Goal: Task Accomplishment & Management: Complete application form

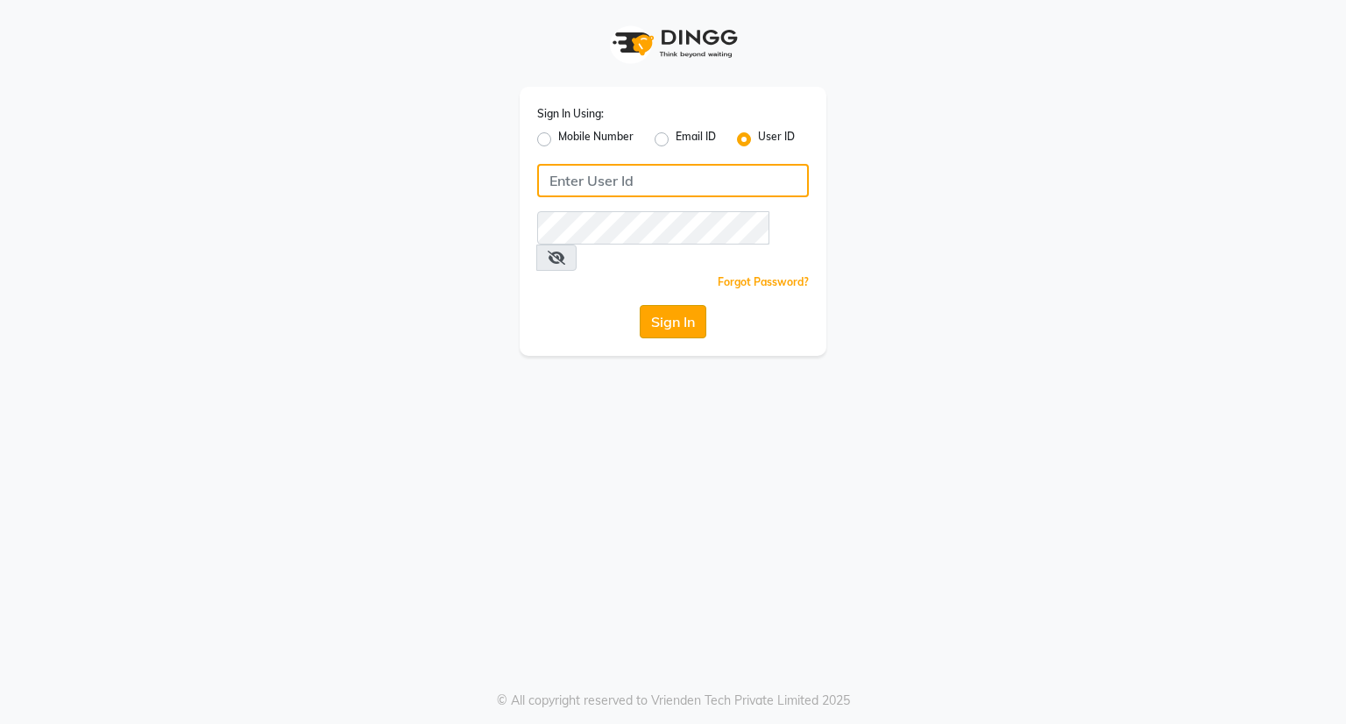
type input "[EMAIL_ADDRESS][DOMAIN_NAME]"
click at [661, 305] on button "Sign In" at bounding box center [673, 321] width 67 height 33
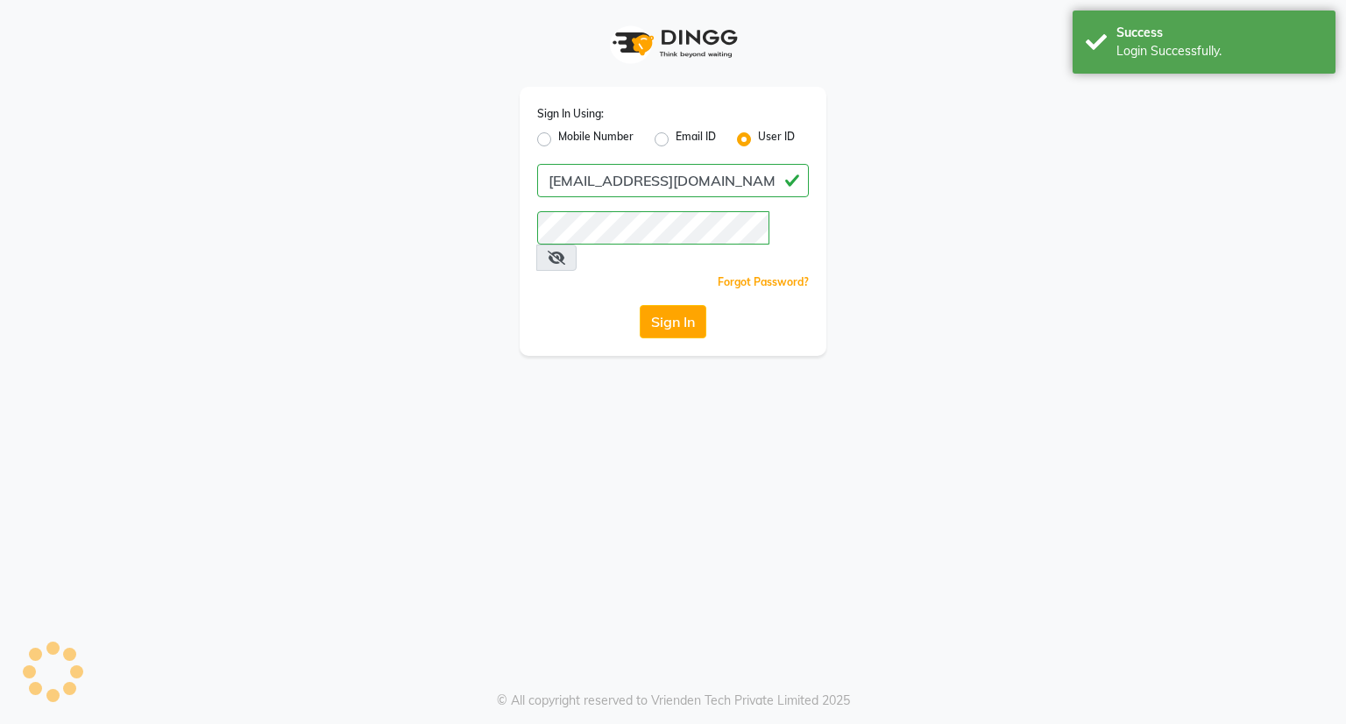
select select "service"
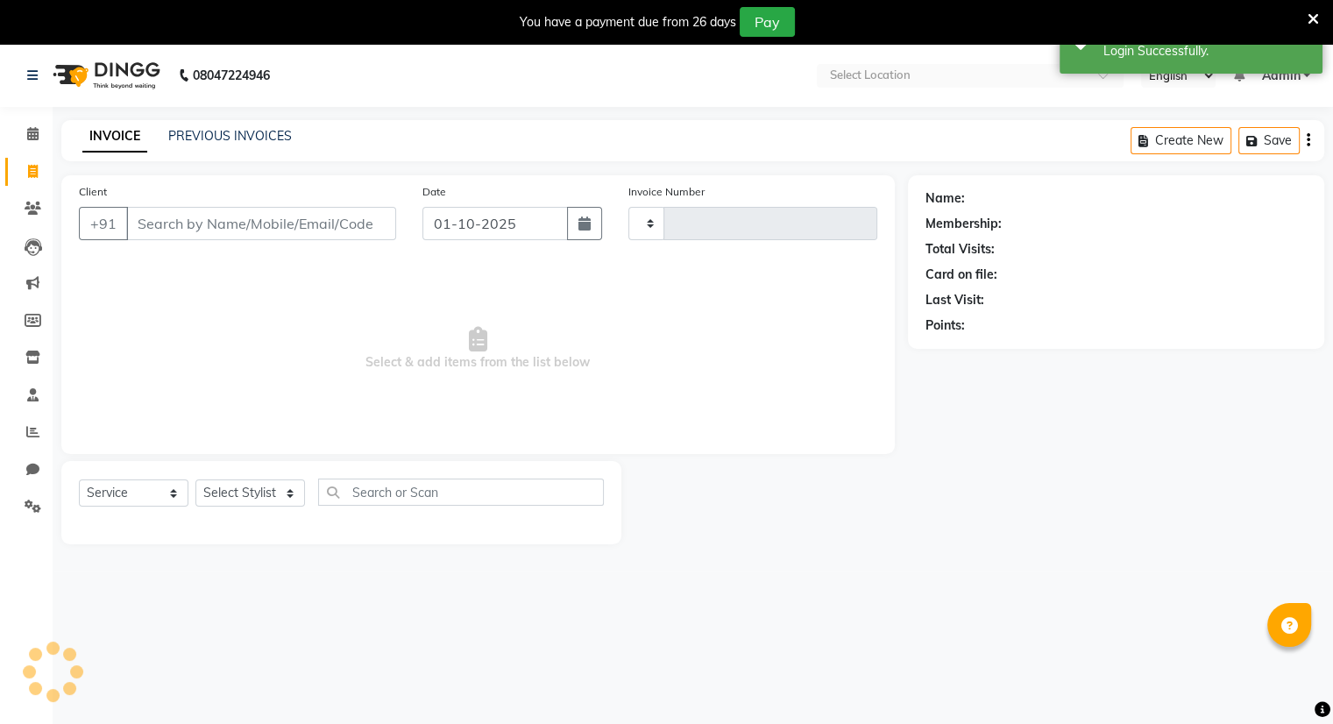
type input "1524"
select select "8444"
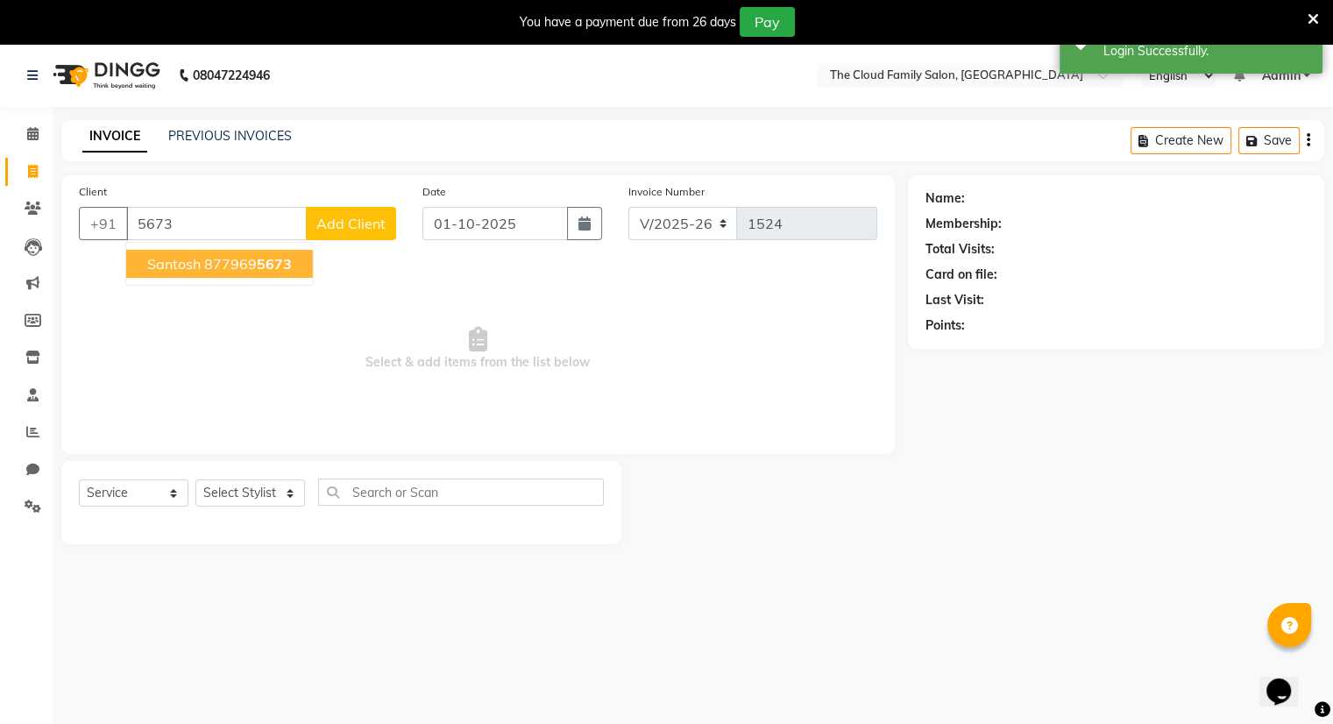
click at [215, 255] on ngb-highlight "877969 5673" at bounding box center [248, 264] width 88 height 18
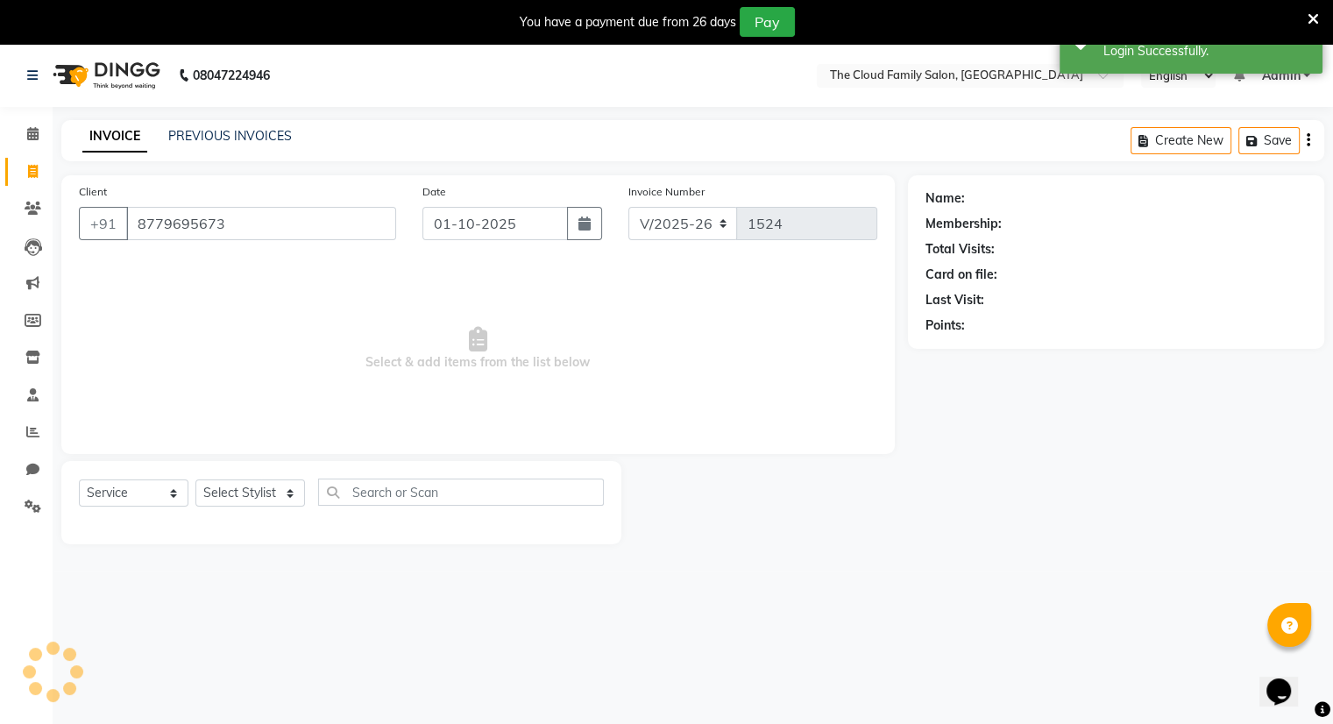
type input "8779695673"
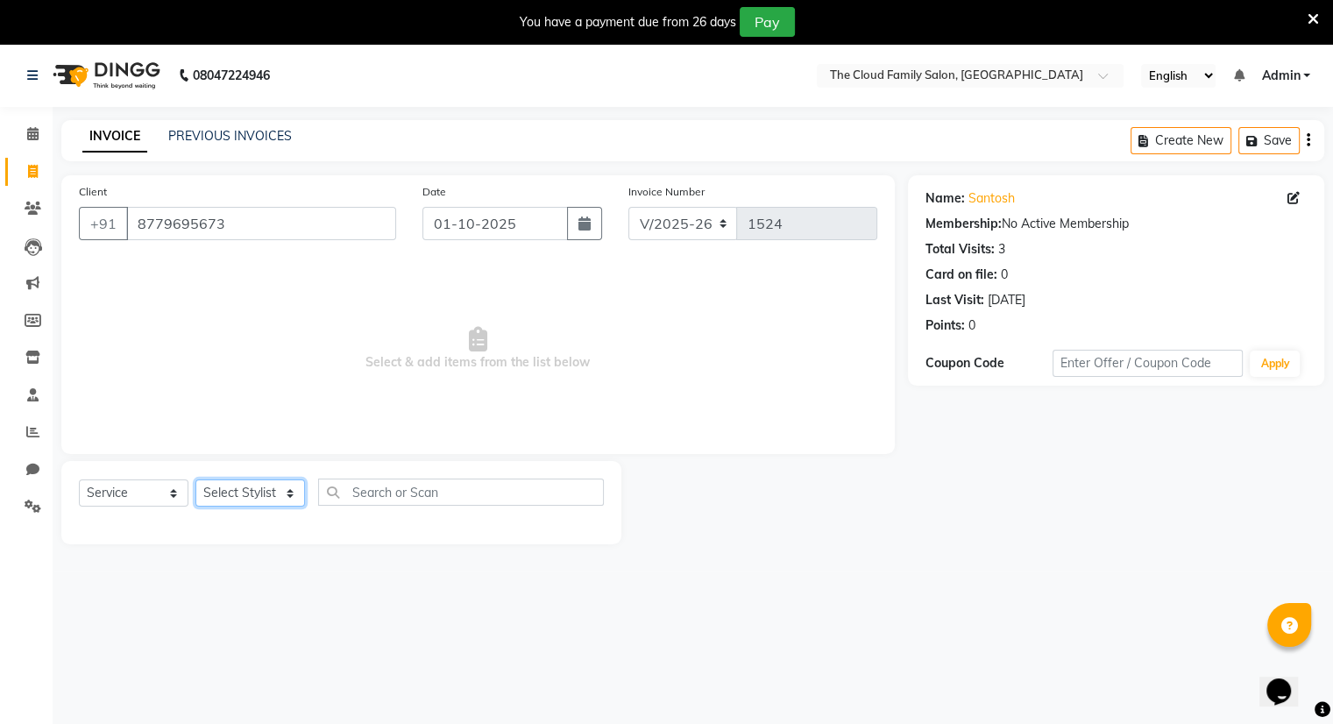
click at [250, 503] on select "Select Stylist Amrapali Bhumi OM PRANAY Rizwan SOHL sunita SURAJ ZUBER" at bounding box center [250, 492] width 110 height 27
select select "83284"
click at [195, 480] on select "Select Stylist Amrapali Bhumi OM PRANAY Rizwan SOHL sunita SURAJ ZUBER" at bounding box center [250, 492] width 110 height 27
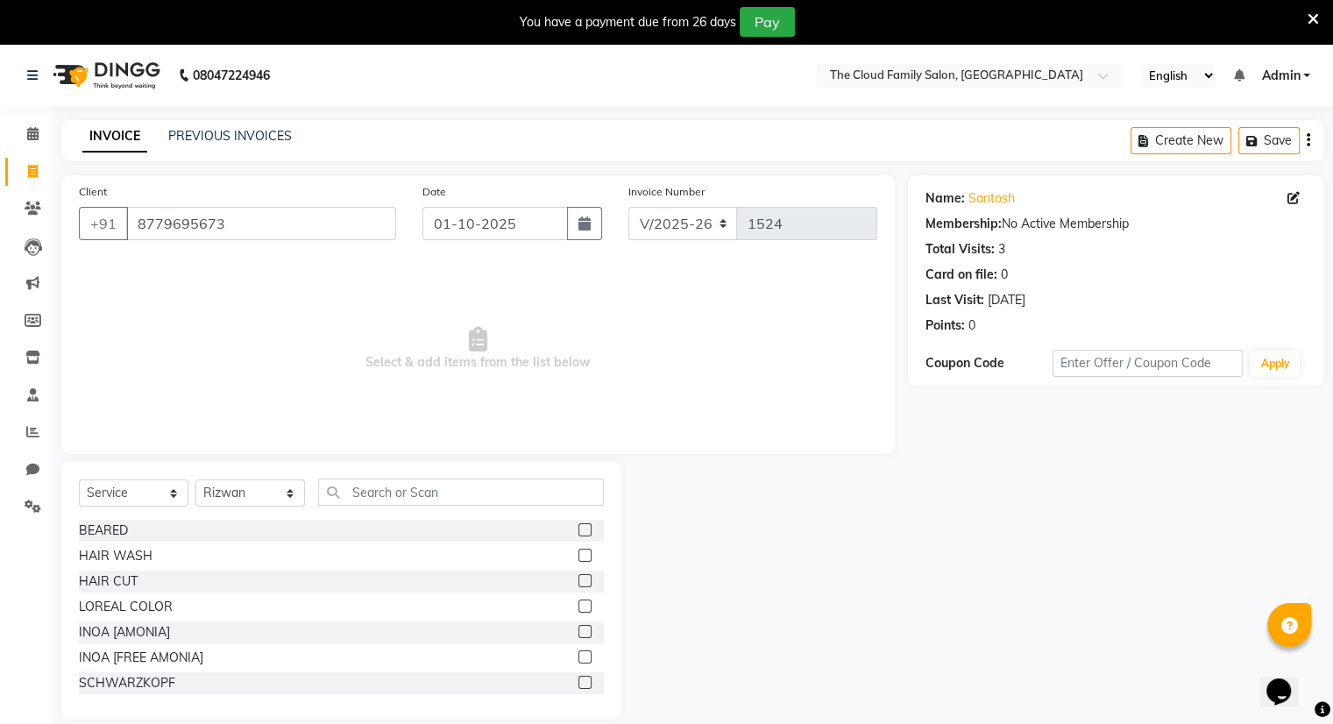
click at [579, 530] on label at bounding box center [585, 529] width 13 height 13
click at [579, 530] on input "checkbox" at bounding box center [584, 530] width 11 height 11
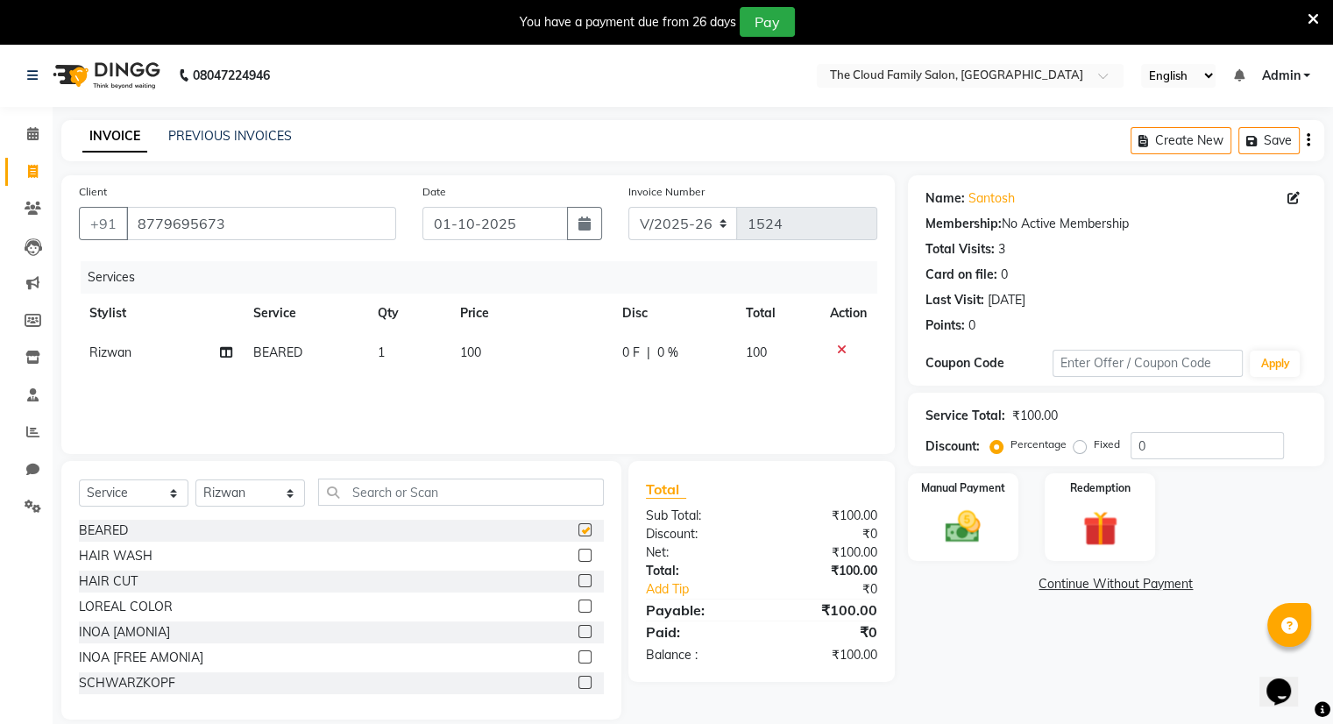
checkbox input "false"
click at [924, 547] on div "Manual Payment" at bounding box center [962, 517] width 115 height 90
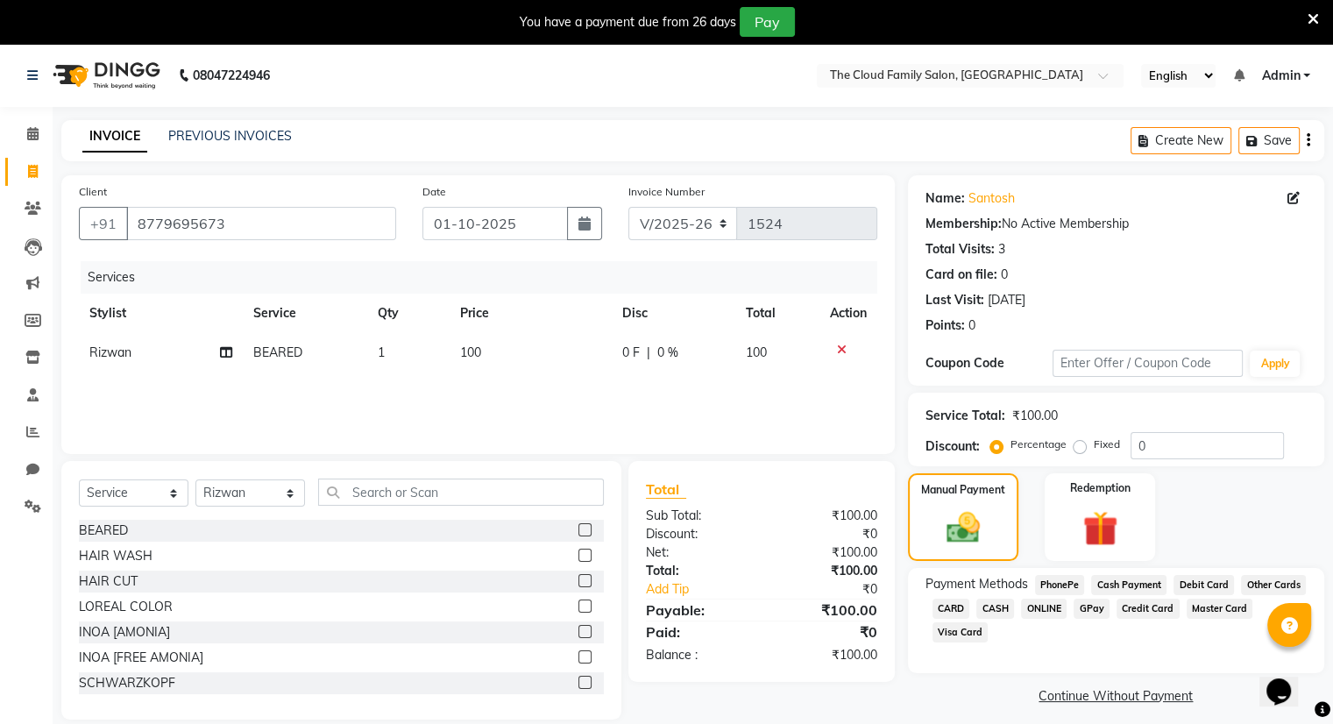
click at [1054, 613] on span "ONLINE" at bounding box center [1044, 609] width 46 height 20
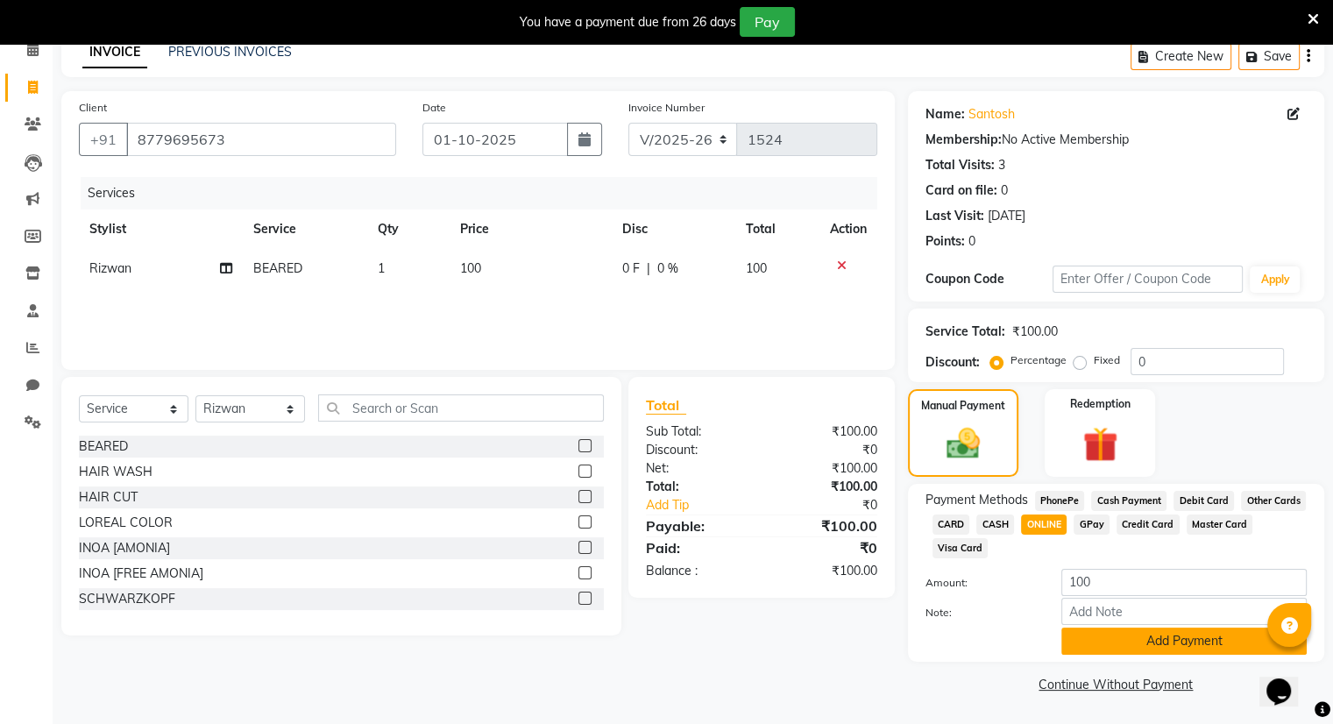
click at [1072, 643] on button "Add Payment" at bounding box center [1184, 641] width 245 height 27
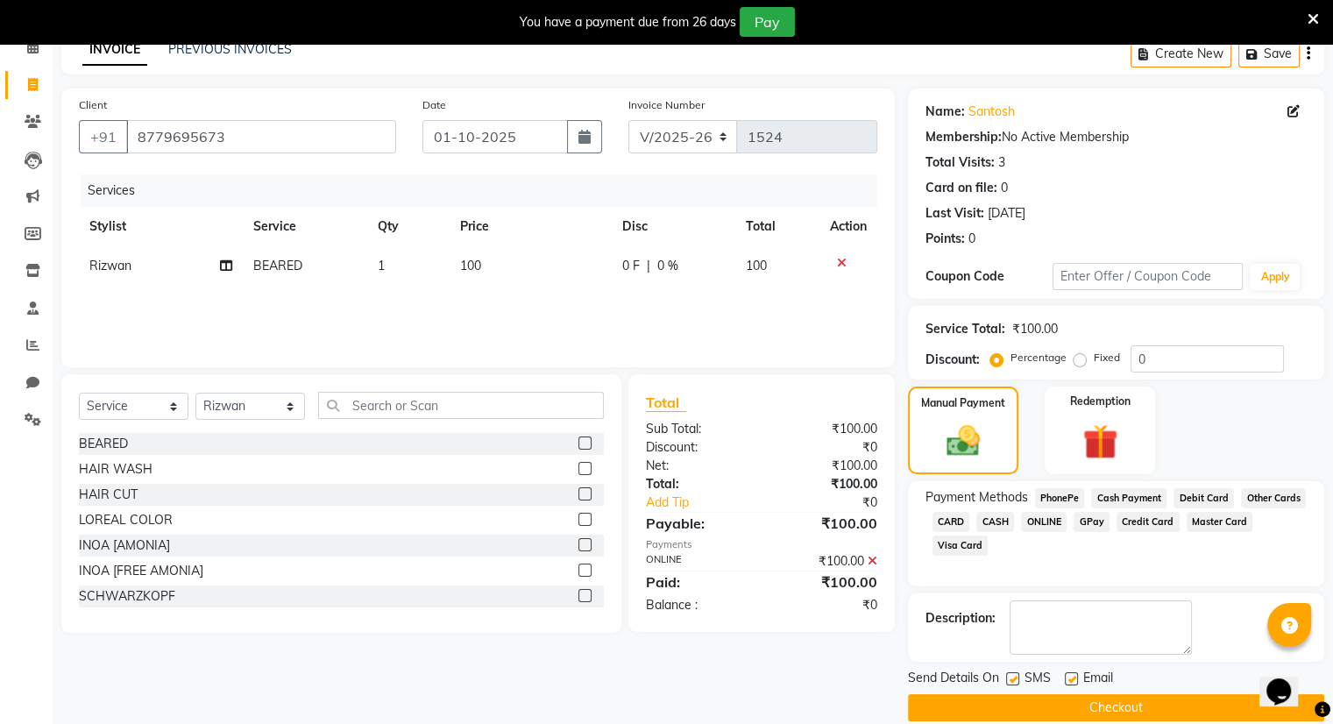
scroll to position [109, 0]
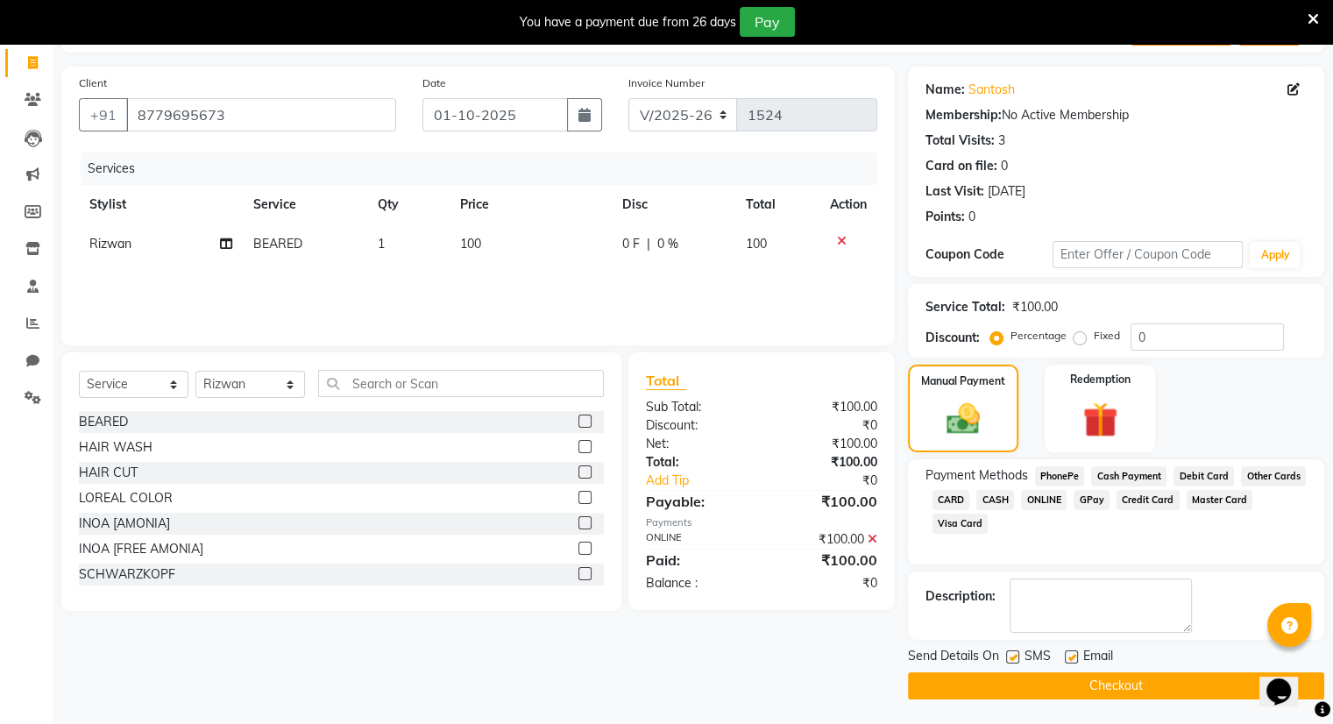
click at [1037, 684] on button "Checkout" at bounding box center [1116, 685] width 416 height 27
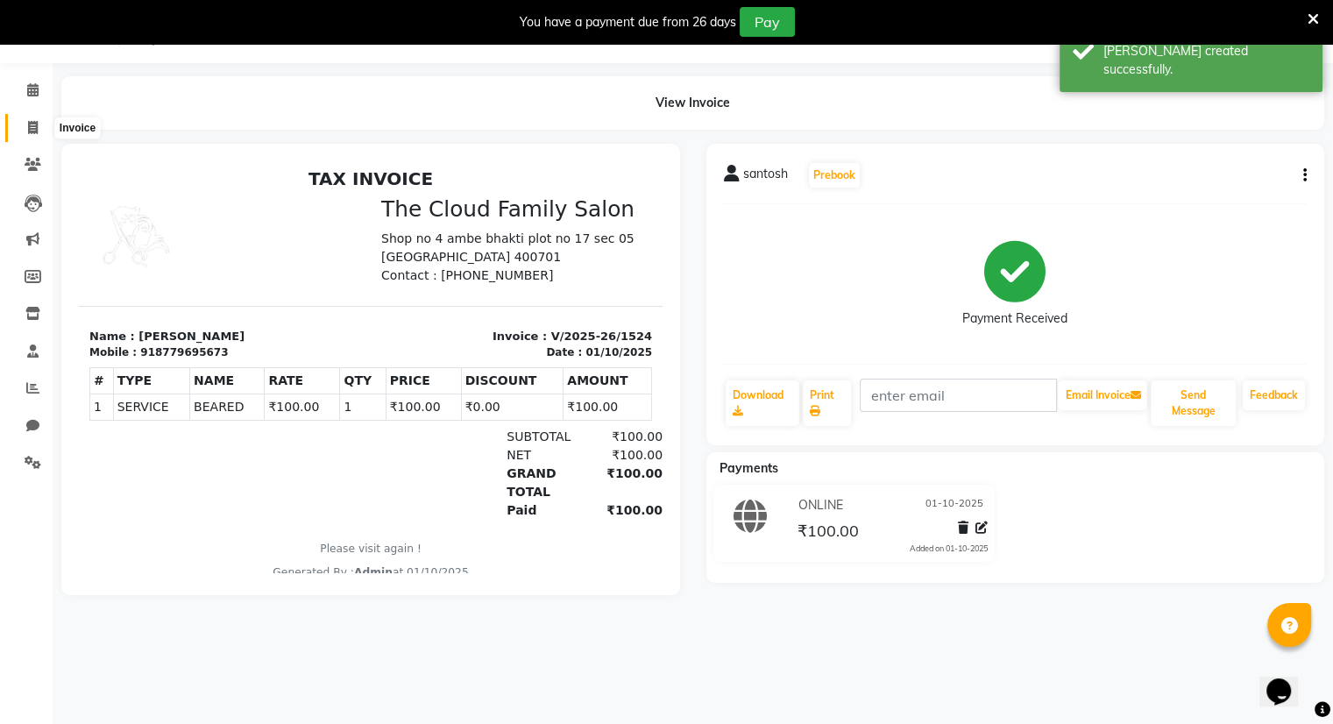
click at [35, 127] on icon at bounding box center [33, 127] width 10 height 13
select select "8444"
select select "service"
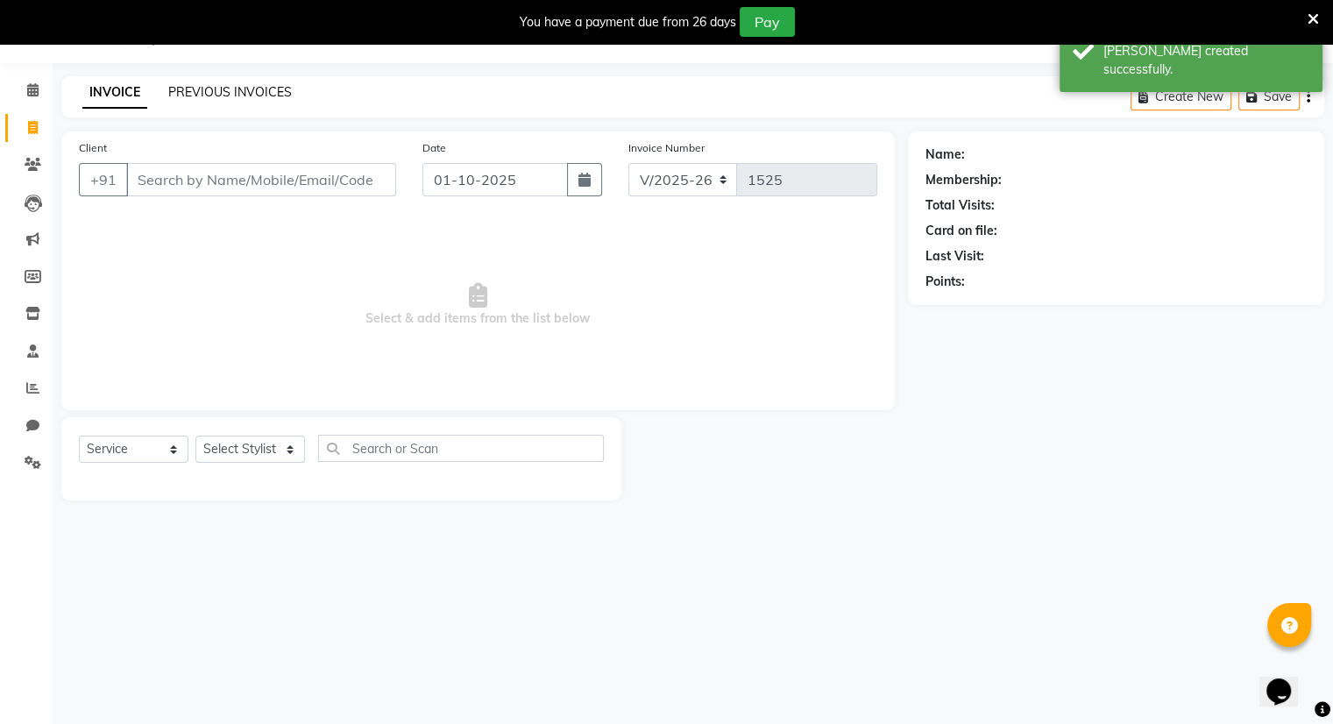
click at [196, 91] on link "PREVIOUS INVOICES" at bounding box center [230, 92] width 124 height 16
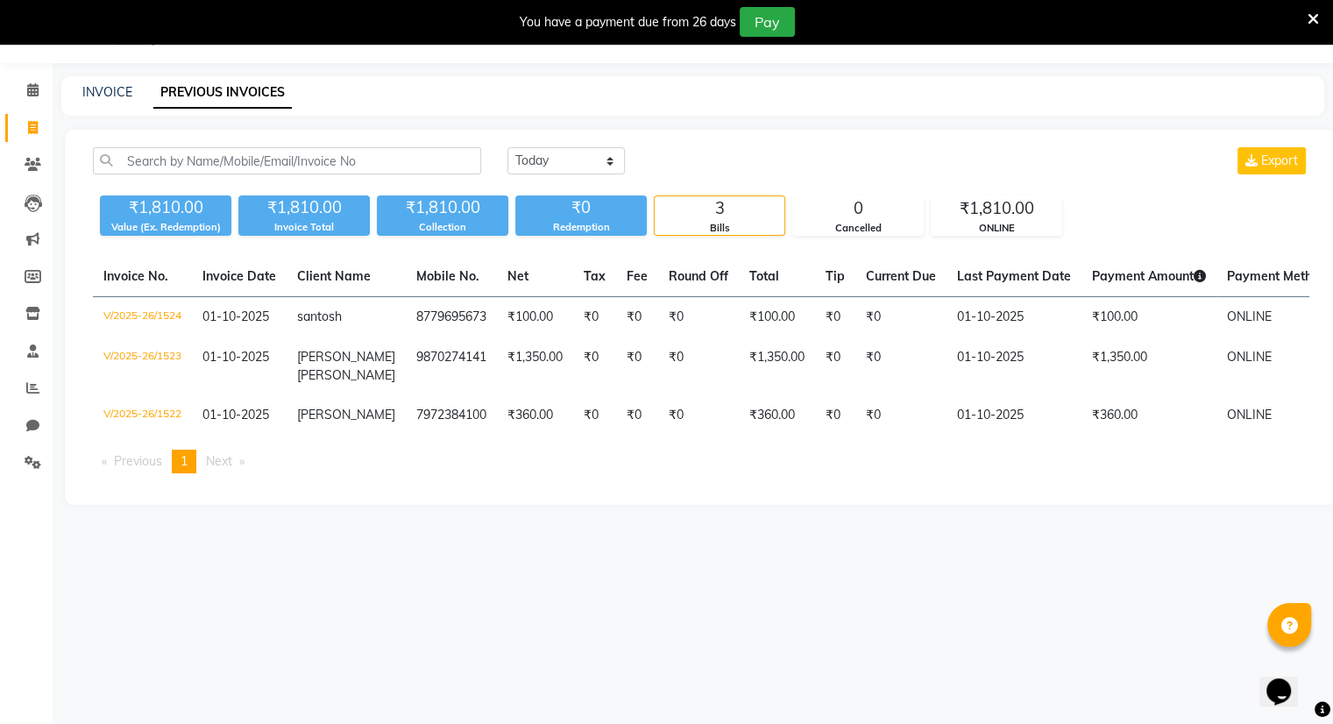
click at [528, 537] on div "08047224946 Select Location × The Cloud Family Salon, Ghansoli English ENGLISH …" at bounding box center [666, 362] width 1333 height 724
click at [99, 91] on link "INVOICE" at bounding box center [107, 92] width 50 height 16
select select "8444"
select select "service"
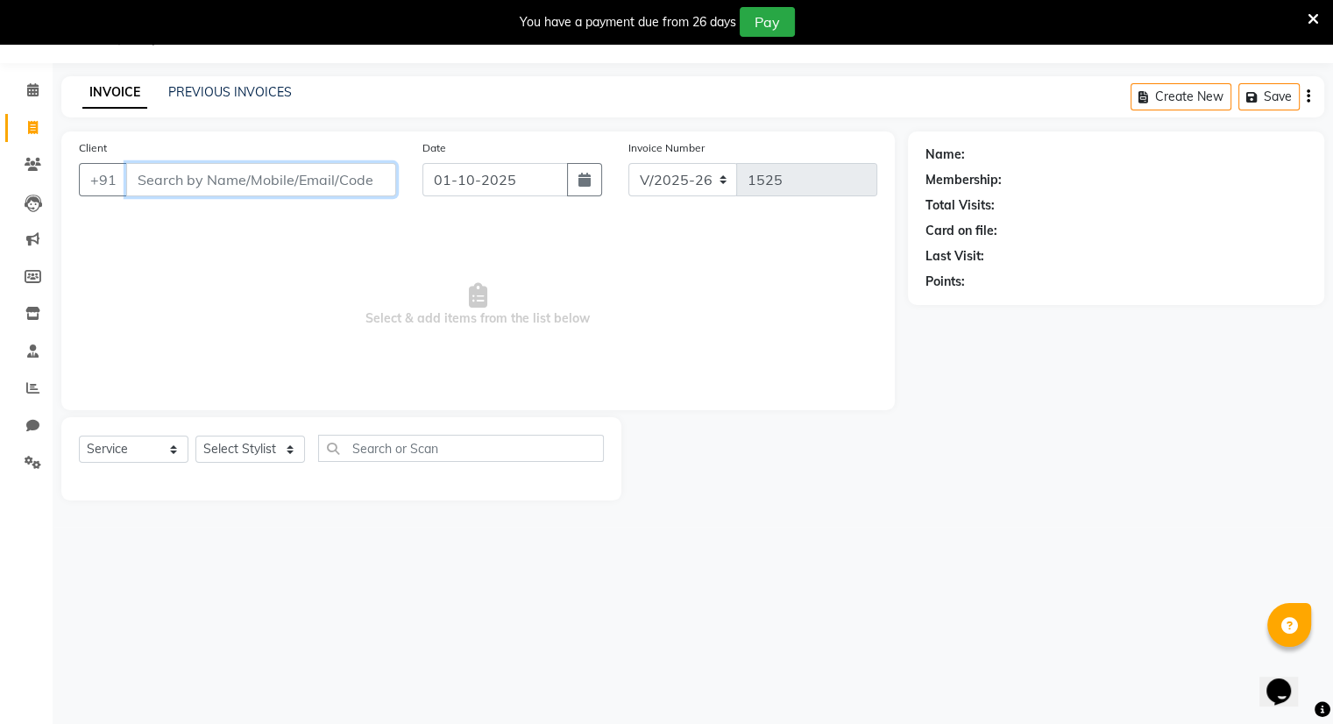
click at [319, 168] on input "Client" at bounding box center [261, 179] width 270 height 33
click at [279, 189] on input "Client" at bounding box center [261, 179] width 270 height 33
type input "0"
click at [279, 189] on input "Client" at bounding box center [261, 179] width 270 height 33
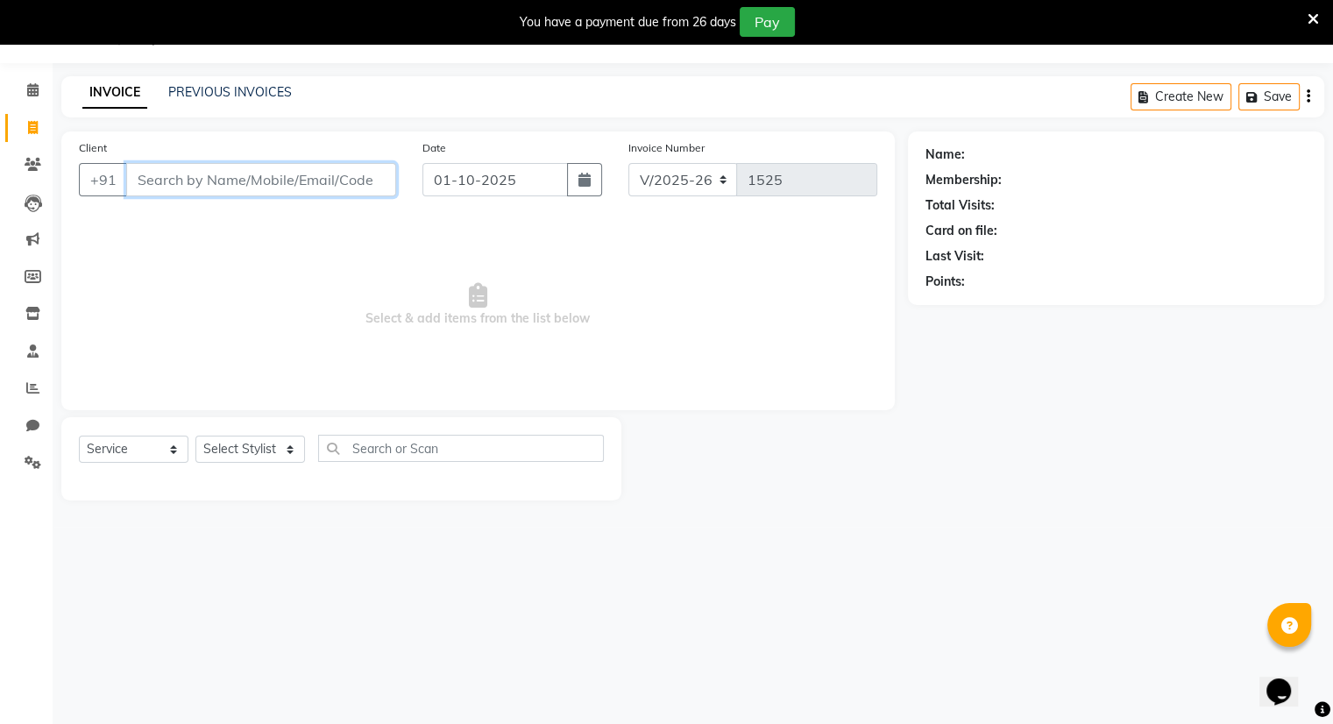
click at [279, 189] on input "Client" at bounding box center [261, 179] width 270 height 33
click at [311, 180] on input "Client" at bounding box center [261, 179] width 270 height 33
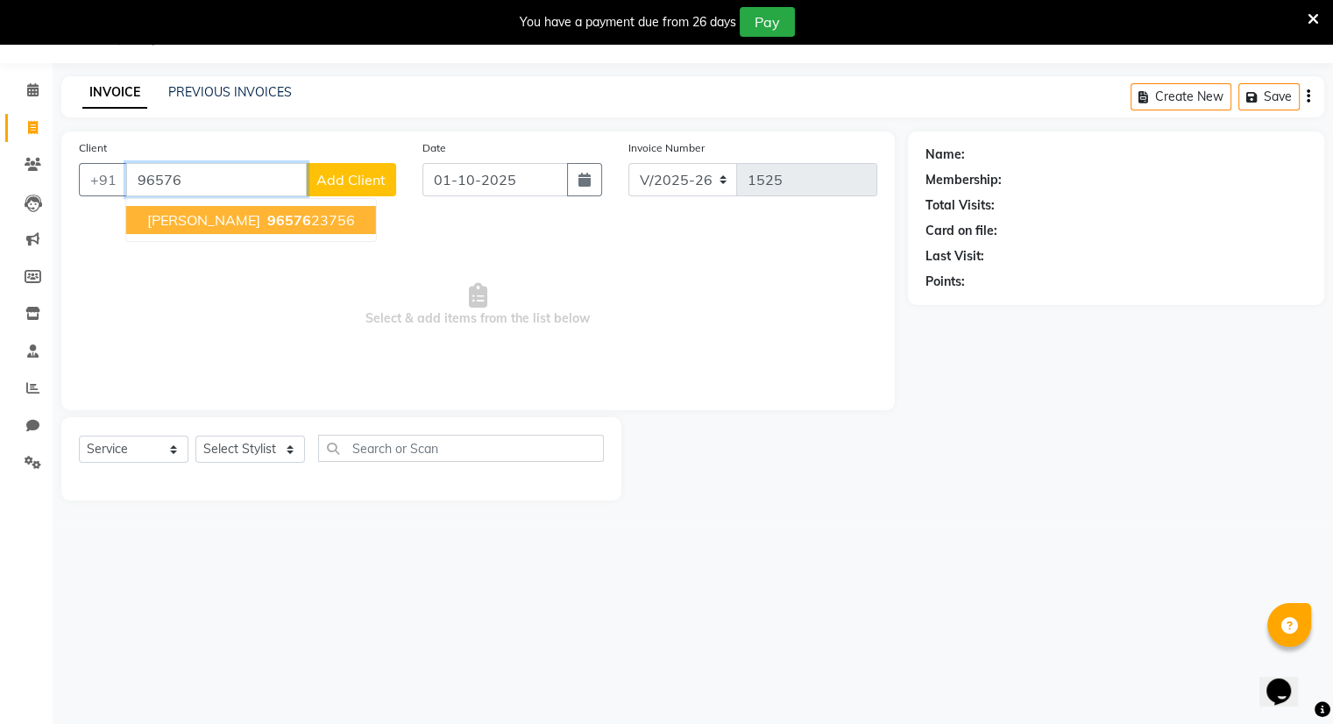
click at [276, 225] on ngb-highlight "96576 23756" at bounding box center [309, 220] width 91 height 18
type input "9657623756"
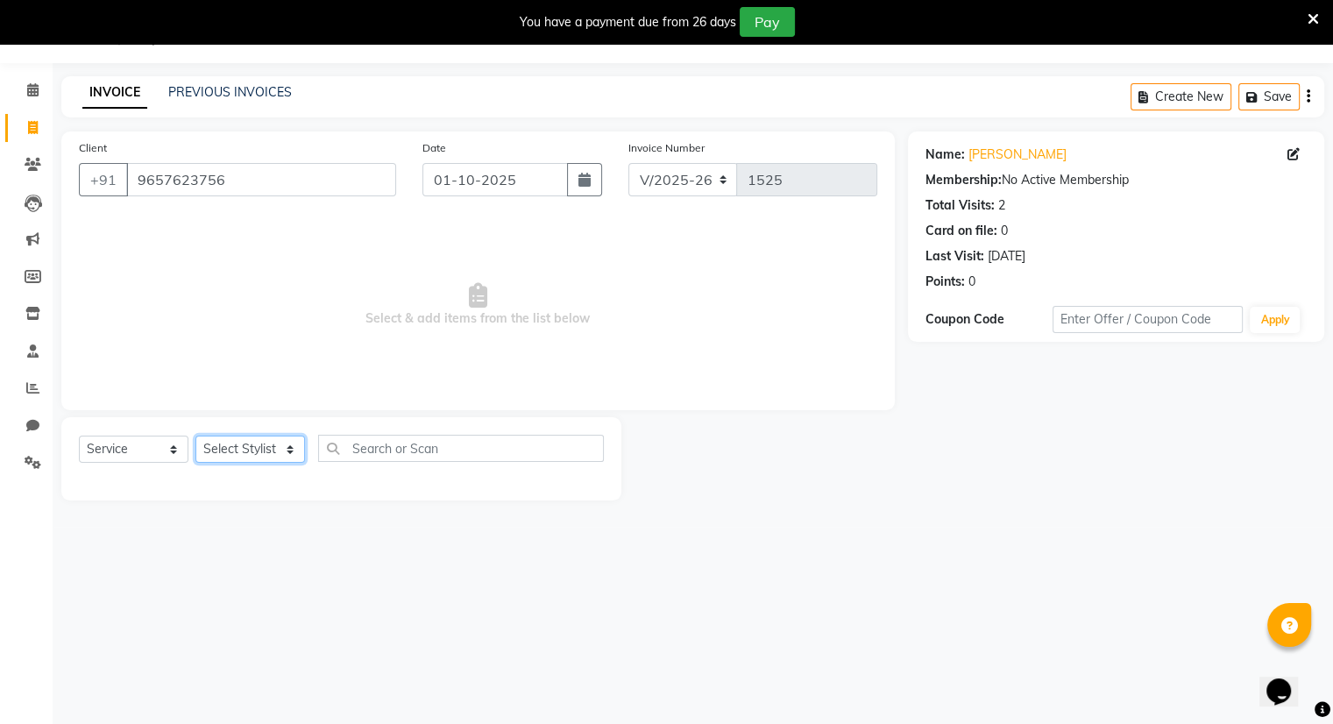
click at [259, 451] on select "Select Stylist Amrapali Bhumi OM PRANAY Rizwan SOHL sunita SURAJ ZUBER" at bounding box center [250, 449] width 110 height 27
select select "83284"
click at [195, 437] on select "Select Stylist Amrapali Bhumi OM PRANAY Rizwan SOHL sunita SURAJ ZUBER" at bounding box center [250, 449] width 110 height 27
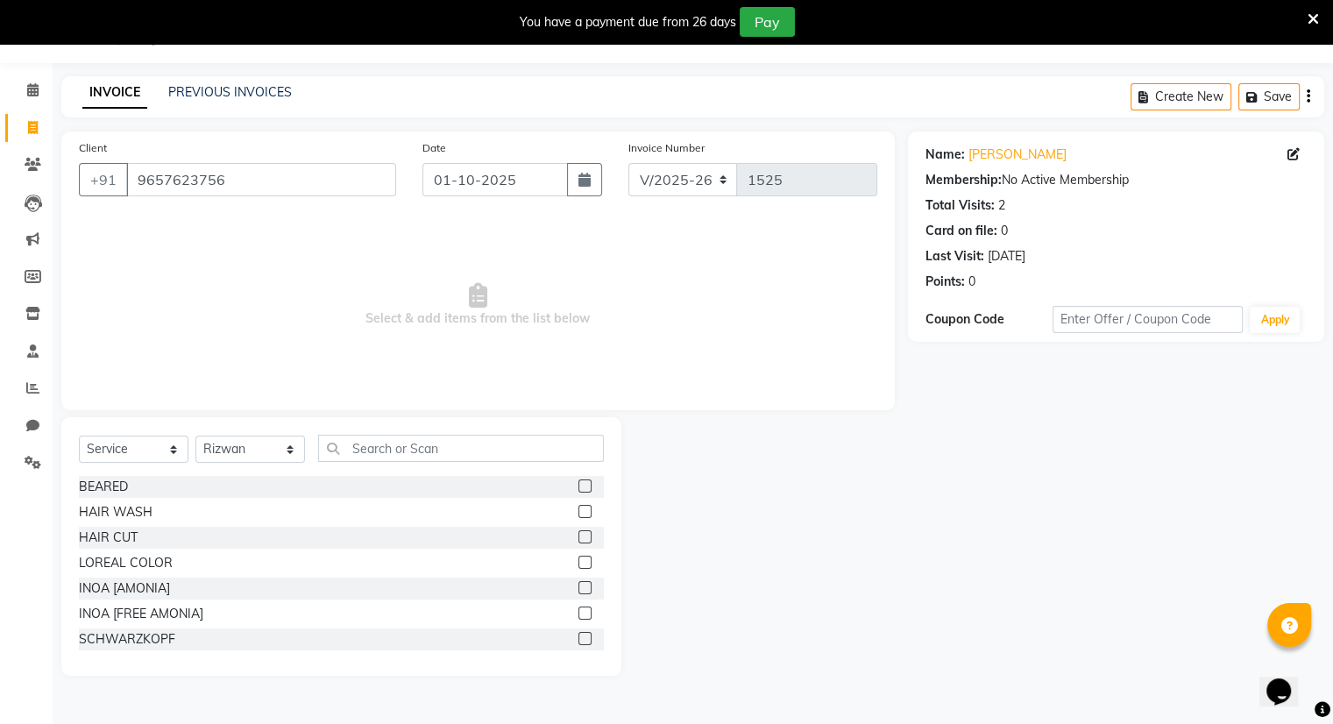
click at [579, 533] on label at bounding box center [585, 536] width 13 height 13
click at [579, 533] on input "checkbox" at bounding box center [584, 537] width 11 height 11
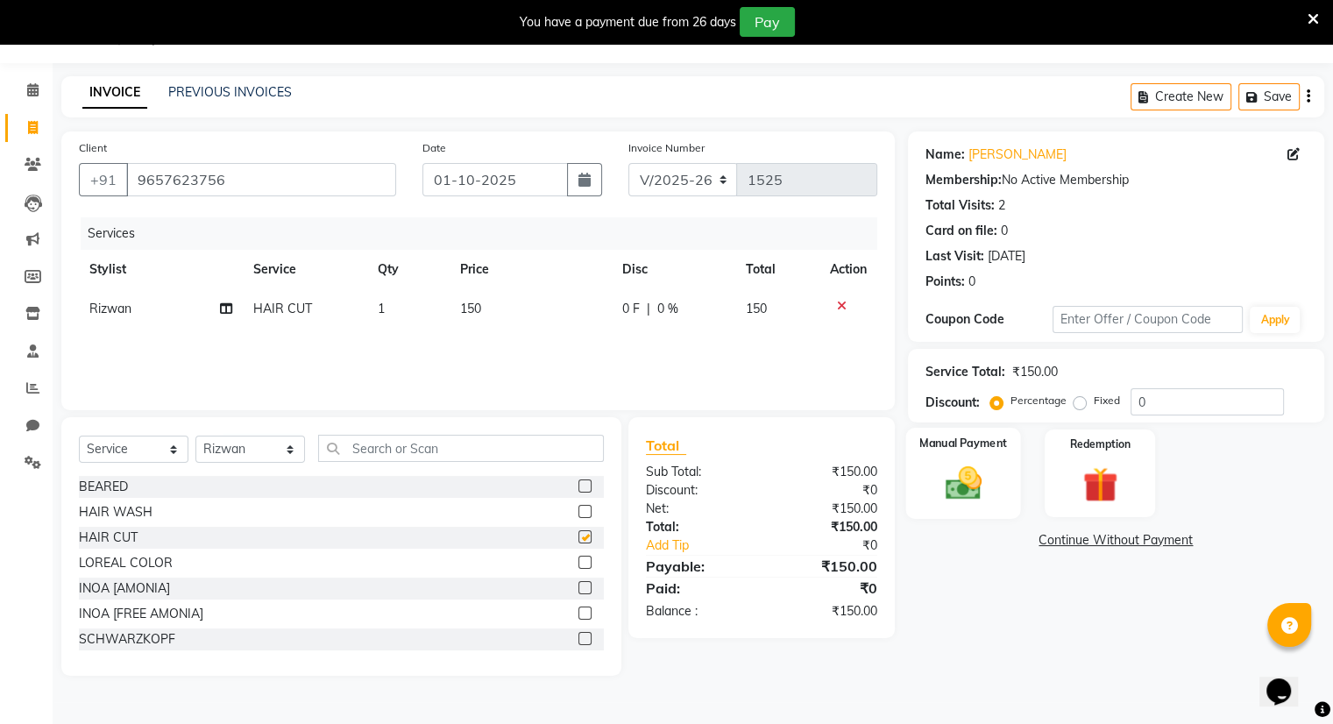
checkbox input "false"
click at [976, 509] on div "Manual Payment" at bounding box center [962, 473] width 115 height 90
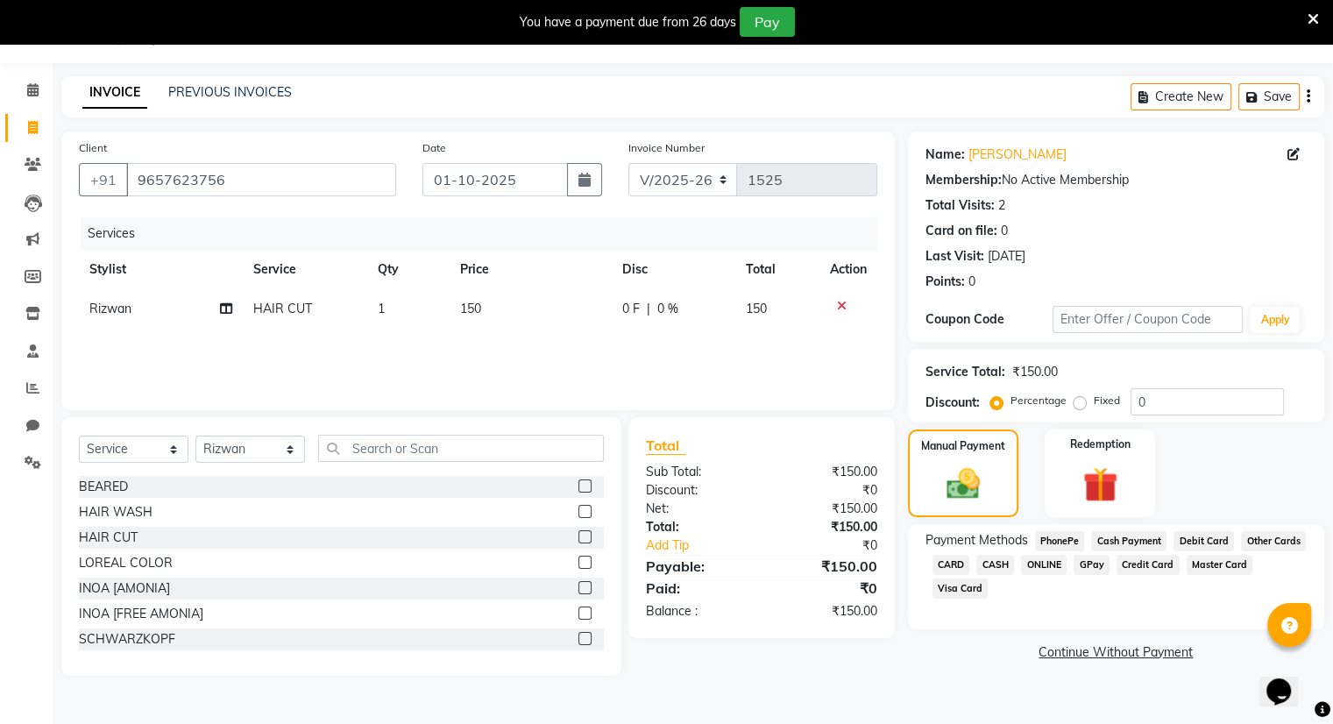
click at [1046, 566] on span "ONLINE" at bounding box center [1044, 565] width 46 height 20
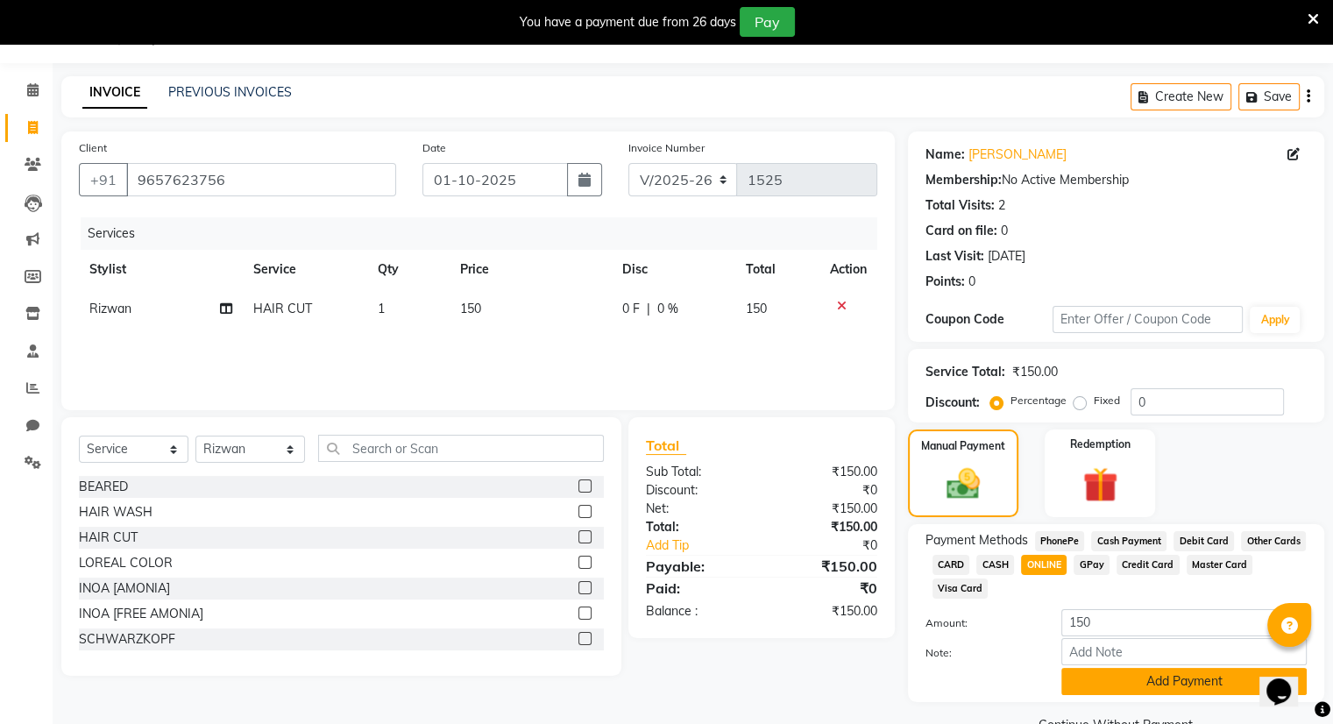
click at [1113, 676] on button "Add Payment" at bounding box center [1184, 681] width 245 height 27
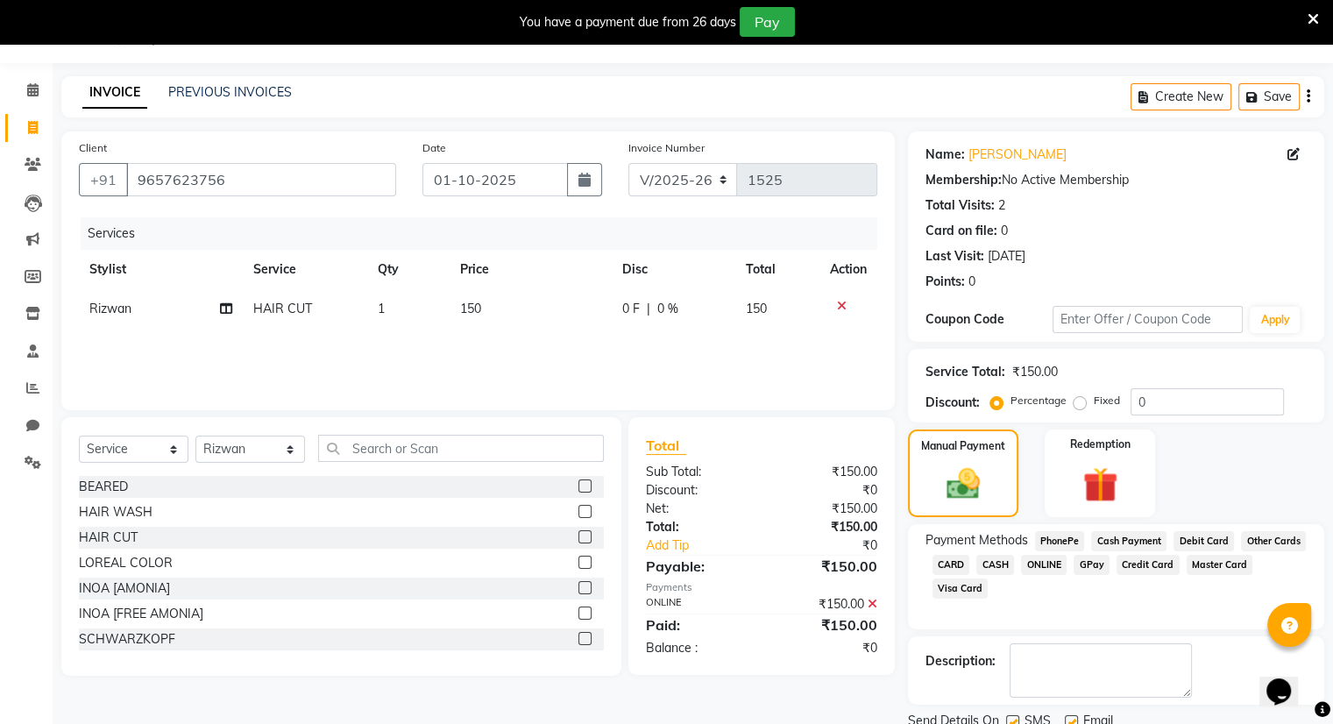
scroll to position [109, 0]
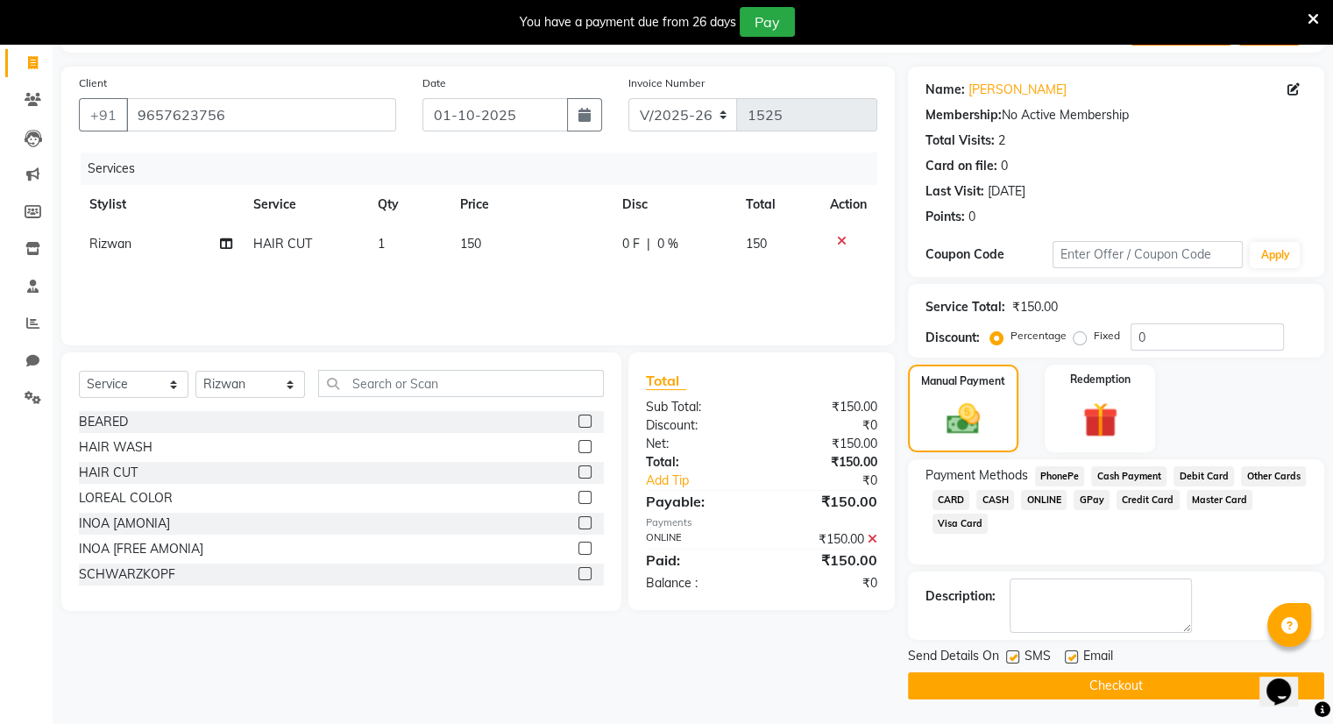
click at [1068, 685] on button "Checkout" at bounding box center [1116, 685] width 416 height 27
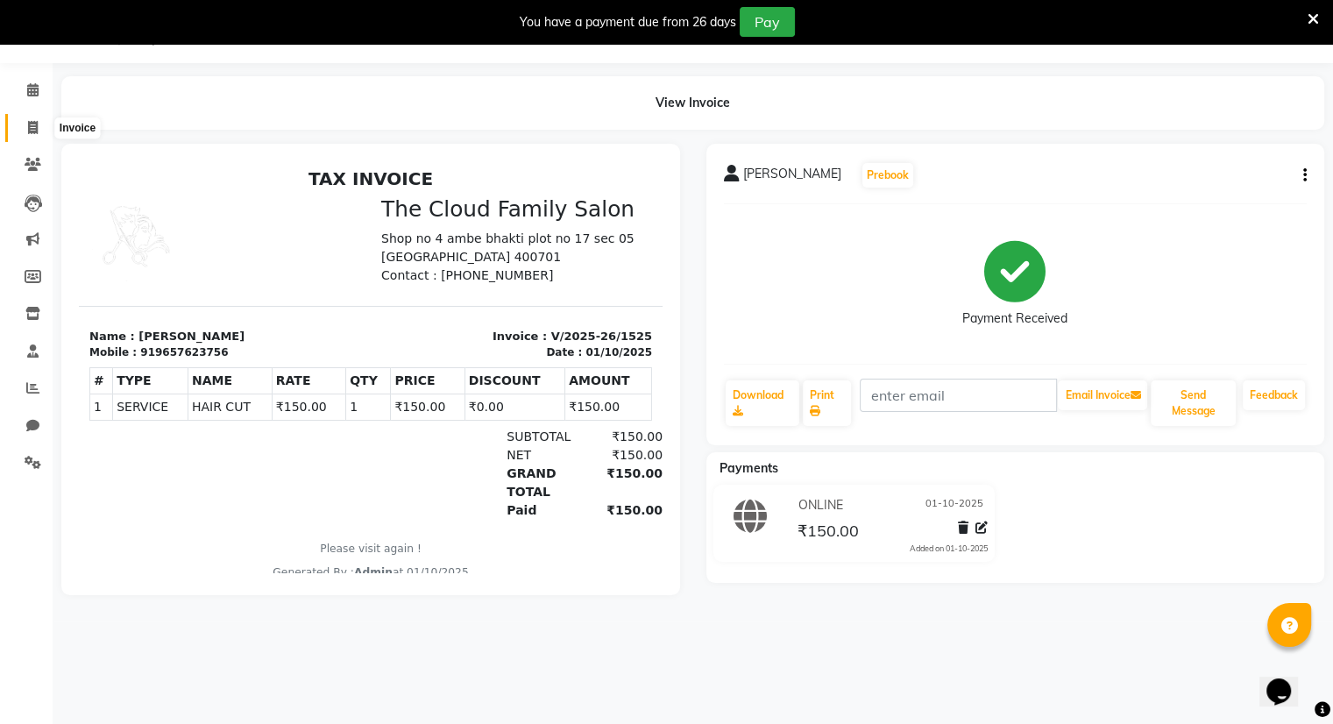
click at [28, 123] on icon at bounding box center [33, 127] width 10 height 13
select select "8444"
select select "service"
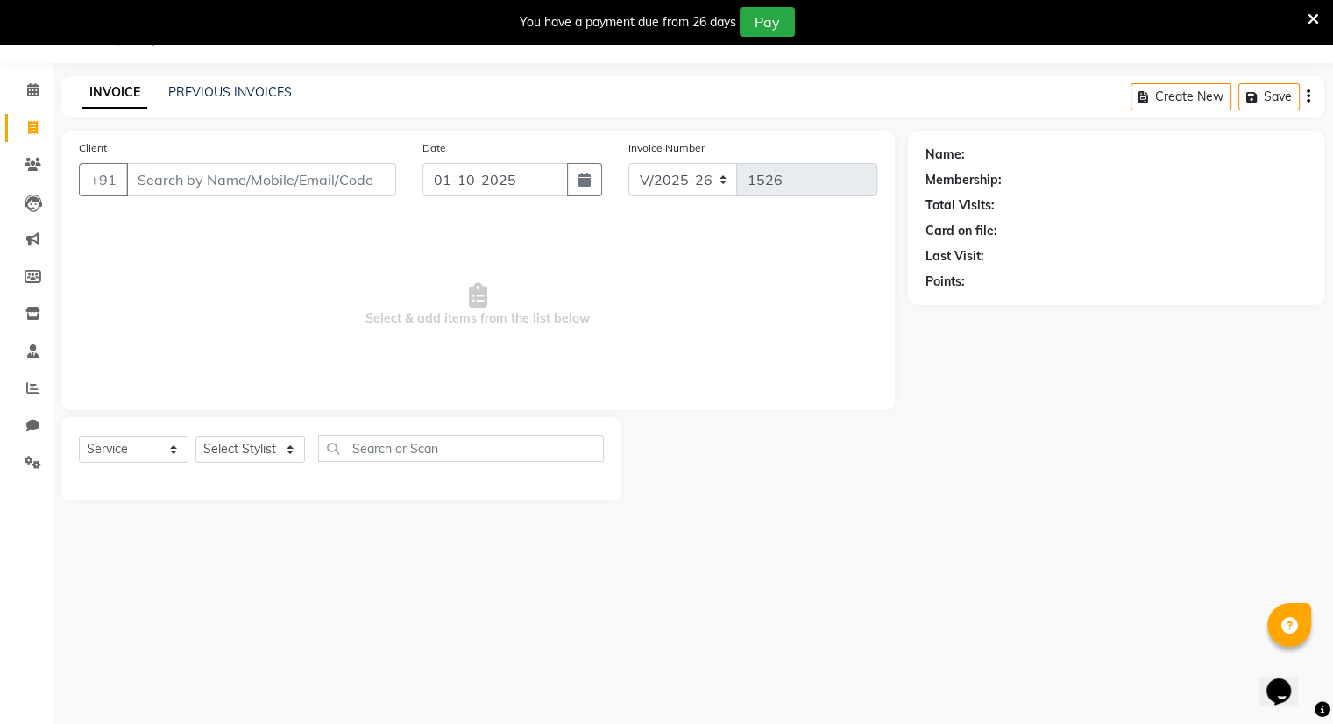
click at [160, 173] on input "Client" at bounding box center [261, 179] width 270 height 33
click at [164, 174] on input "51079" at bounding box center [216, 179] width 181 height 33
click at [251, 188] on input "79" at bounding box center [261, 179] width 270 height 33
type input "7"
type input "9820451079"
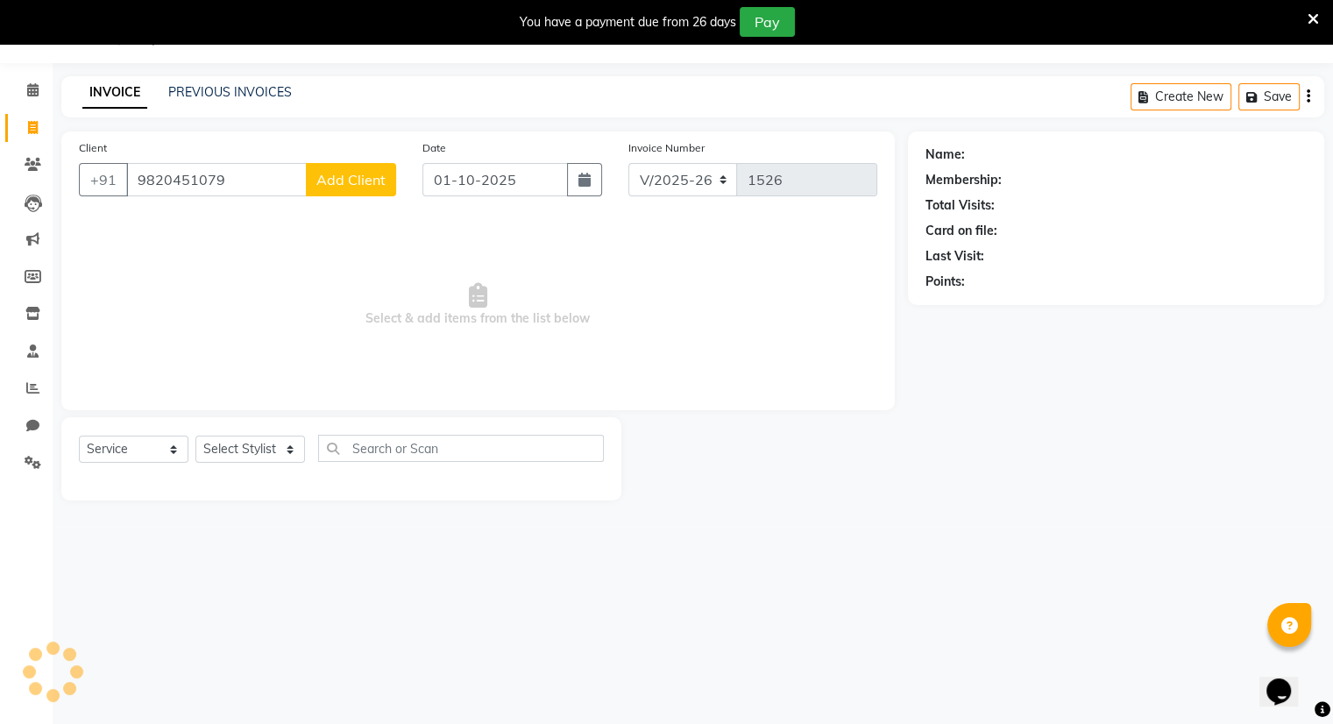
click at [334, 175] on span "Add Client" at bounding box center [350, 180] width 69 height 18
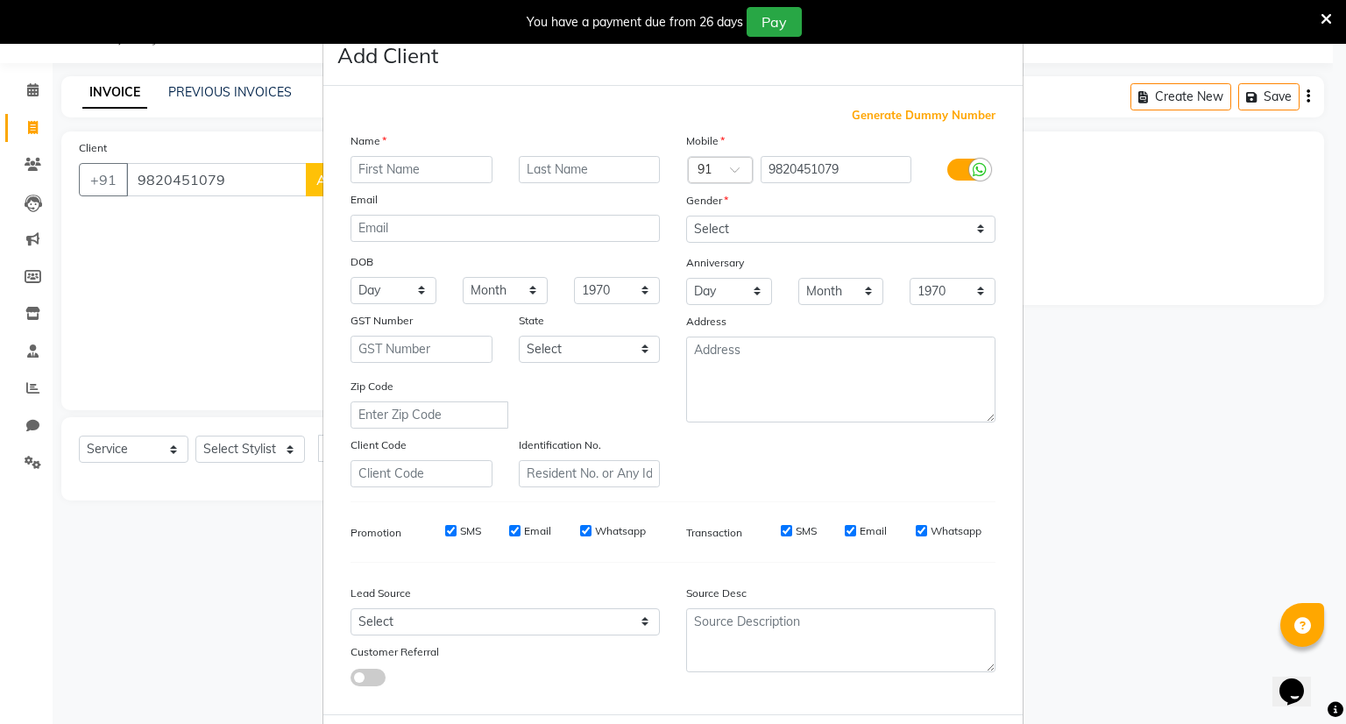
click at [384, 175] on input "text" at bounding box center [422, 169] width 142 height 27
type input "virendre"
click at [705, 223] on select "Select Male Female Other Prefer Not To Say" at bounding box center [840, 229] width 309 height 27
select select "male"
click at [686, 217] on select "Select Male Female Other Prefer Not To Say" at bounding box center [840, 229] width 309 height 27
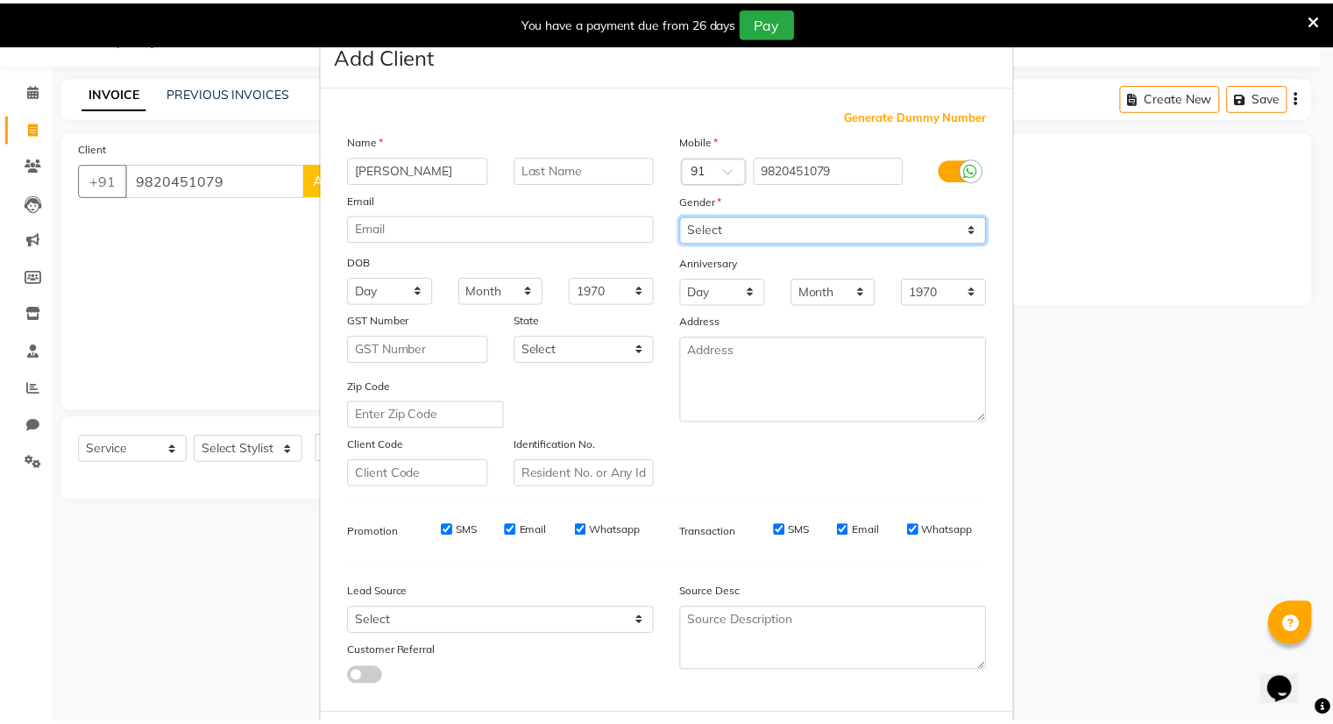
scroll to position [94, 0]
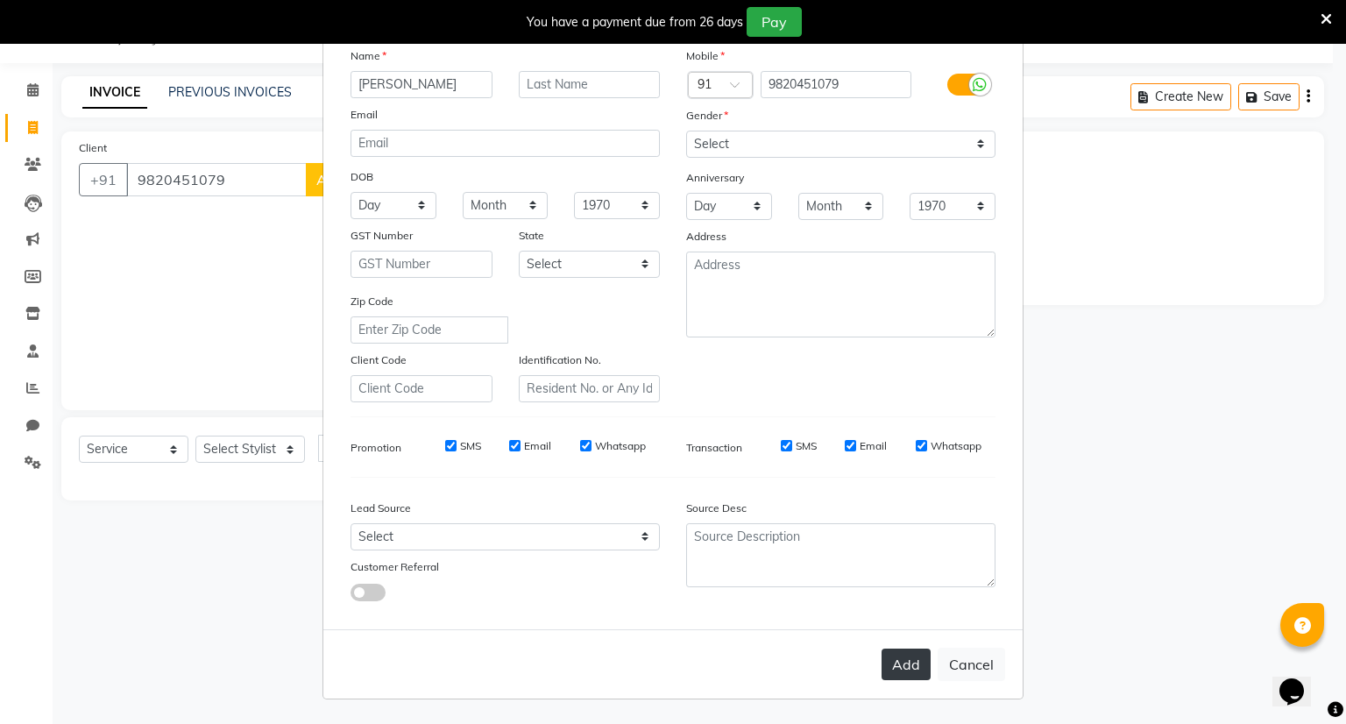
click at [891, 664] on button "Add" at bounding box center [906, 665] width 49 height 32
select select
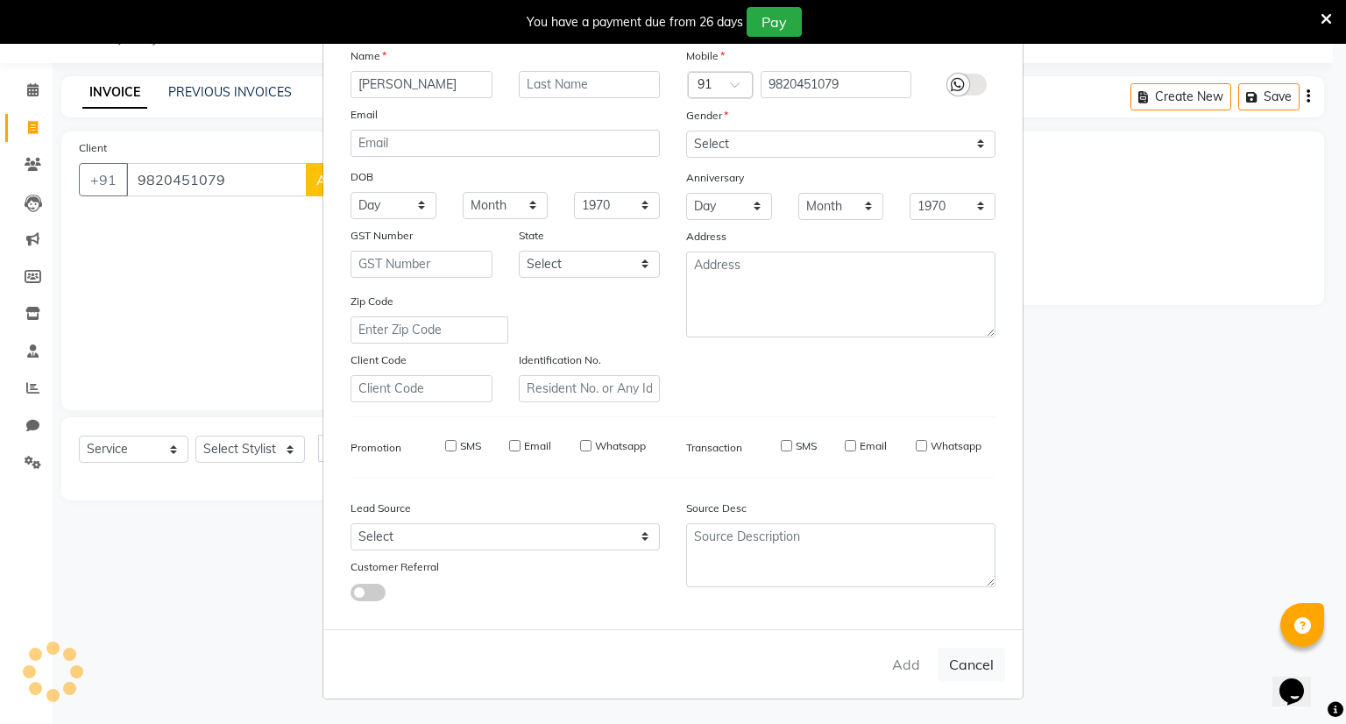
select select
checkbox input "false"
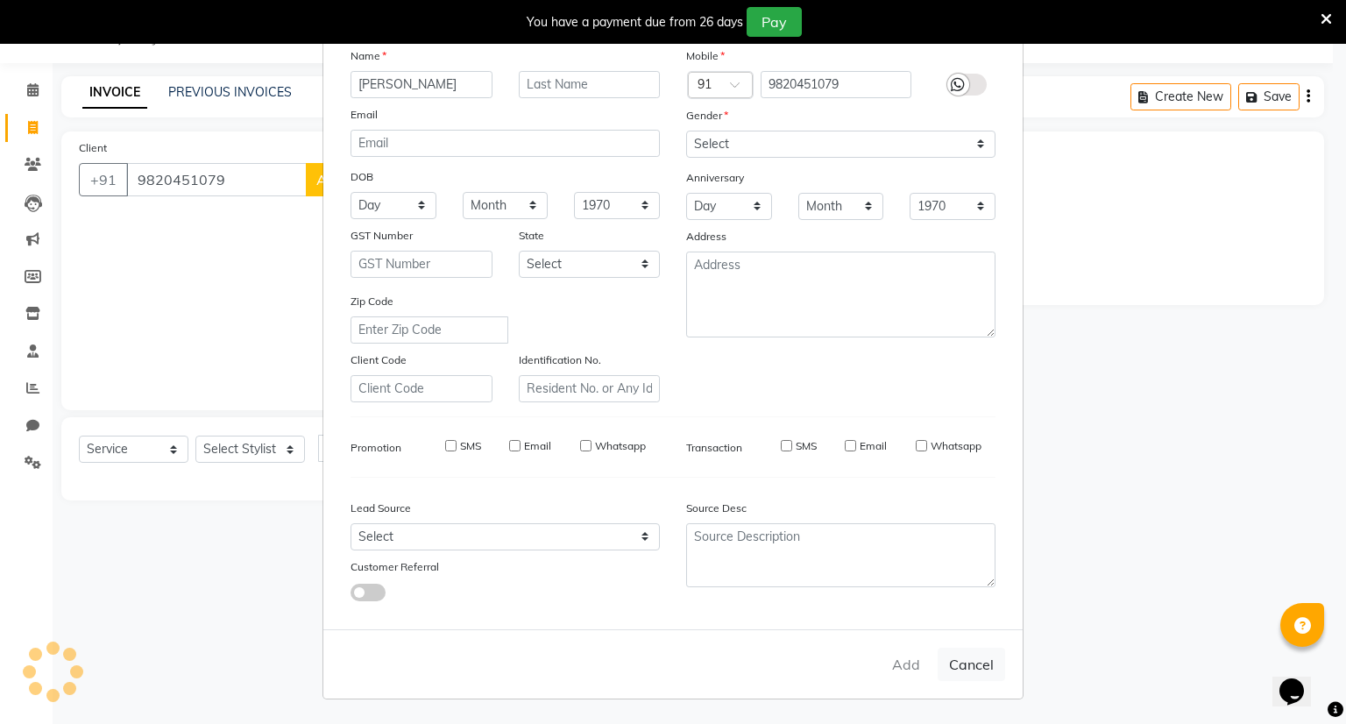
checkbox input "false"
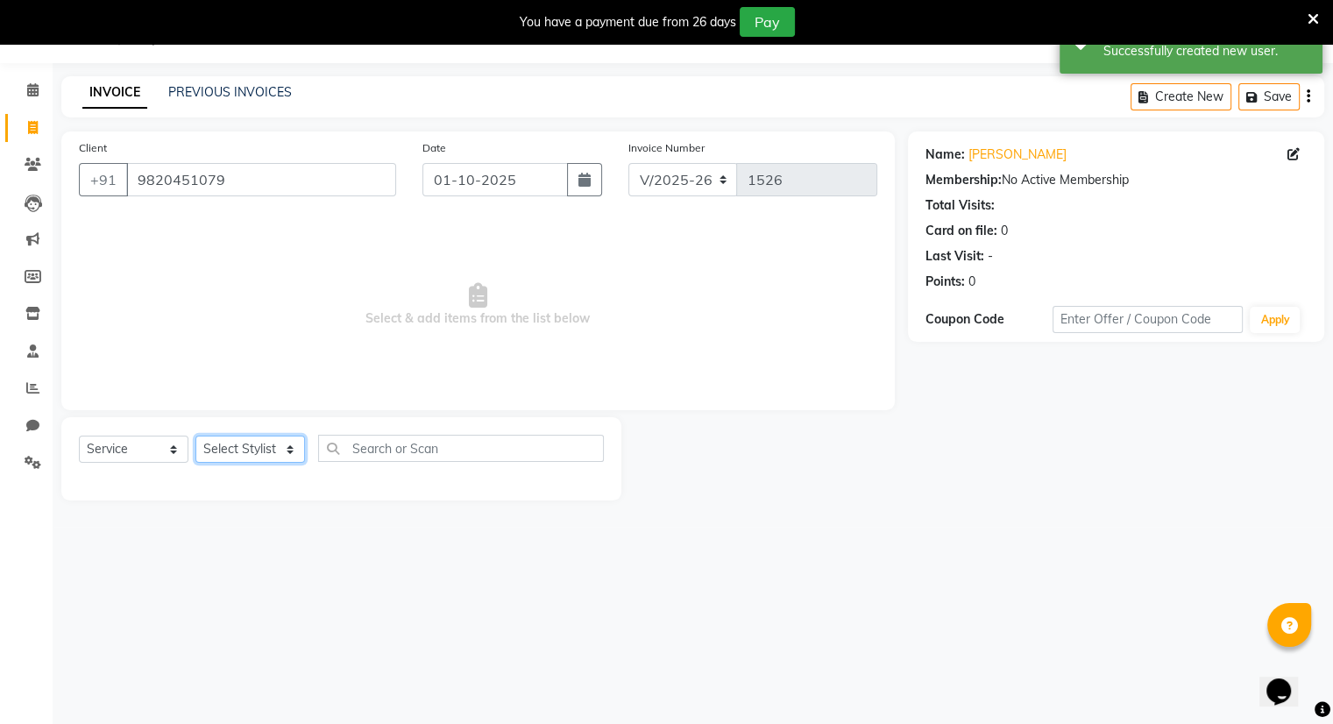
click at [272, 453] on select "Select Stylist Amrapali Bhumi OM PRANAY Rizwan SOHL sunita SURAJ ZUBER" at bounding box center [250, 449] width 110 height 27
select select "83284"
click at [195, 437] on select "Select Stylist Amrapali Bhumi OM PRANAY Rizwan SOHL sunita SURAJ ZUBER" at bounding box center [250, 449] width 110 height 27
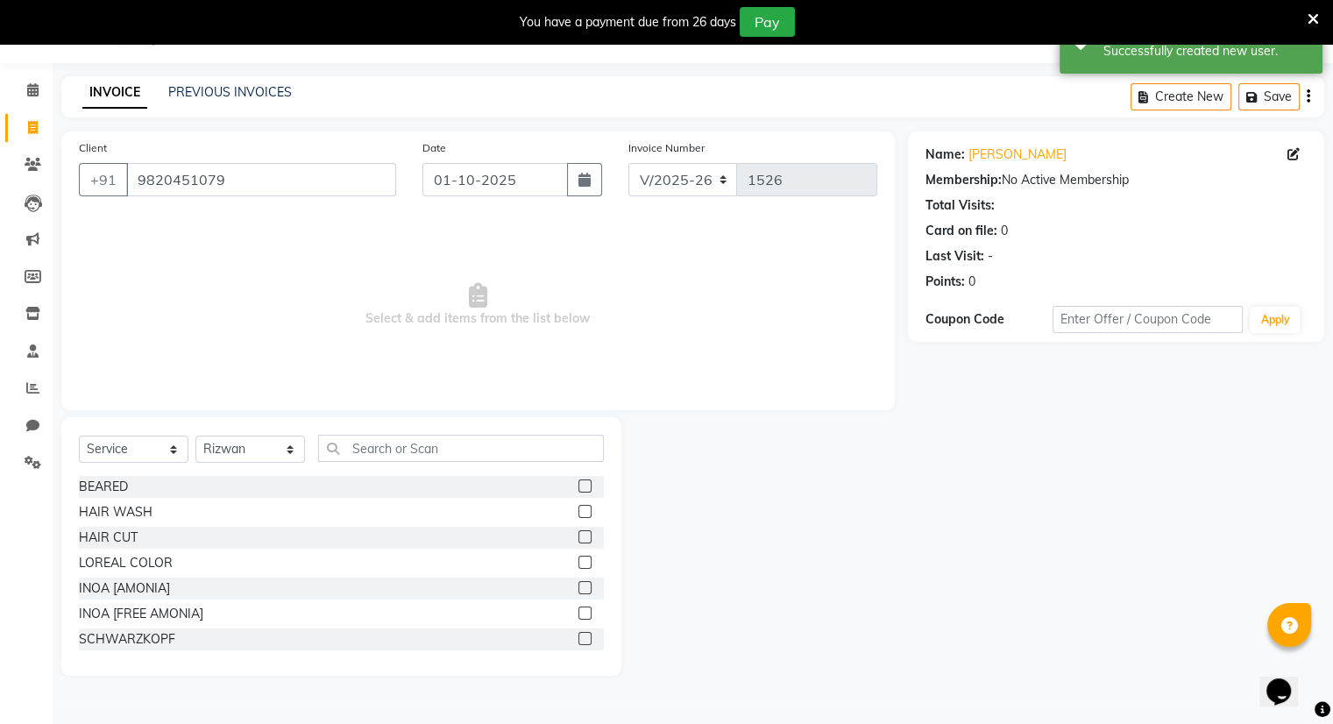
click at [579, 489] on label at bounding box center [585, 485] width 13 height 13
click at [579, 489] on input "checkbox" at bounding box center [584, 486] width 11 height 11
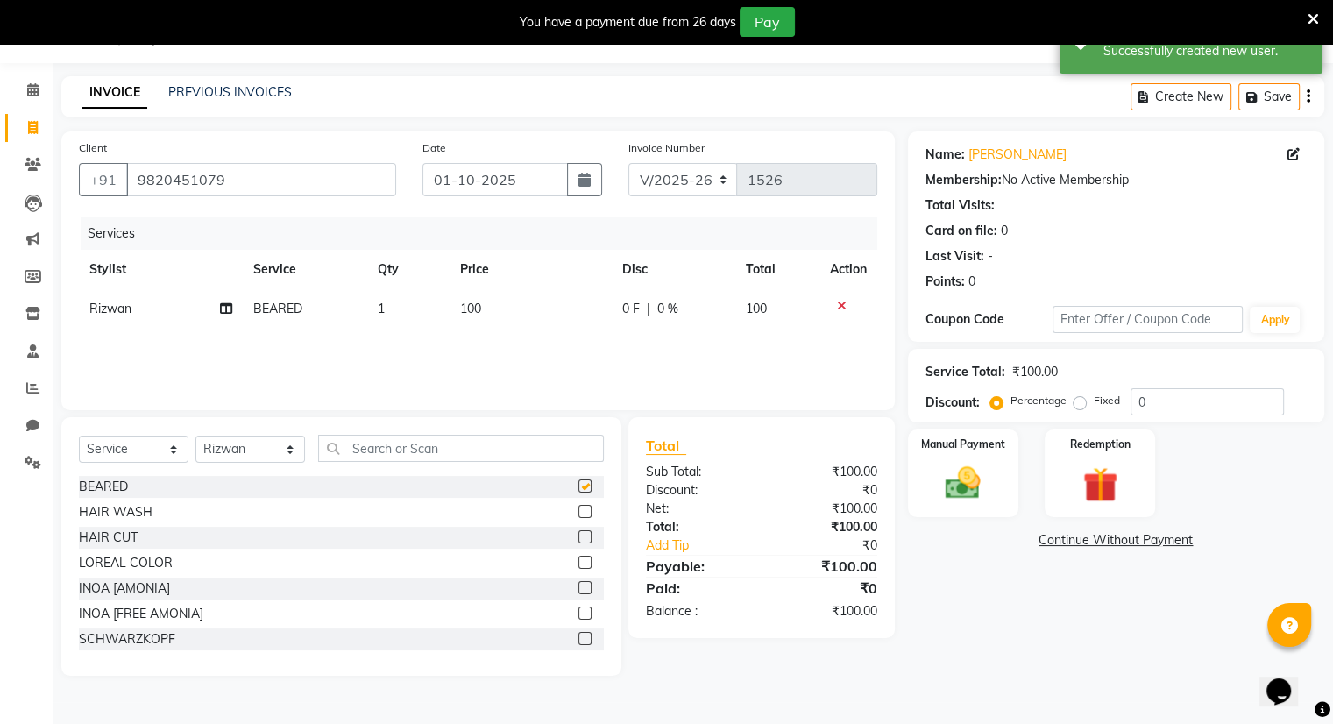
checkbox input "false"
click at [920, 488] on div "Manual Payment" at bounding box center [962, 473] width 115 height 90
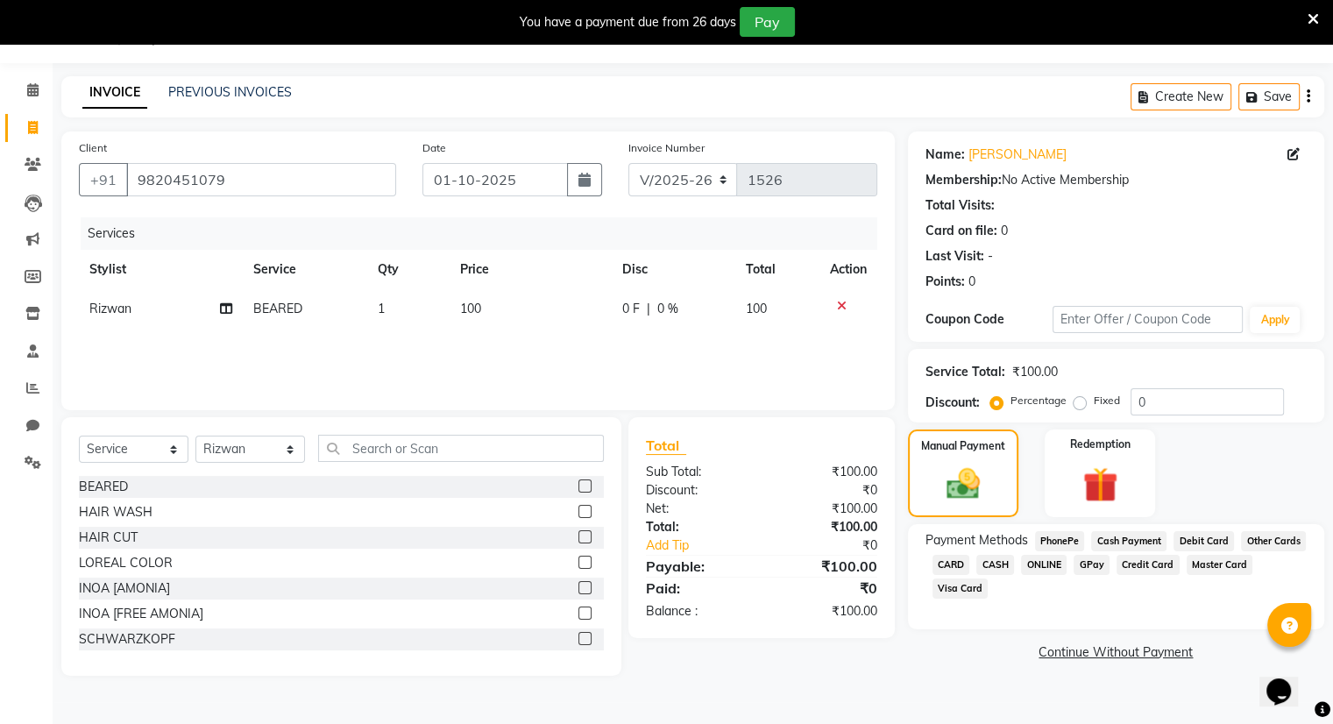
click at [1042, 569] on span "ONLINE" at bounding box center [1044, 565] width 46 height 20
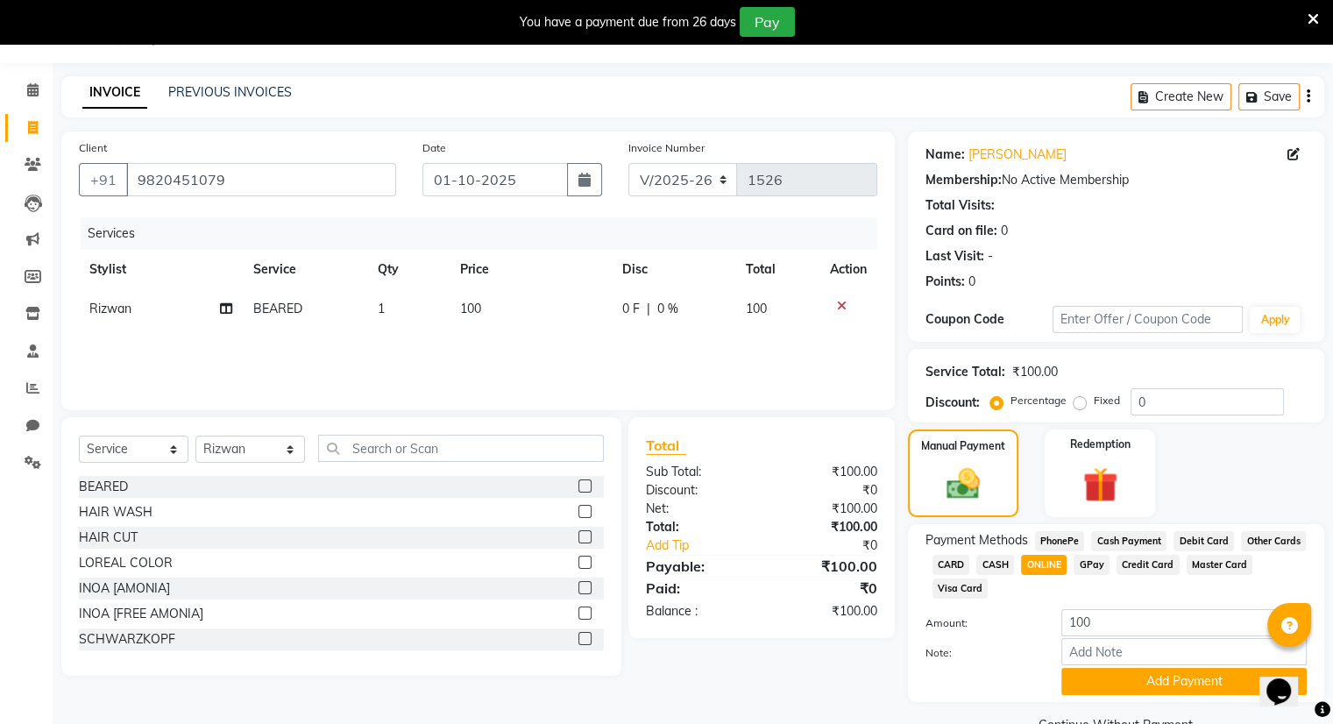
click at [992, 567] on span "CASH" at bounding box center [995, 565] width 38 height 20
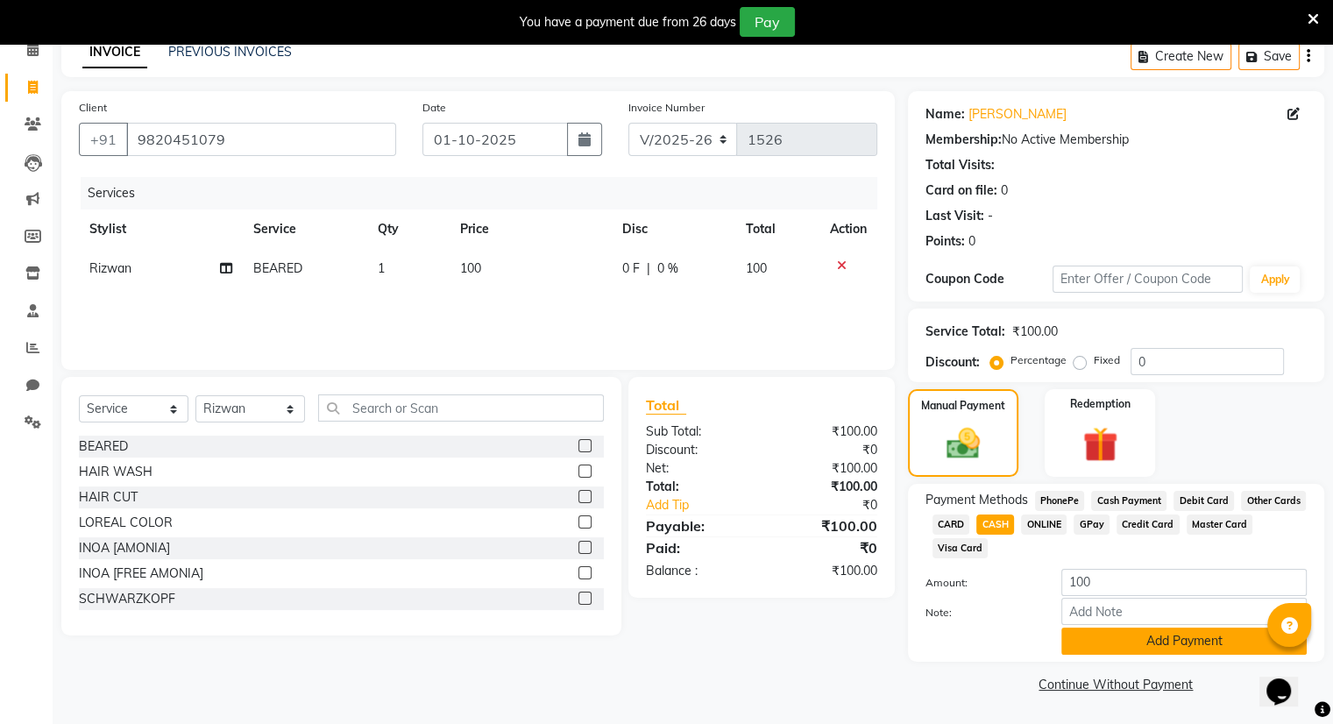
click at [1126, 638] on button "Add Payment" at bounding box center [1184, 641] width 245 height 27
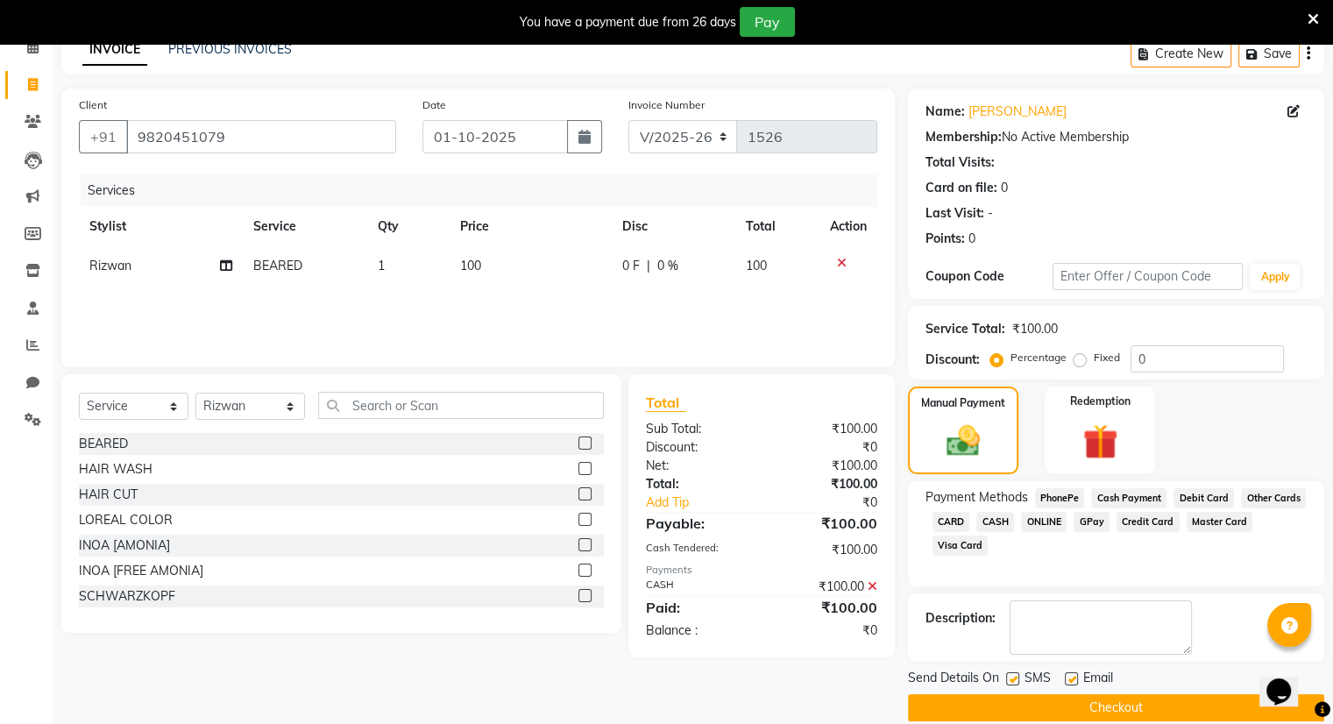
scroll to position [109, 0]
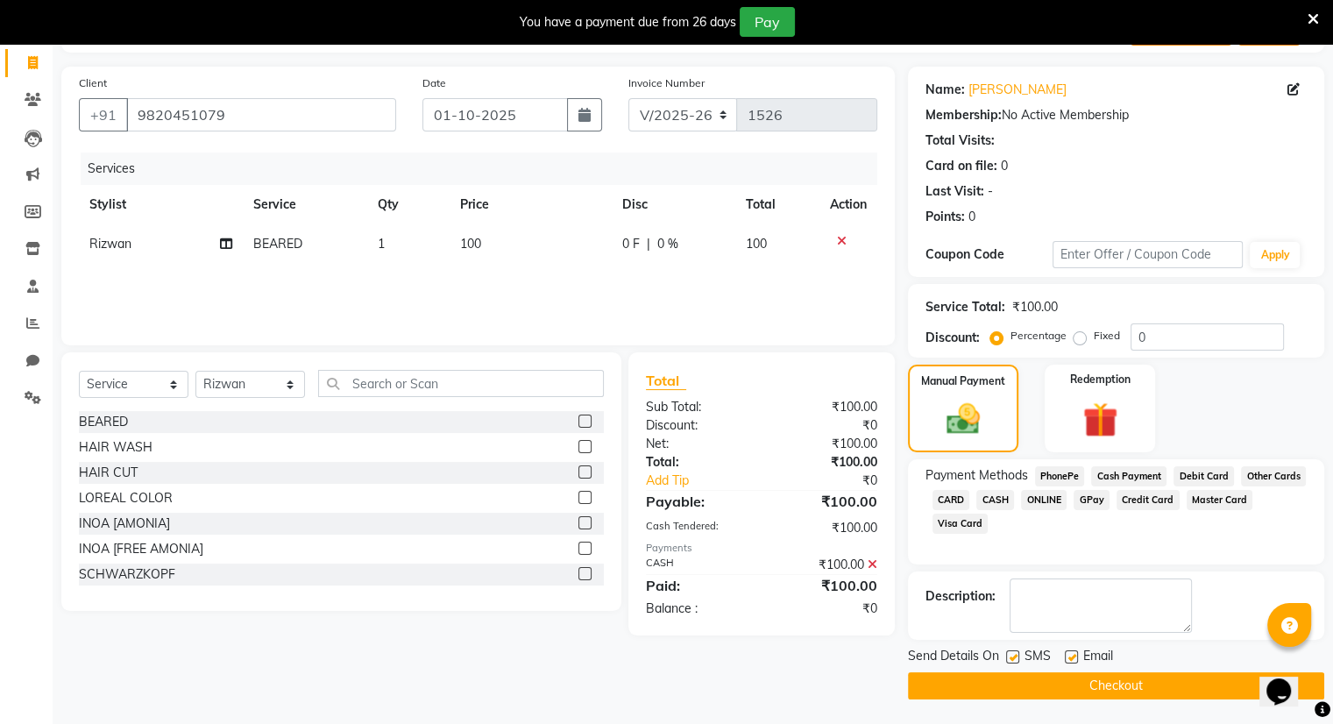
click at [1090, 681] on button "Checkout" at bounding box center [1116, 685] width 416 height 27
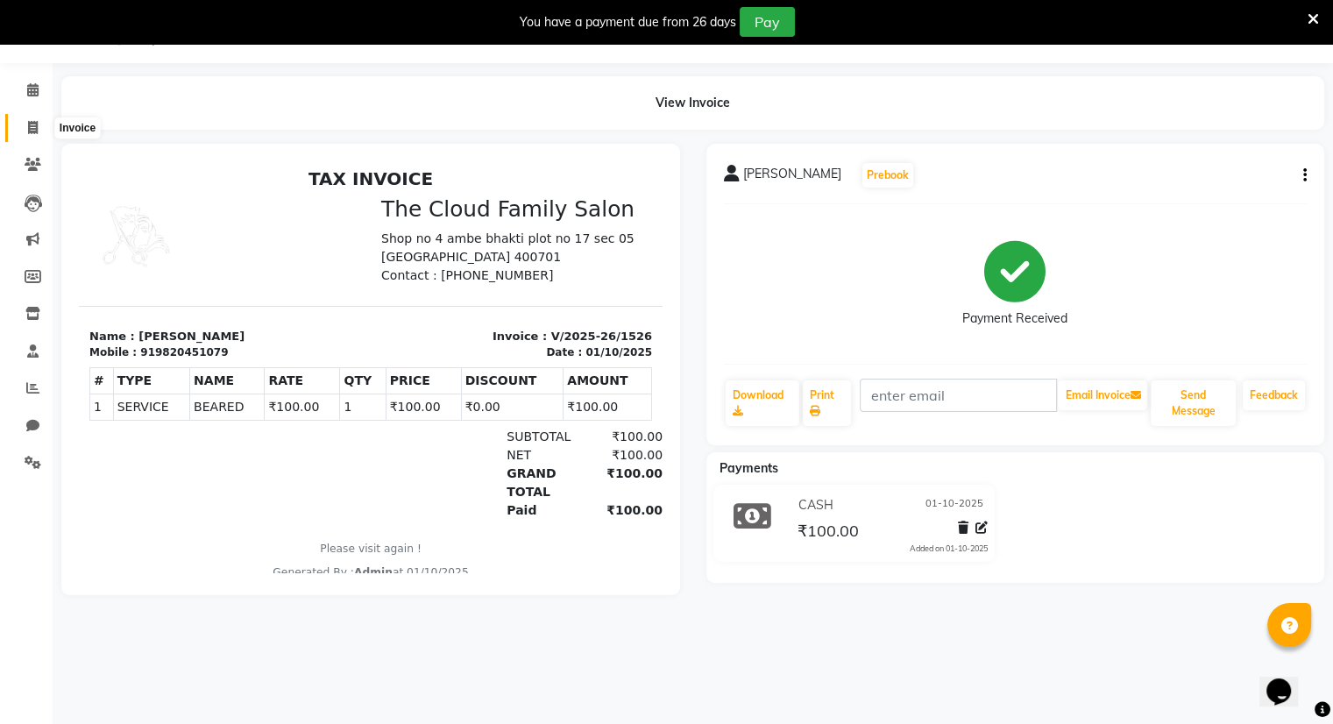
click at [28, 130] on icon at bounding box center [33, 127] width 10 height 13
select select "8444"
select select "service"
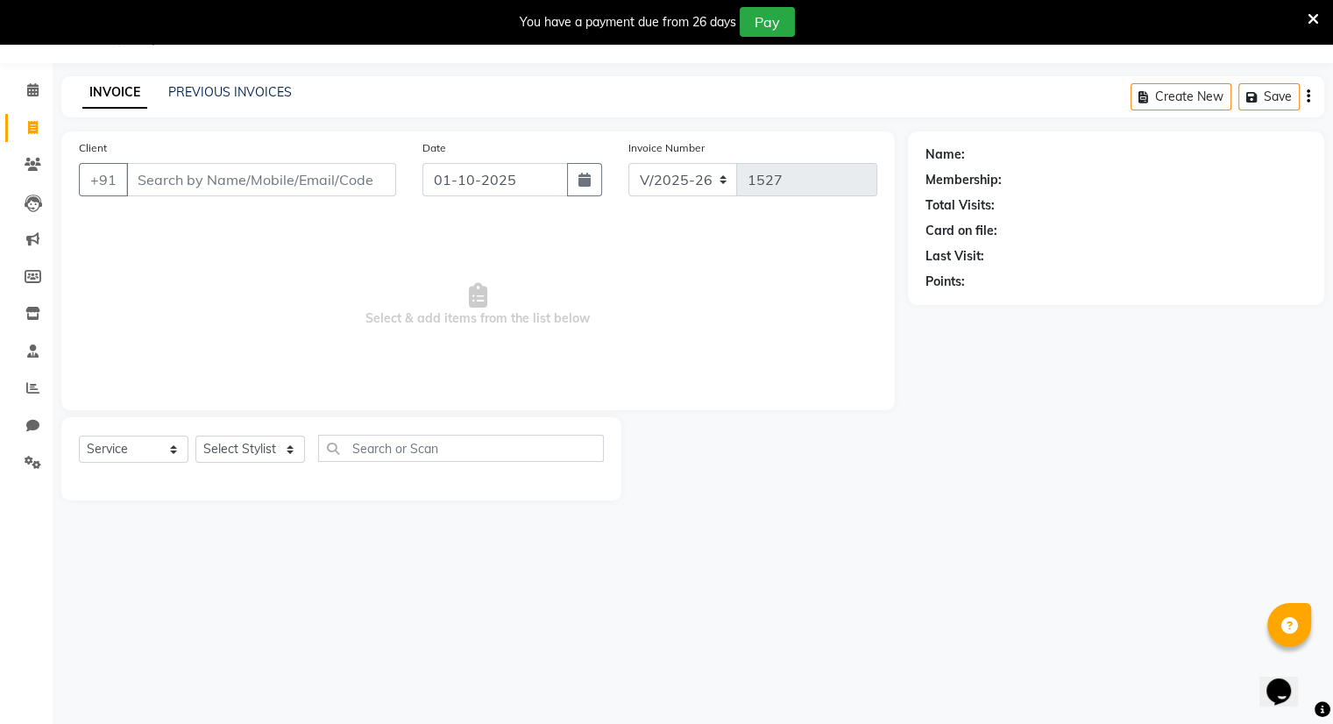
click at [29, 130] on icon at bounding box center [33, 127] width 10 height 13
select select "8444"
select select "service"
click at [211, 93] on link "PREVIOUS INVOICES" at bounding box center [230, 92] width 124 height 16
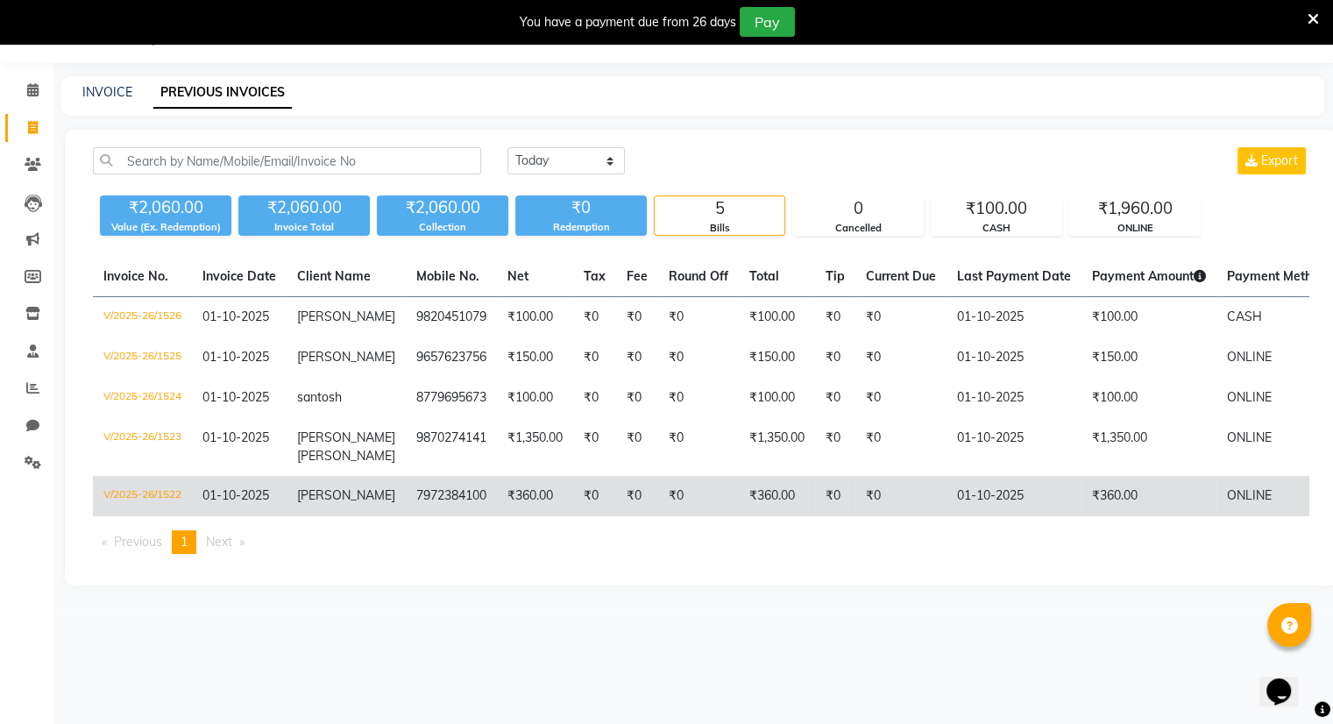
click at [266, 476] on td "01-10-2025" at bounding box center [239, 496] width 95 height 40
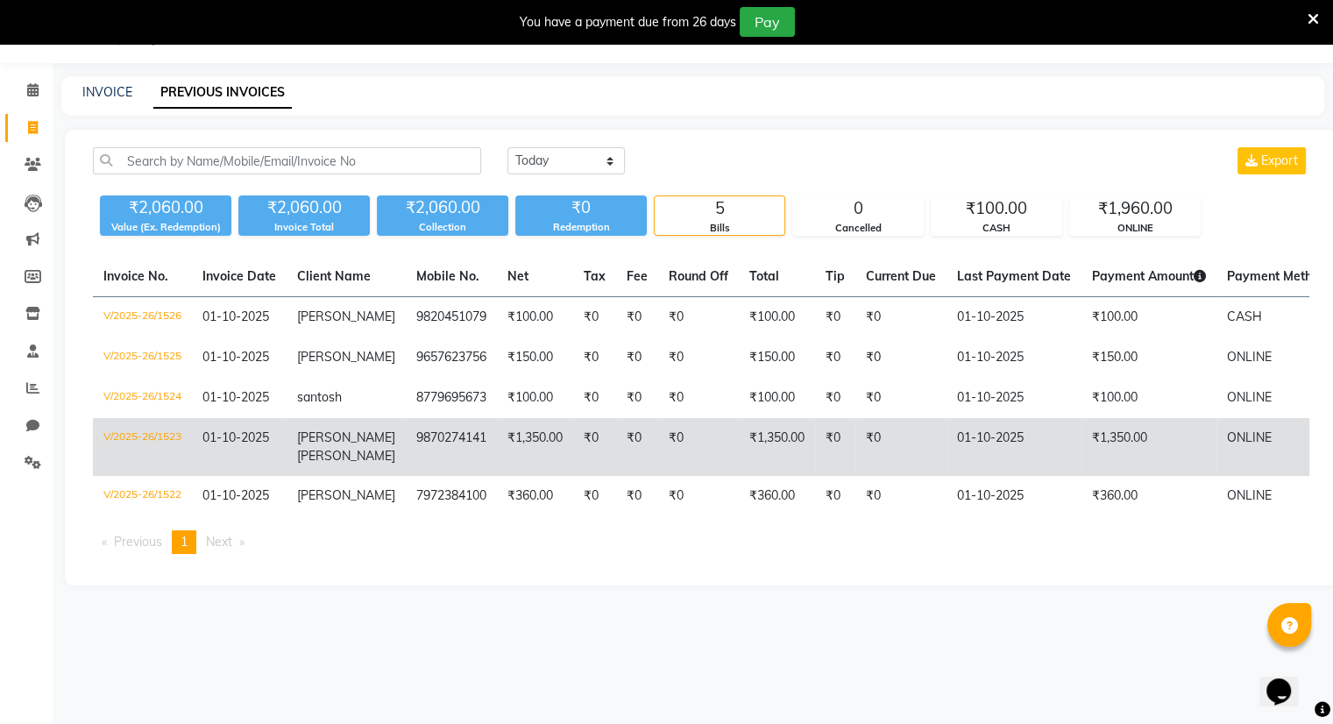
click at [616, 457] on td "₹0" at bounding box center [637, 447] width 42 height 58
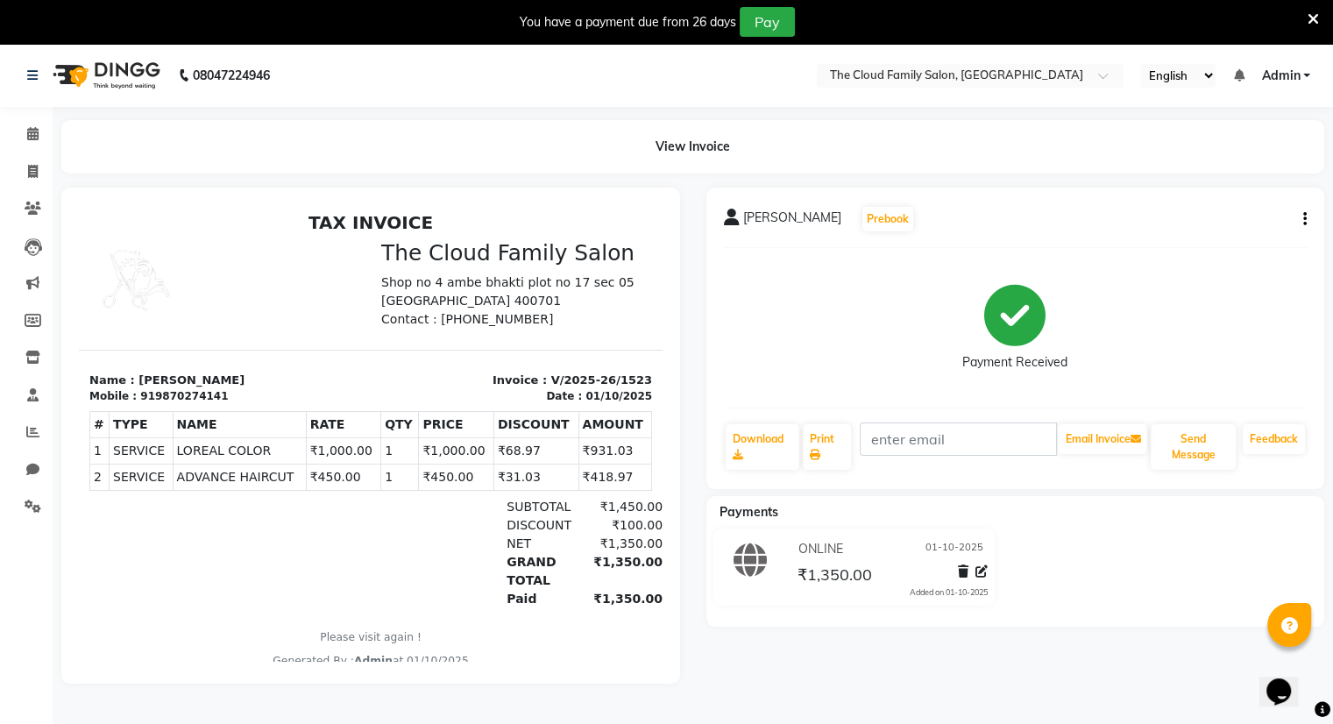
click at [1302, 215] on button "button" at bounding box center [1301, 219] width 11 height 18
click at [1234, 218] on div "Edit Item Staff" at bounding box center [1217, 219] width 120 height 22
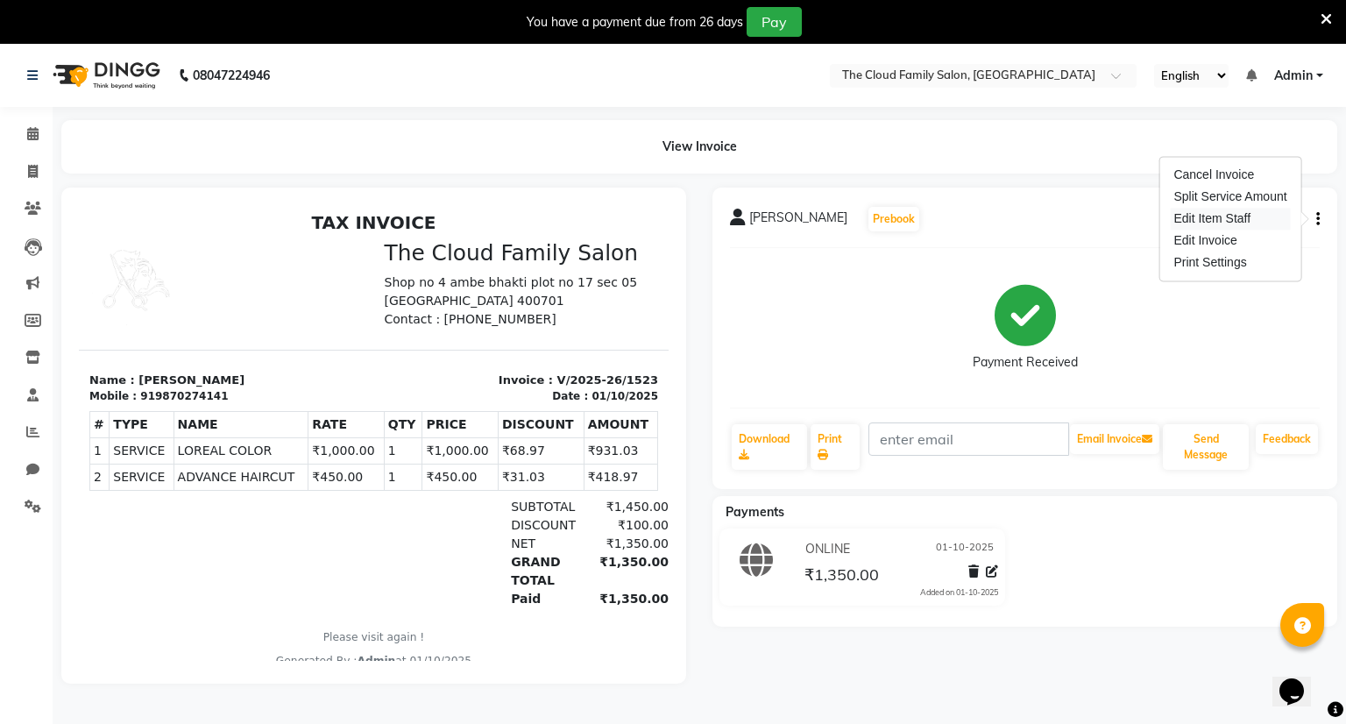
select select "83284"
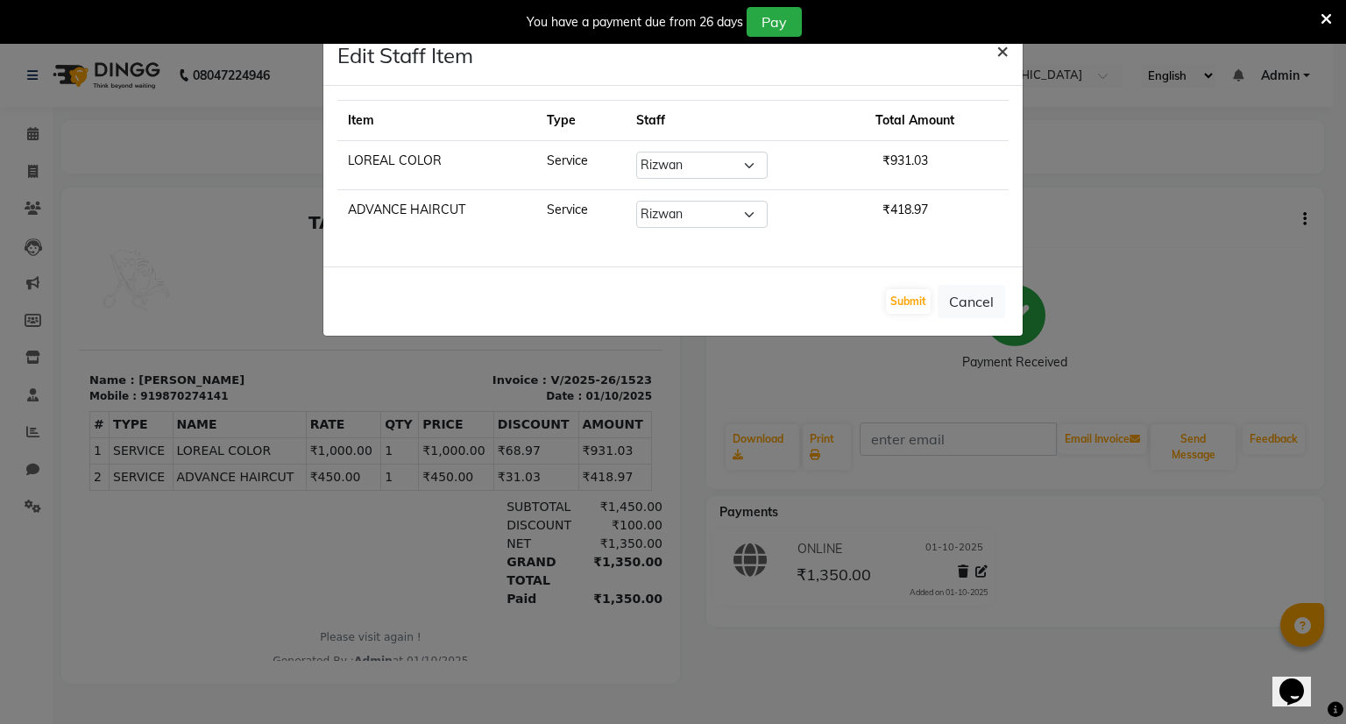
click at [1006, 48] on span "×" at bounding box center [1003, 50] width 12 height 26
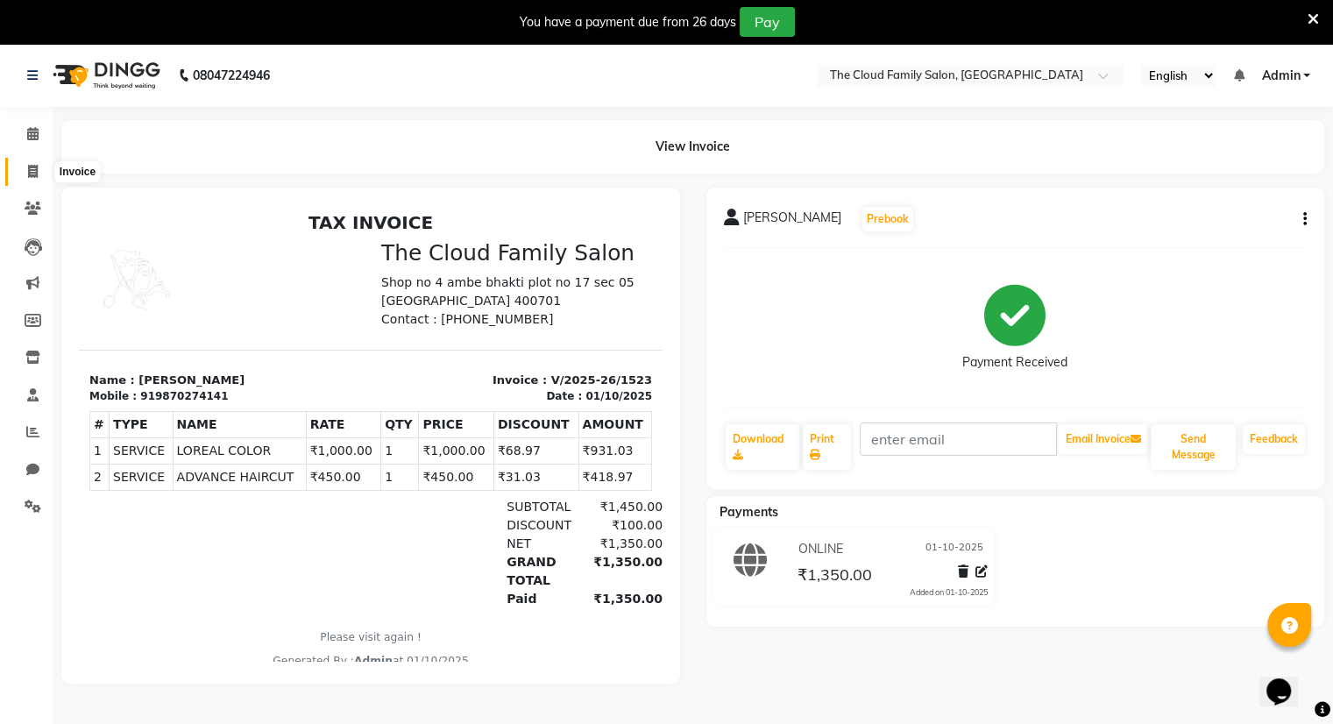
click at [32, 169] on icon at bounding box center [33, 171] width 10 height 13
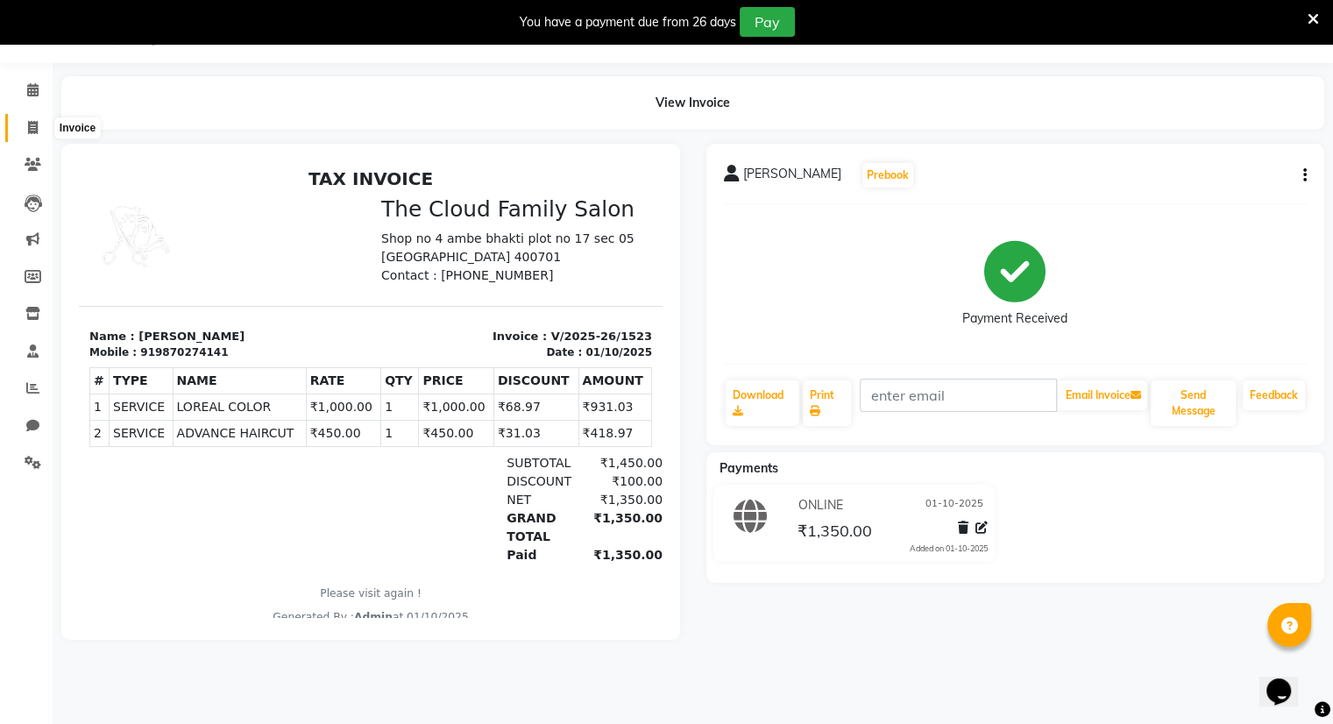
select select "8444"
select select "service"
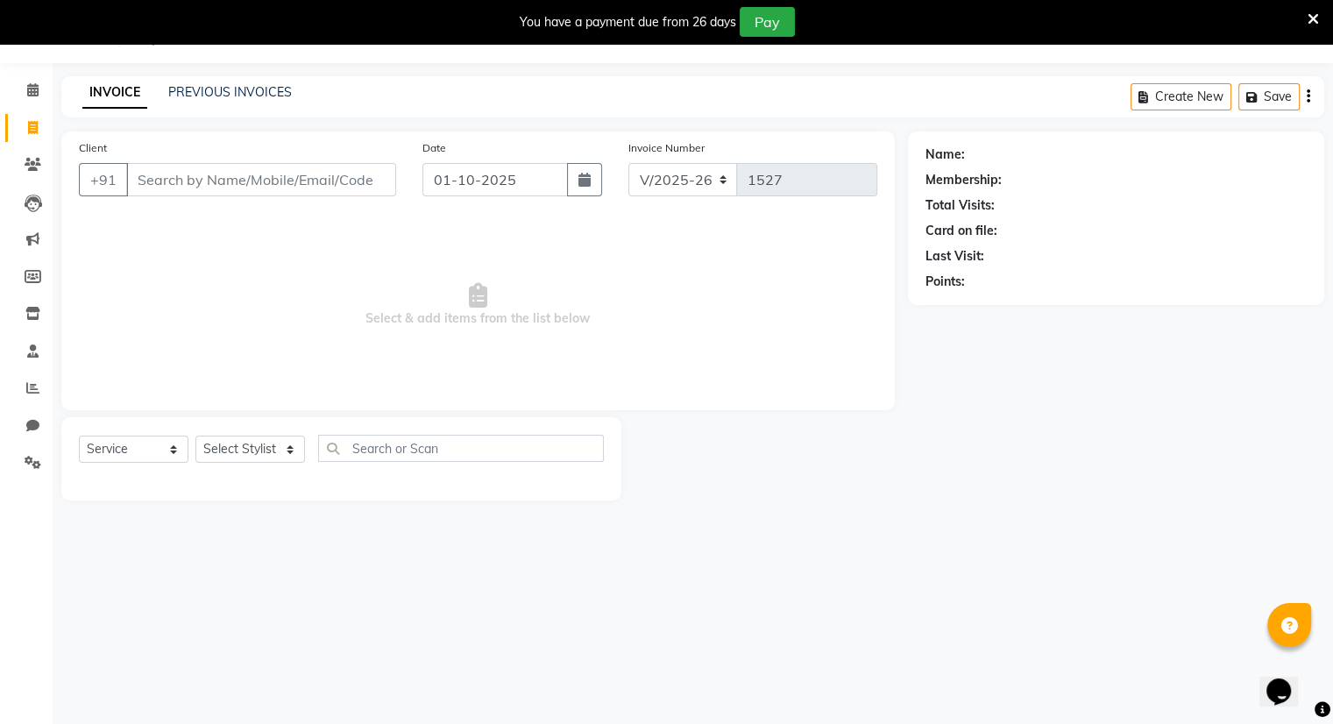
click at [196, 183] on input "Client" at bounding box center [261, 179] width 270 height 33
type input "2"
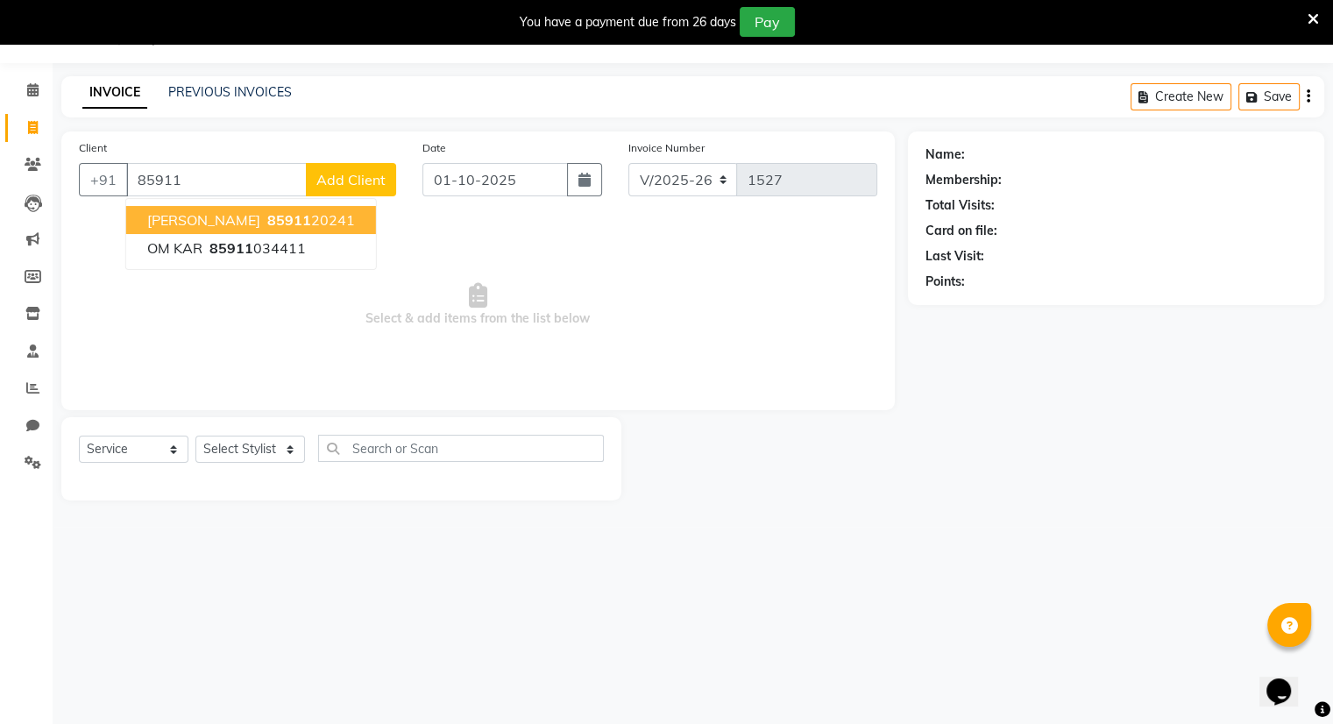
click at [224, 218] on span "[PERSON_NAME]" at bounding box center [203, 220] width 113 height 18
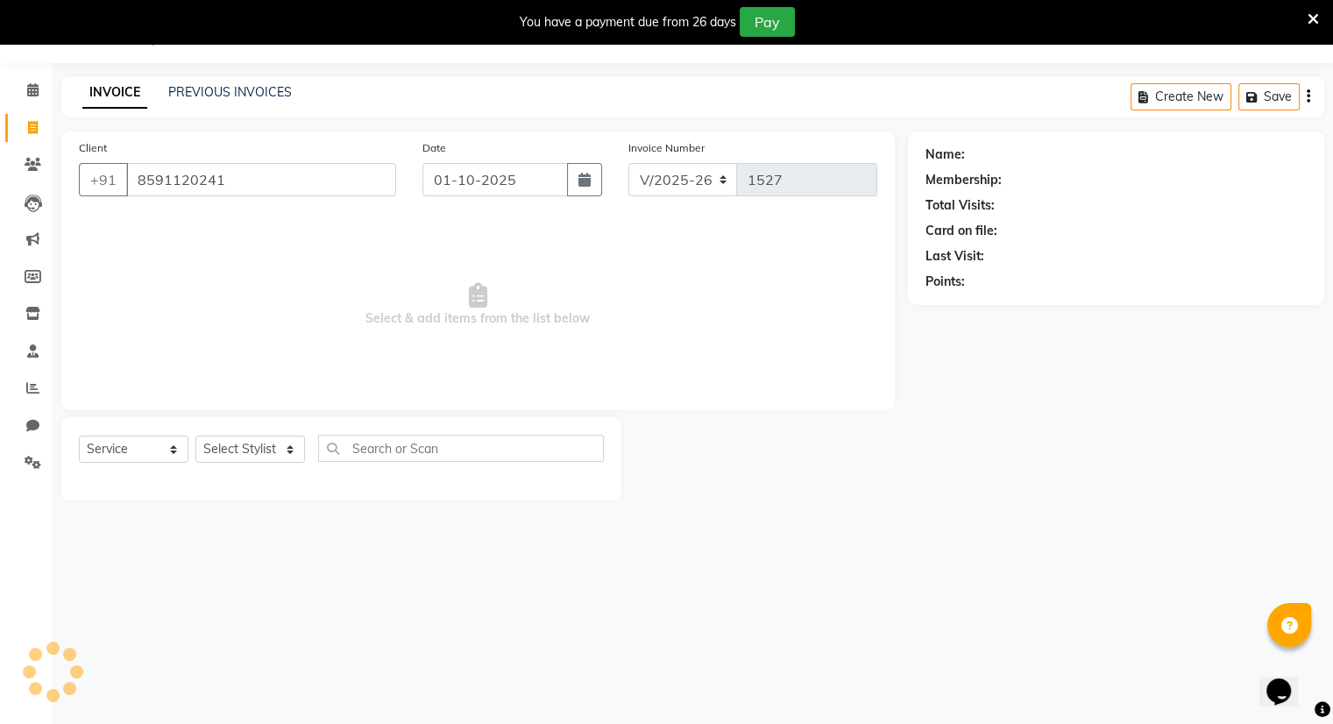
type input "8591120241"
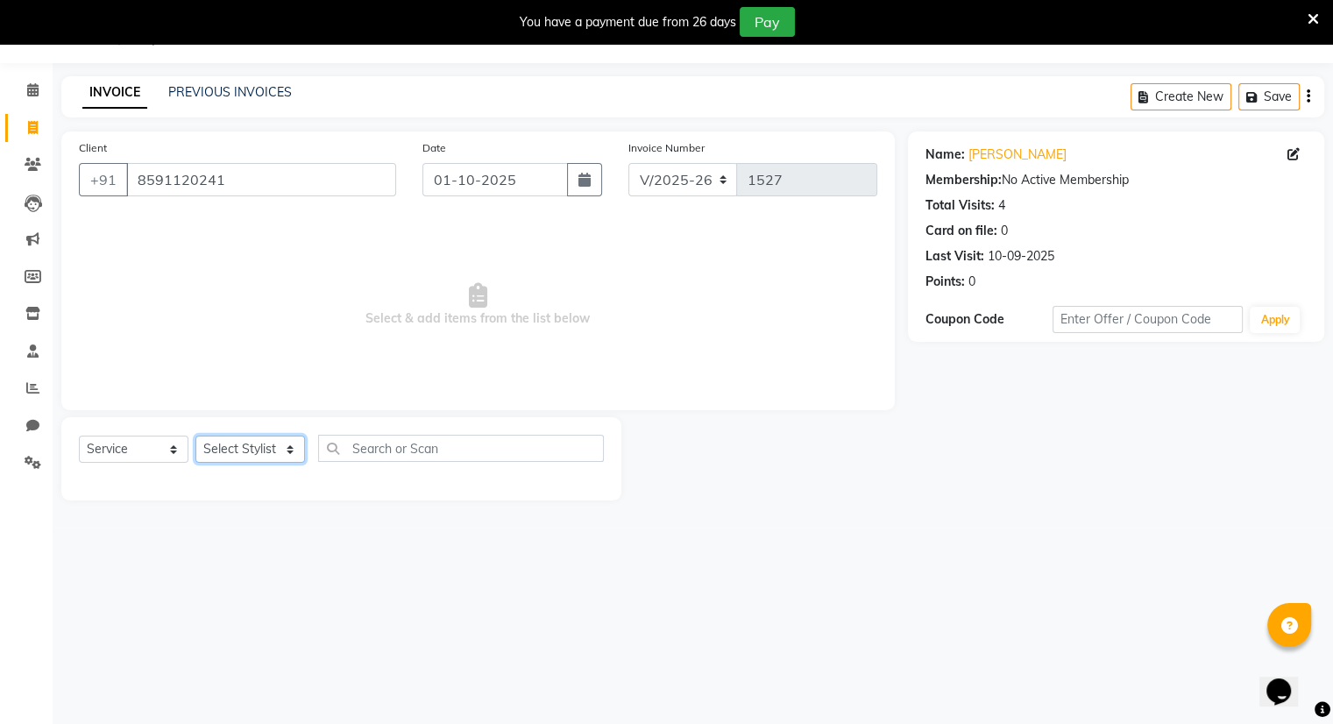
click at [252, 444] on select "Select Stylist Amrapali Bhumi OM PRANAY Rizwan SOHL sunita SURAJ ZUBER" at bounding box center [250, 449] width 110 height 27
select select "83357"
click at [195, 437] on select "Select Stylist Amrapali Bhumi OM PRANAY Rizwan SOHL sunita SURAJ ZUBER" at bounding box center [250, 449] width 110 height 27
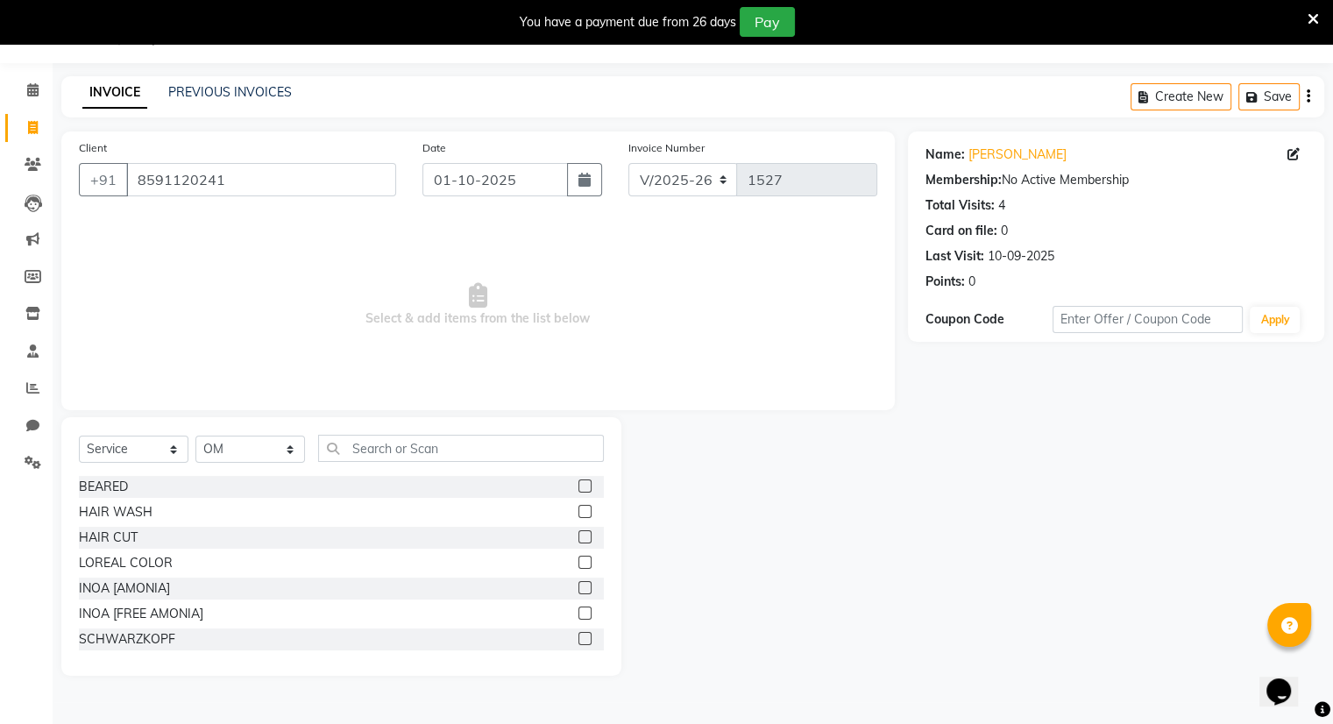
click at [579, 489] on label at bounding box center [585, 485] width 13 height 13
click at [579, 489] on input "checkbox" at bounding box center [584, 486] width 11 height 11
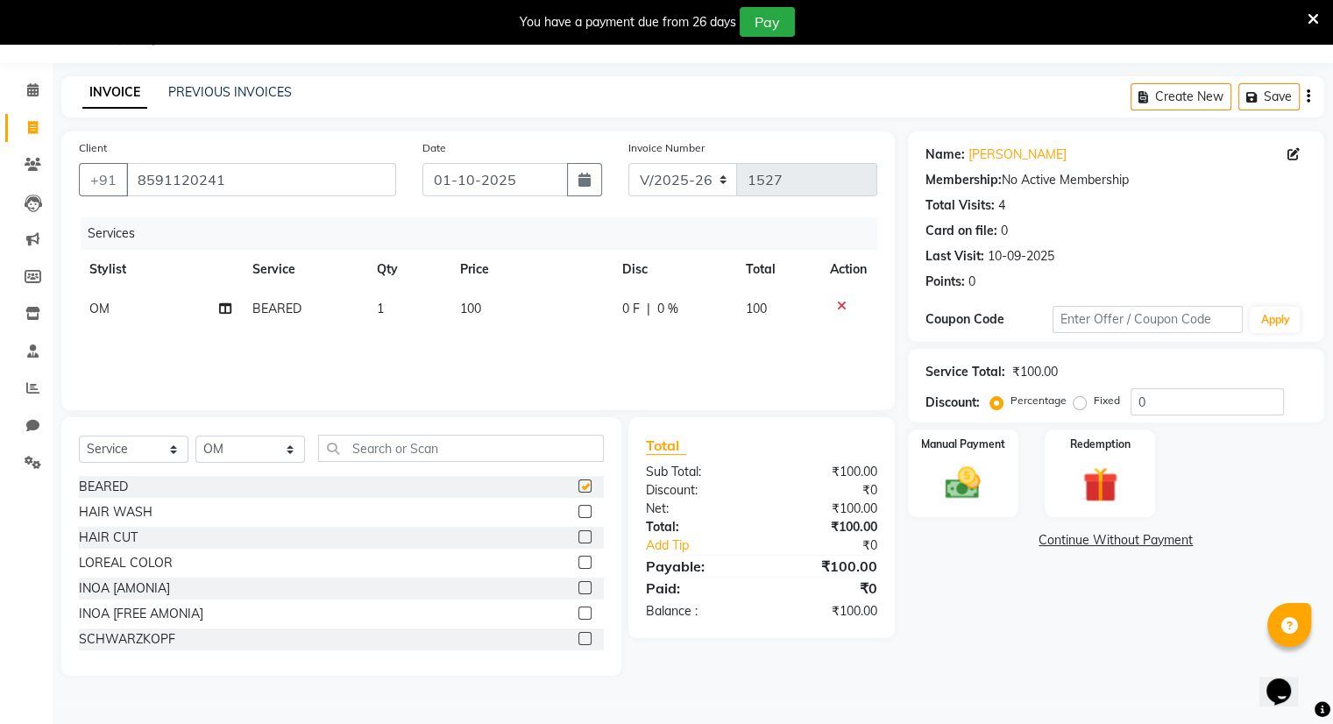
checkbox input "false"
click at [579, 511] on label at bounding box center [585, 511] width 13 height 13
click at [579, 511] on input "checkbox" at bounding box center [584, 512] width 11 height 11
checkbox input "false"
click at [579, 543] on label at bounding box center [585, 536] width 13 height 13
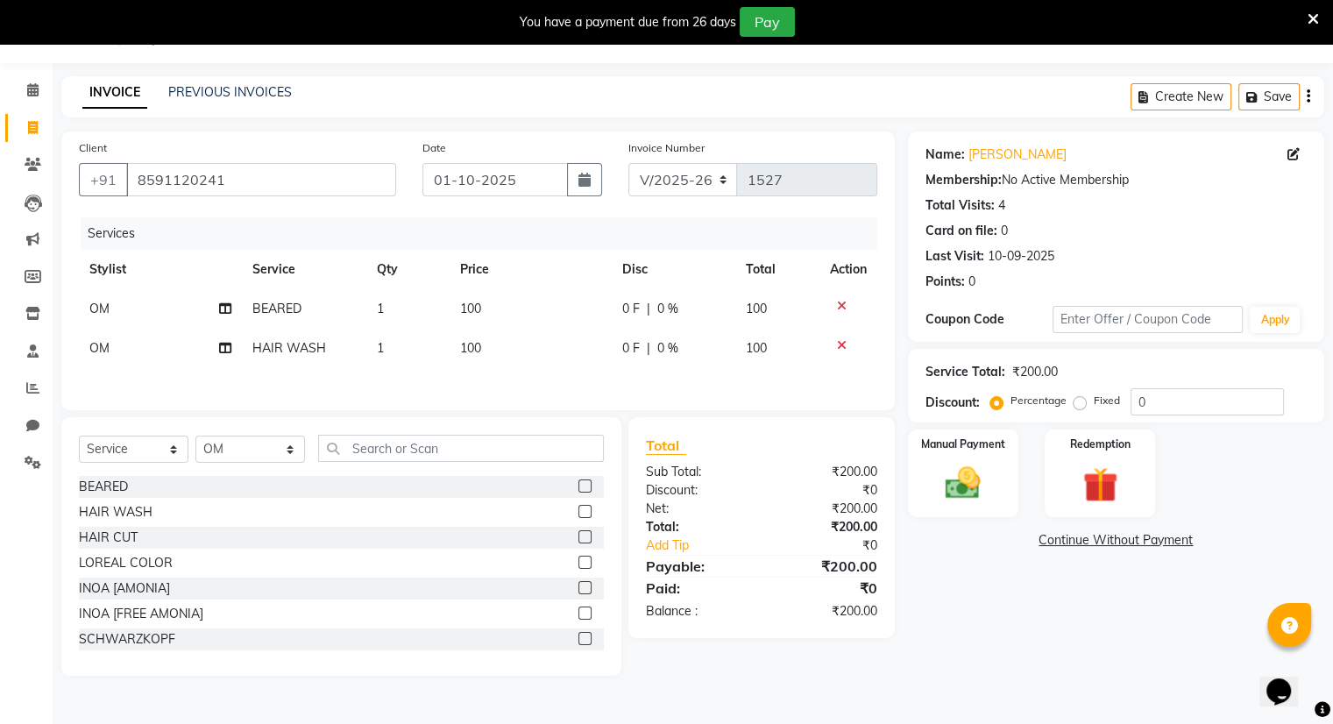
click at [579, 543] on input "checkbox" at bounding box center [584, 537] width 11 height 11
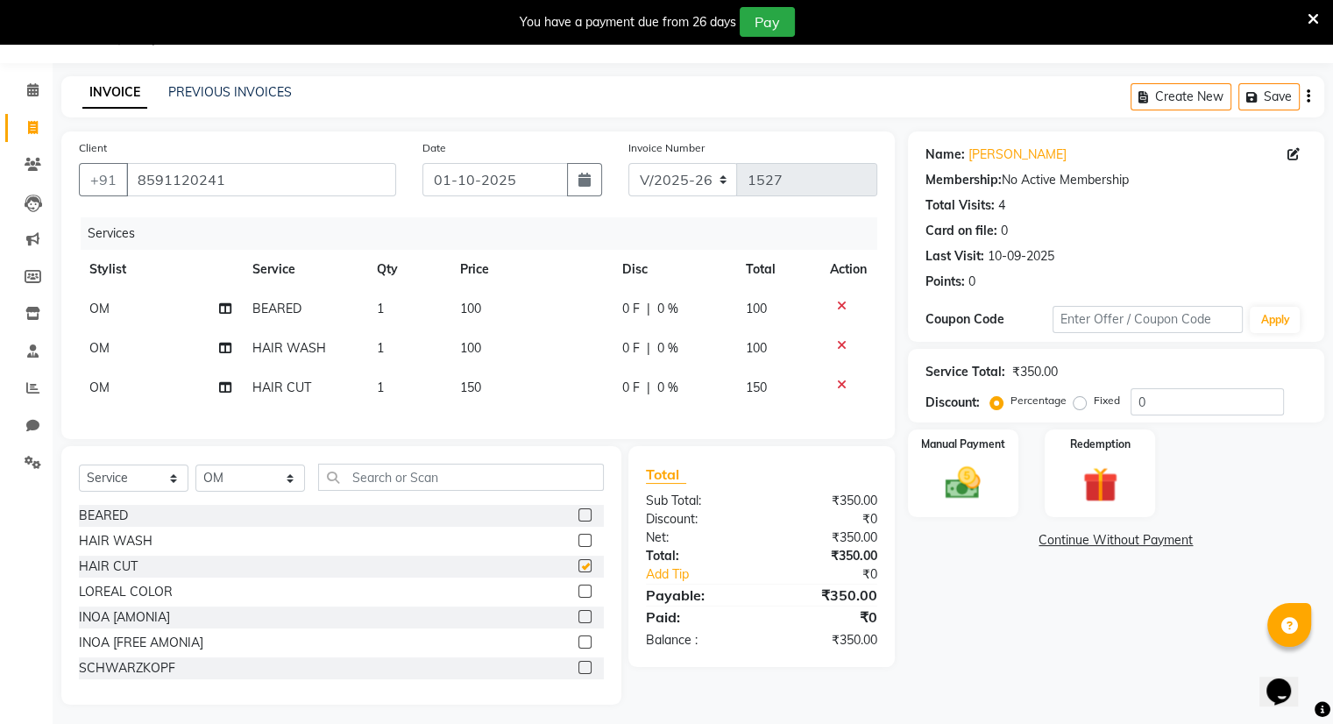
click at [567, 543] on div "BEARED HAIR WASH HAIR CUT LOREAL COLOR INOA [AMONIA] INOA [FREE AMONIA] SCHWARZ…" at bounding box center [341, 592] width 525 height 175
click at [579, 572] on label at bounding box center [585, 565] width 13 height 13
click at [579, 572] on input "checkbox" at bounding box center [584, 566] width 11 height 11
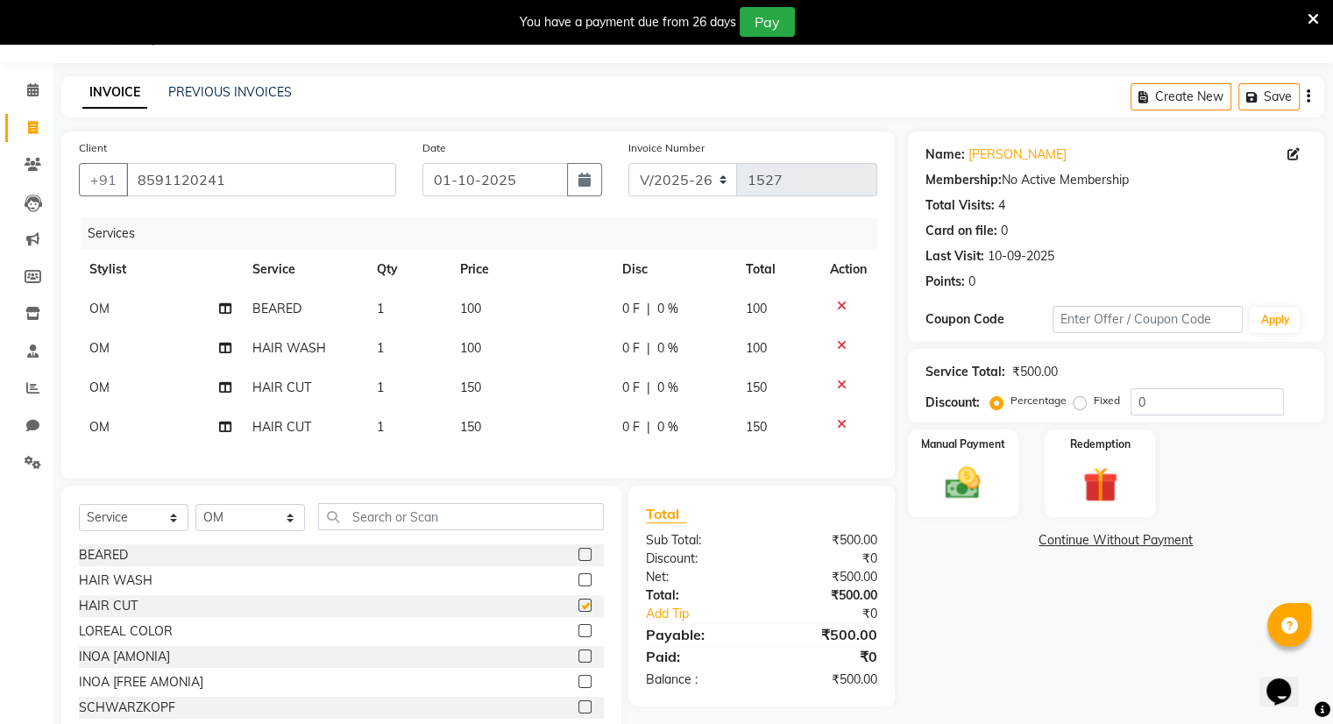
checkbox input "false"
click at [962, 463] on img at bounding box center [963, 484] width 59 height 42
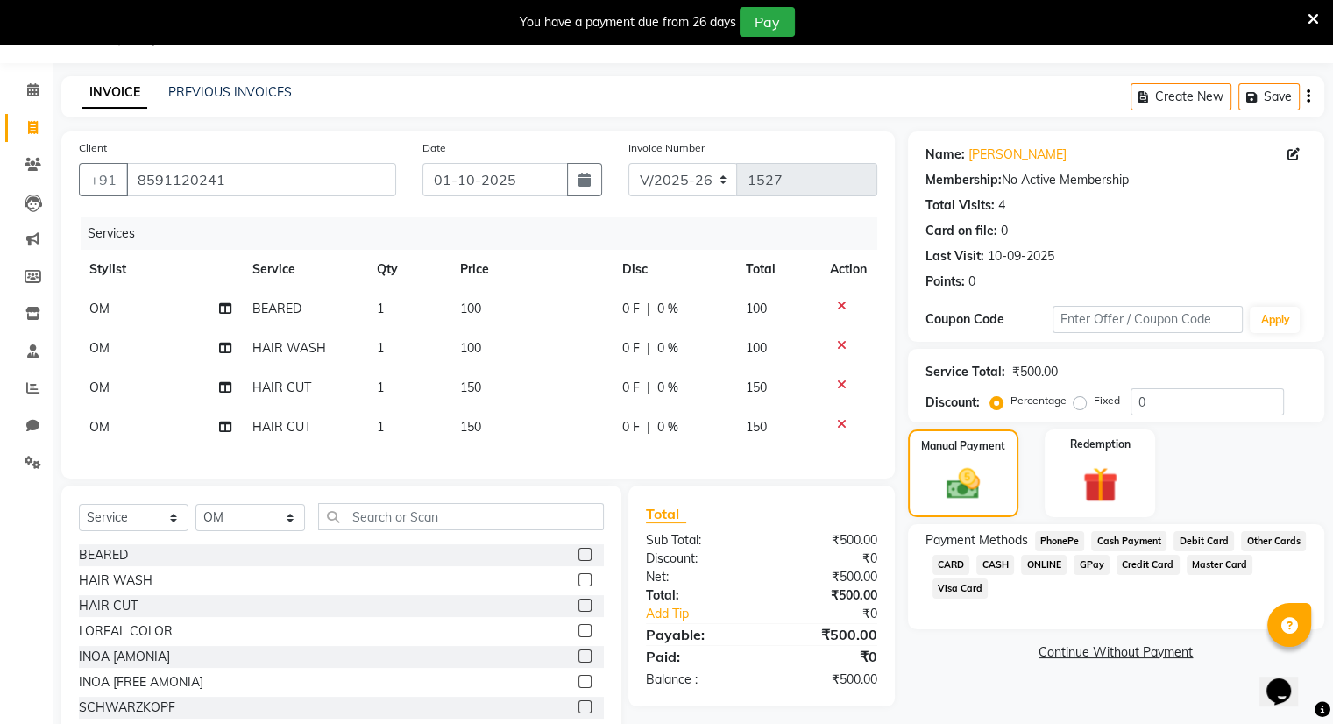
click at [1043, 572] on span "ONLINE" at bounding box center [1044, 565] width 46 height 20
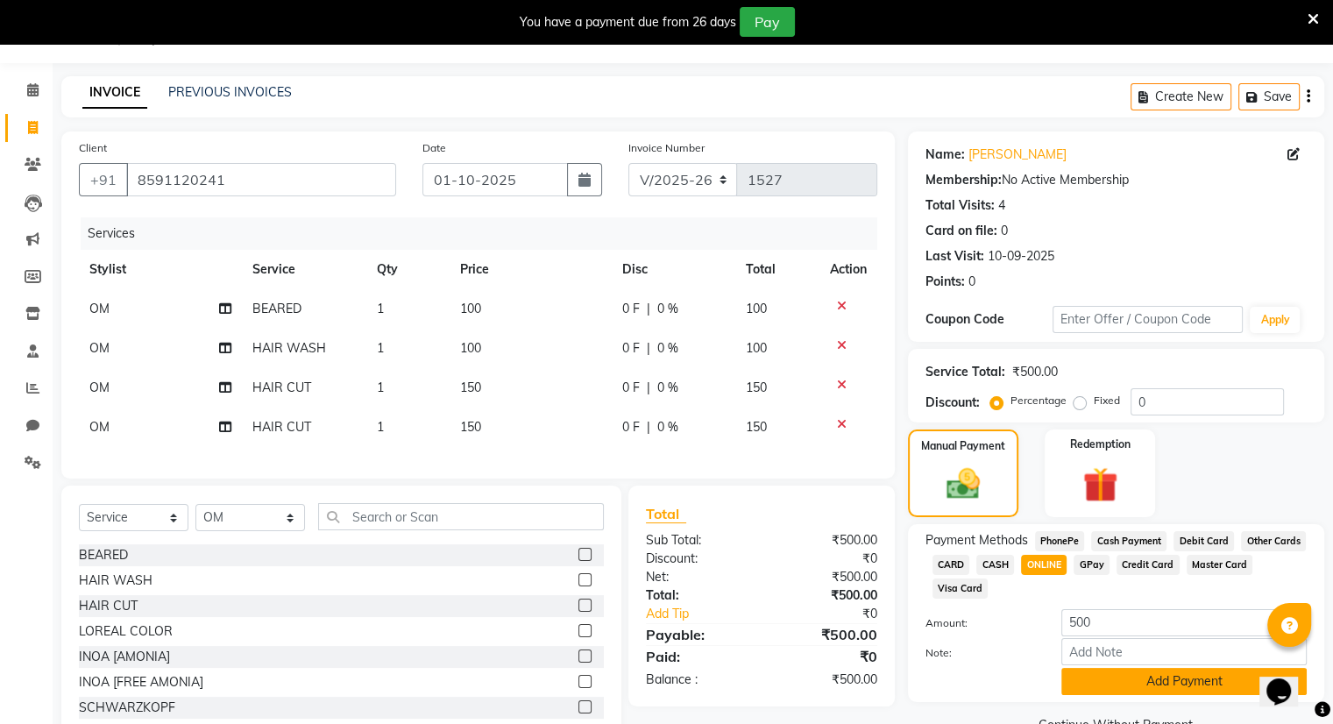
click at [1087, 676] on button "Add Payment" at bounding box center [1184, 681] width 245 height 27
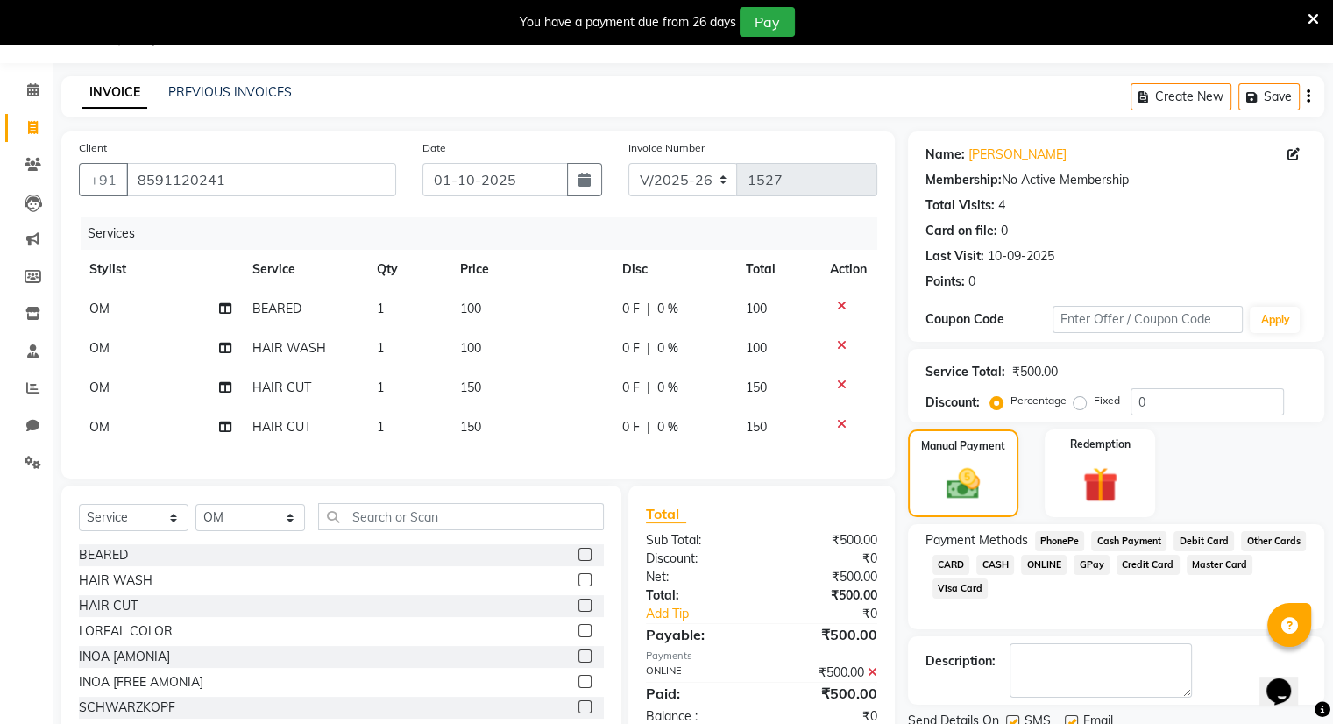
scroll to position [109, 0]
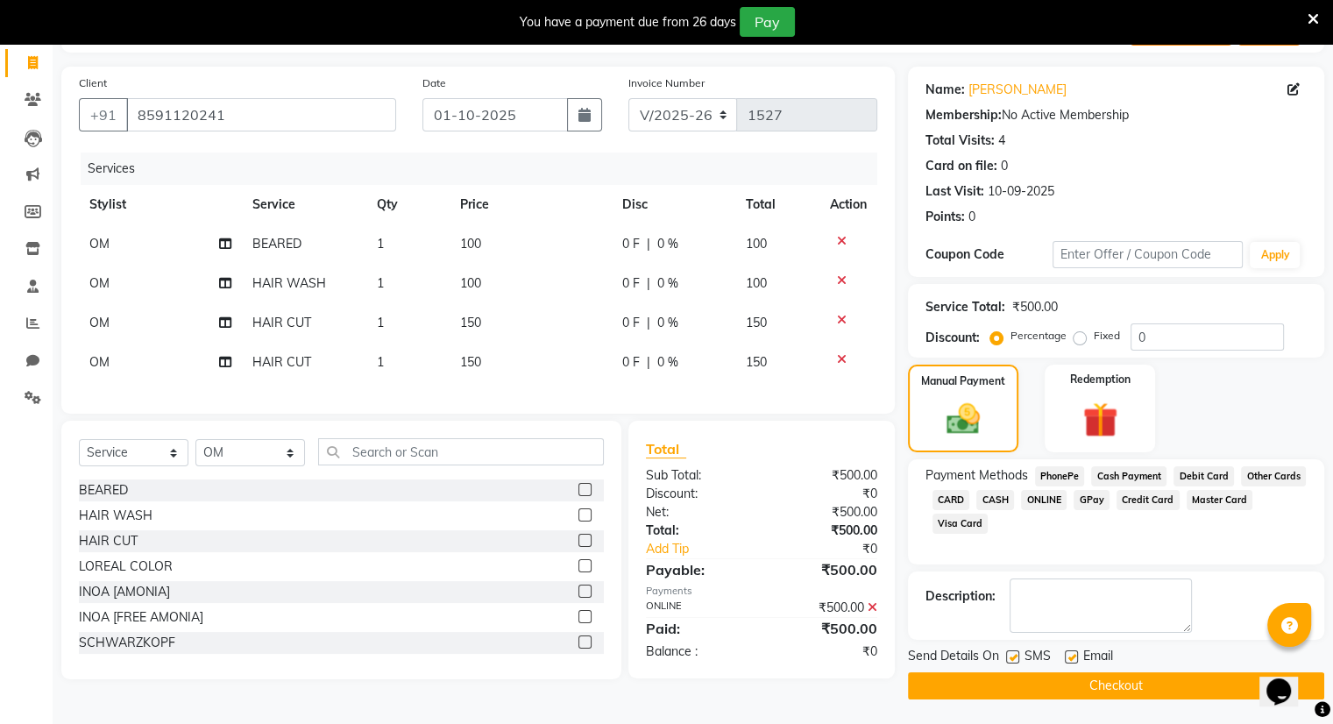
click at [1087, 676] on button "Checkout" at bounding box center [1116, 685] width 416 height 27
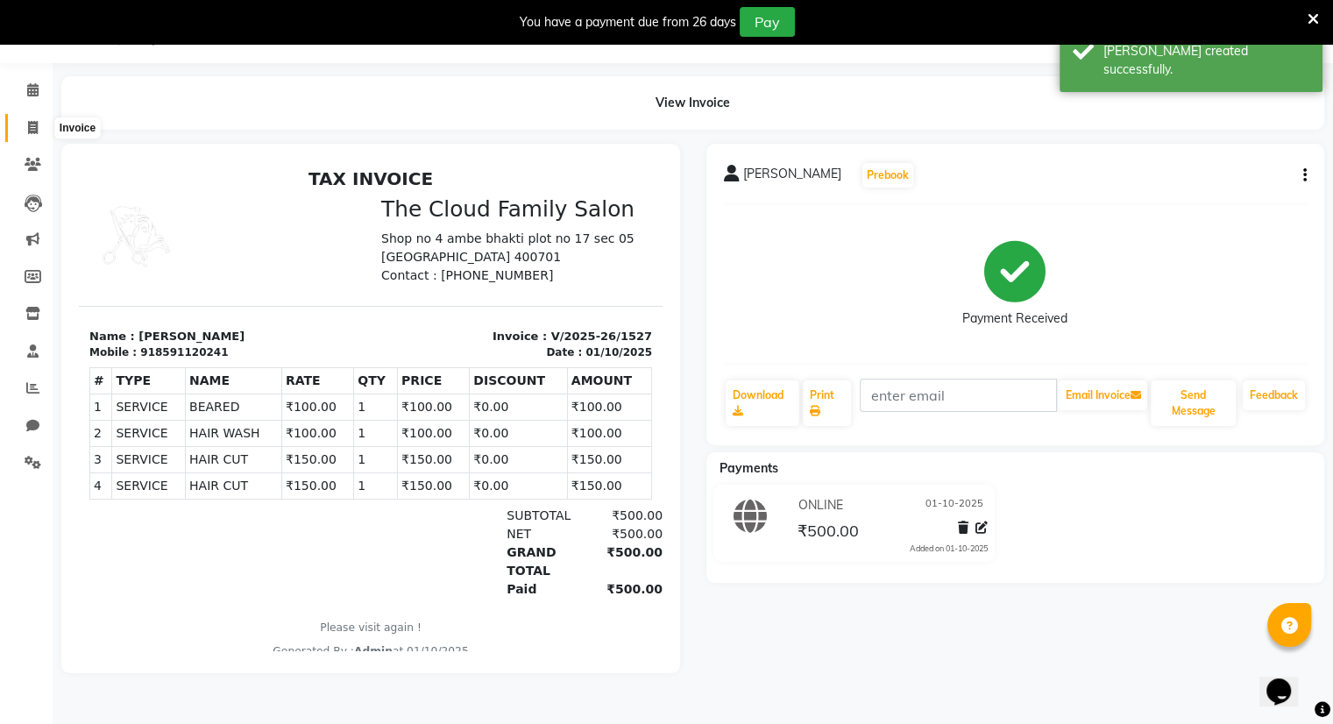
click at [26, 128] on span at bounding box center [33, 128] width 31 height 20
select select "8444"
select select "service"
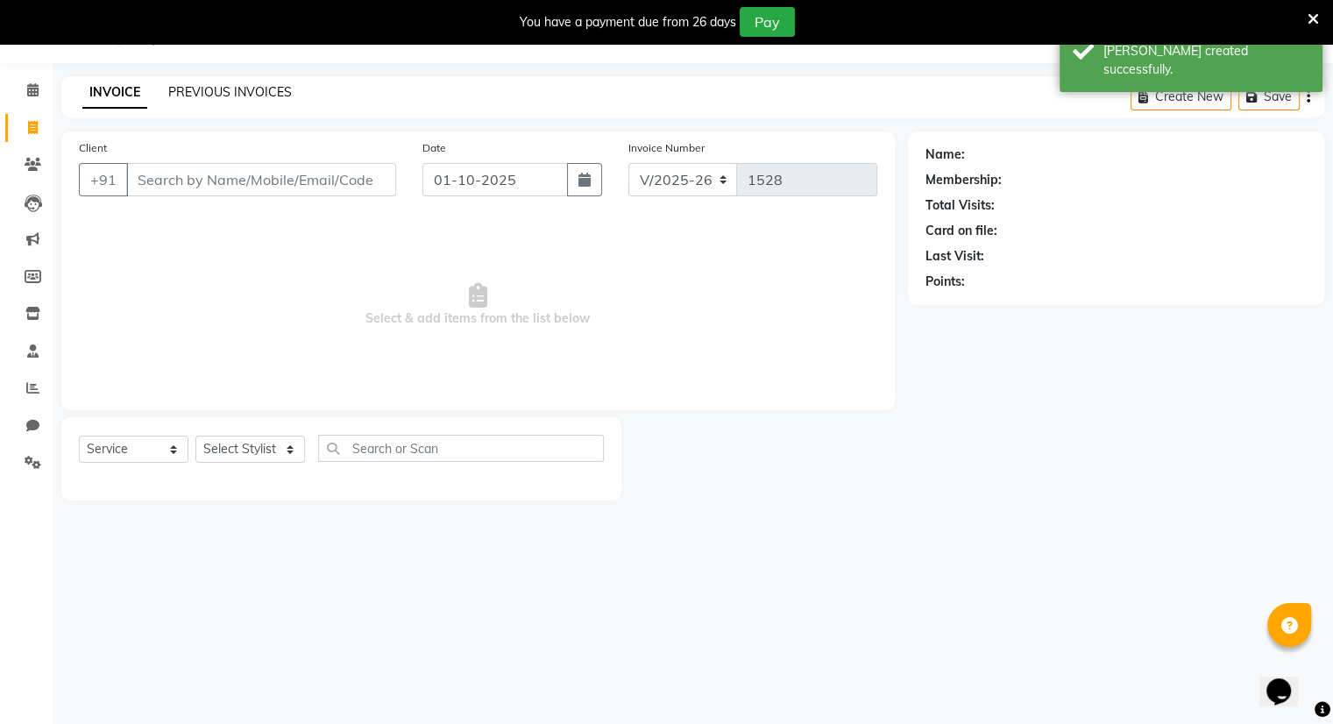
click at [206, 85] on link "PREVIOUS INVOICES" at bounding box center [230, 92] width 124 height 16
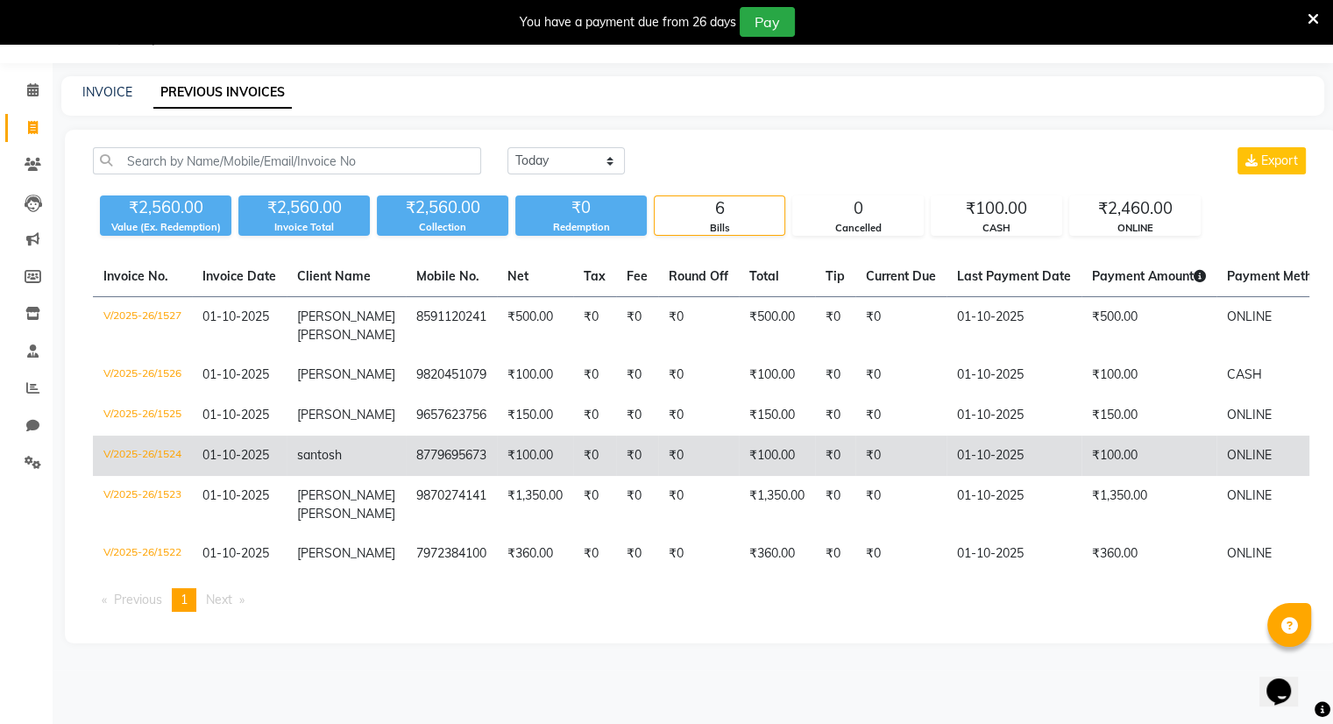
click at [261, 452] on span "01-10-2025" at bounding box center [235, 455] width 67 height 16
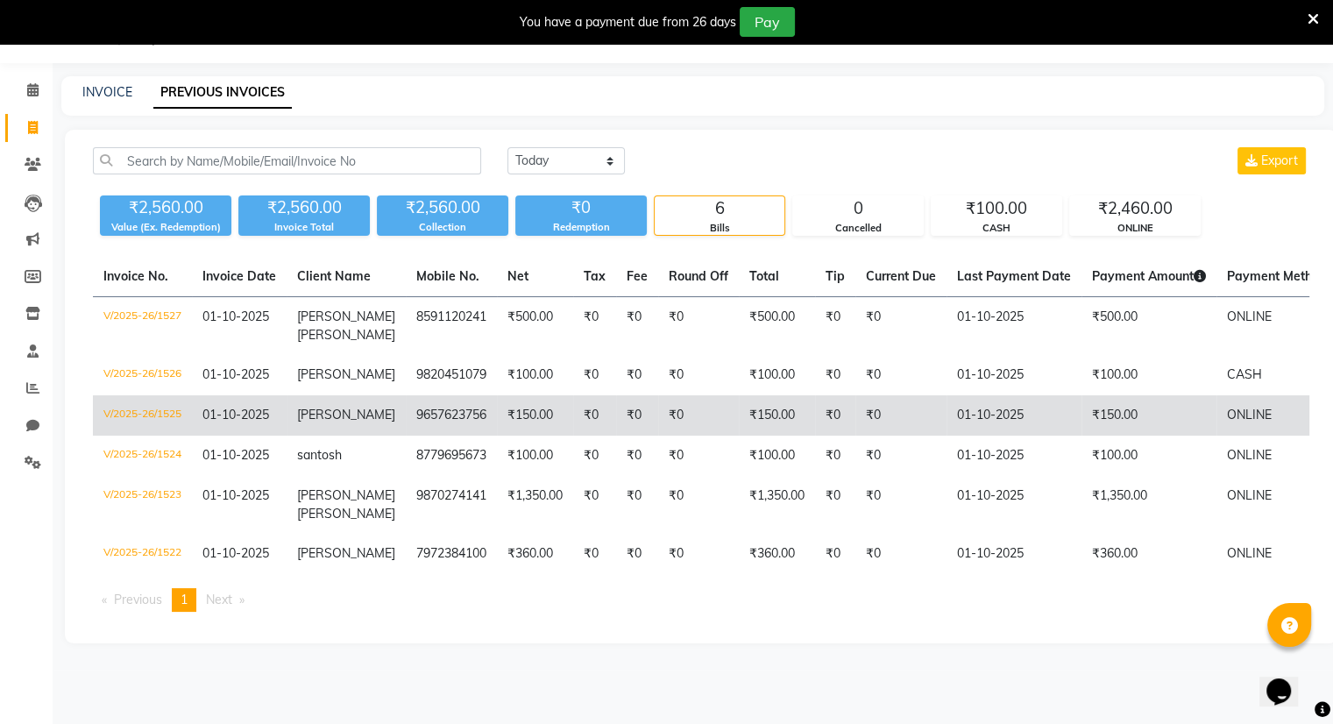
click at [663, 401] on td "₹0" at bounding box center [698, 415] width 81 height 40
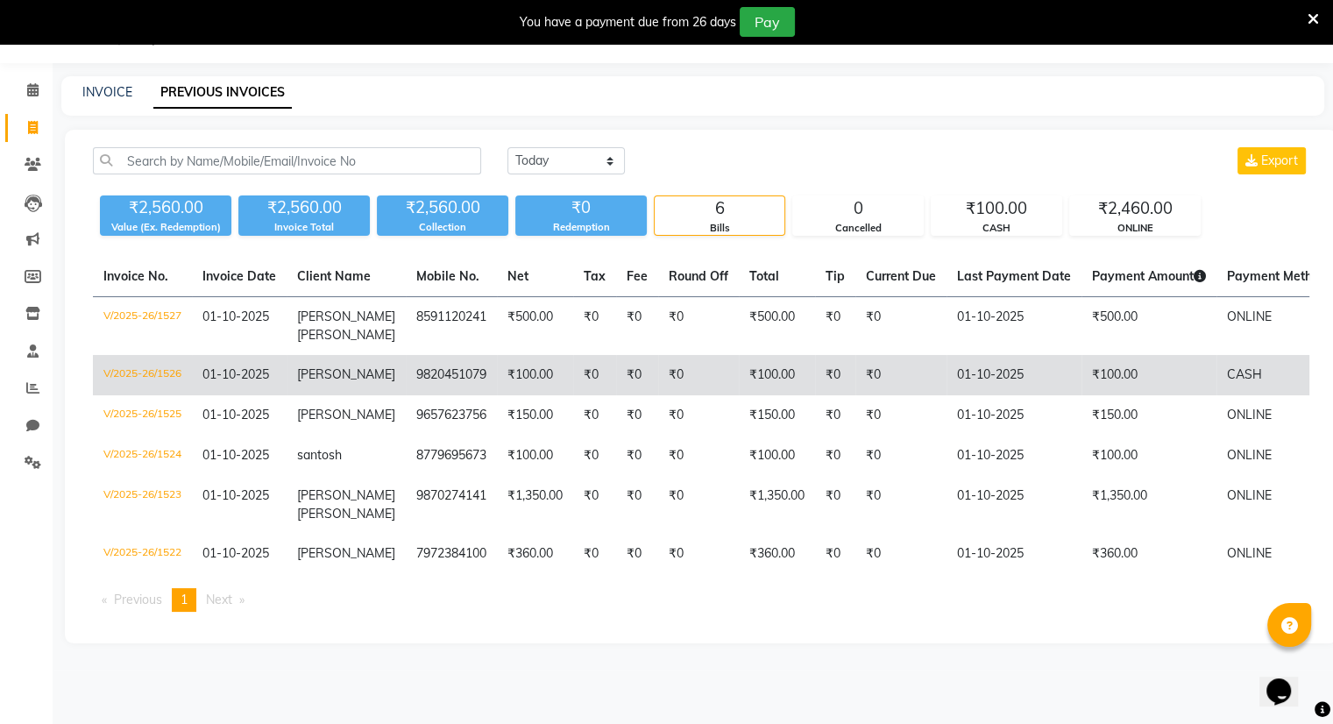
click at [666, 371] on td "₹0" at bounding box center [698, 375] width 81 height 40
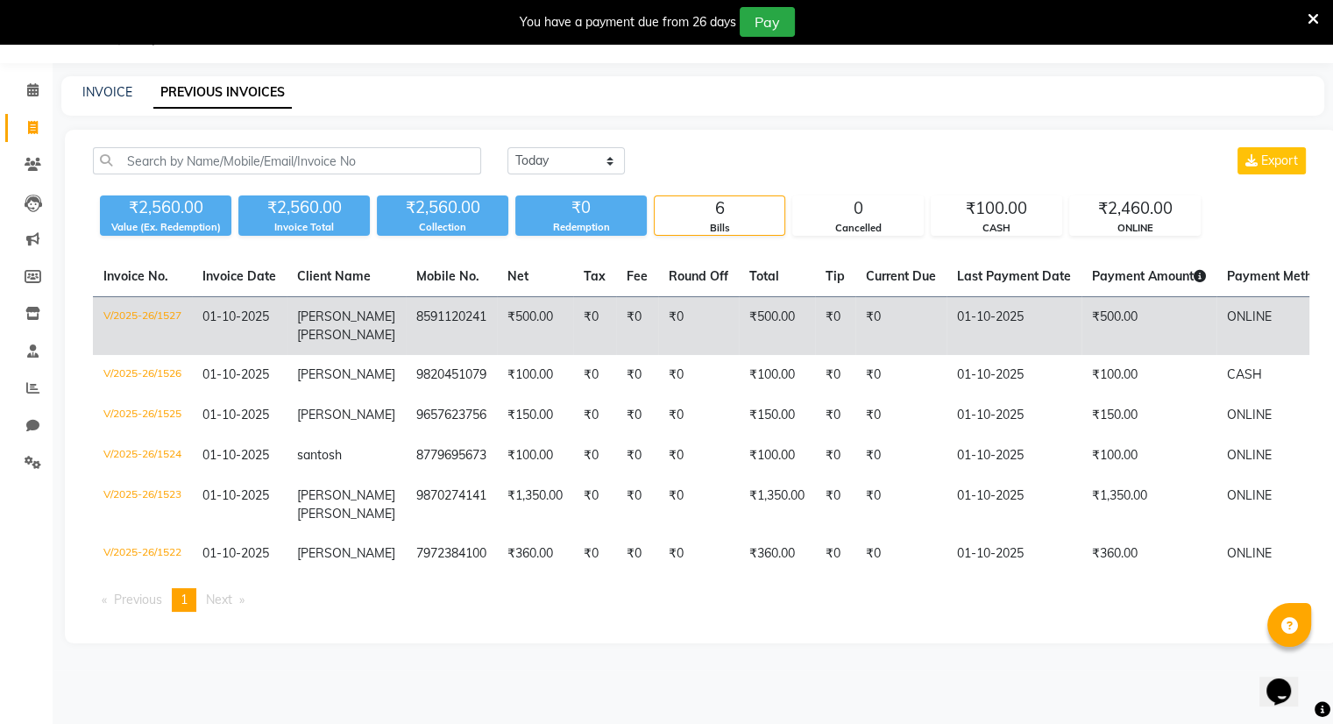
click at [658, 345] on td "₹0" at bounding box center [698, 326] width 81 height 59
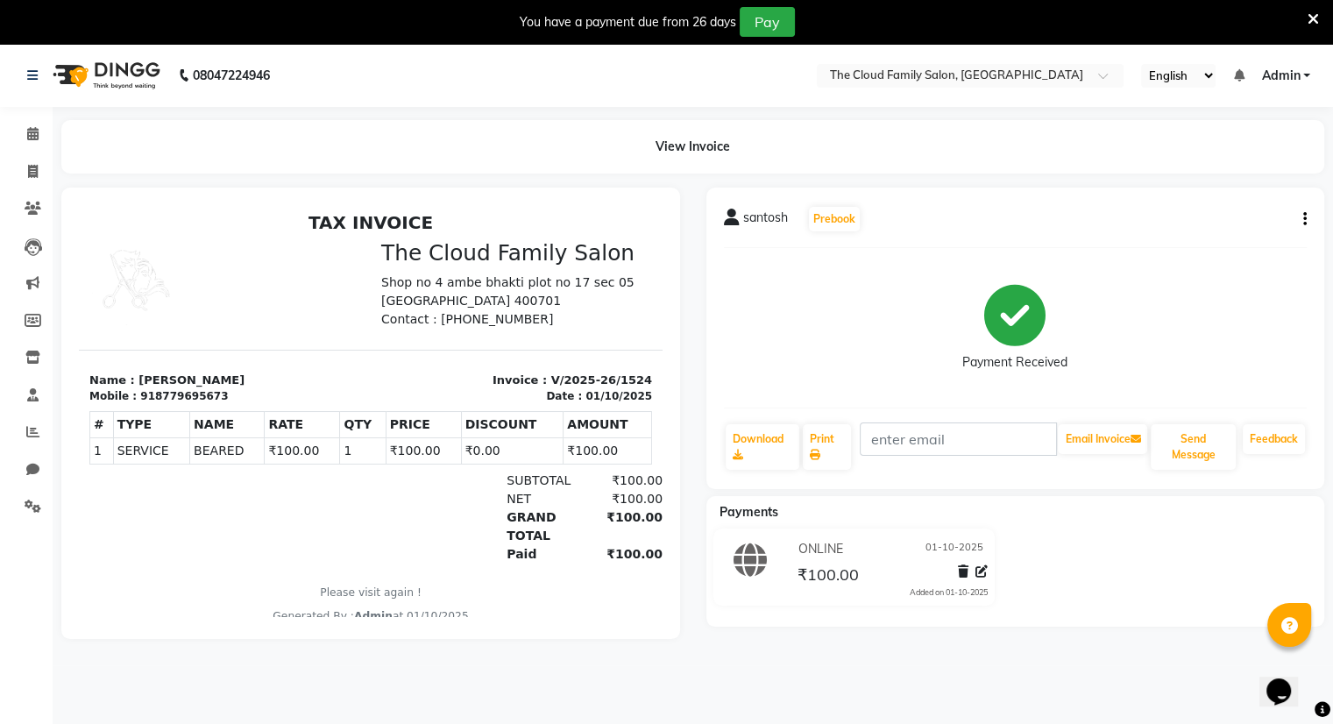
click at [1303, 219] on icon "button" at bounding box center [1305, 219] width 4 height 1
click at [1229, 217] on div "Edit Item Staff" at bounding box center [1217, 219] width 120 height 22
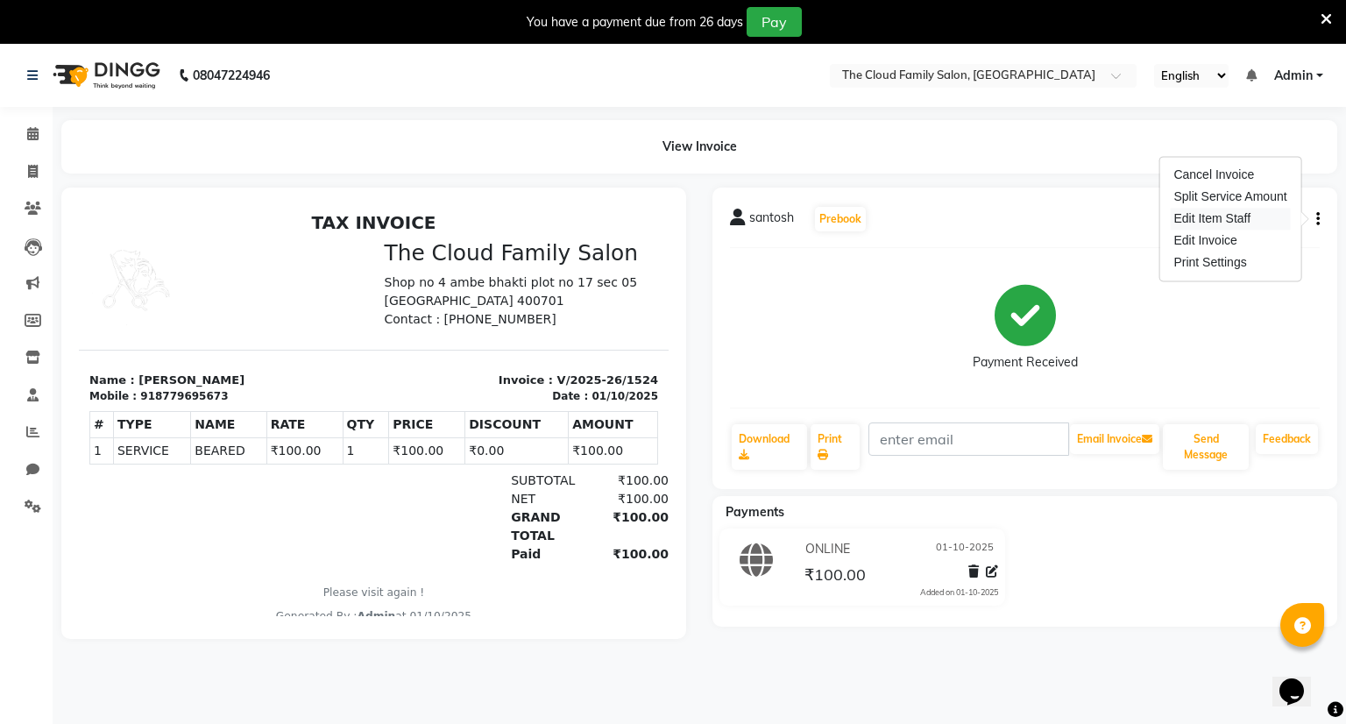
select select "83284"
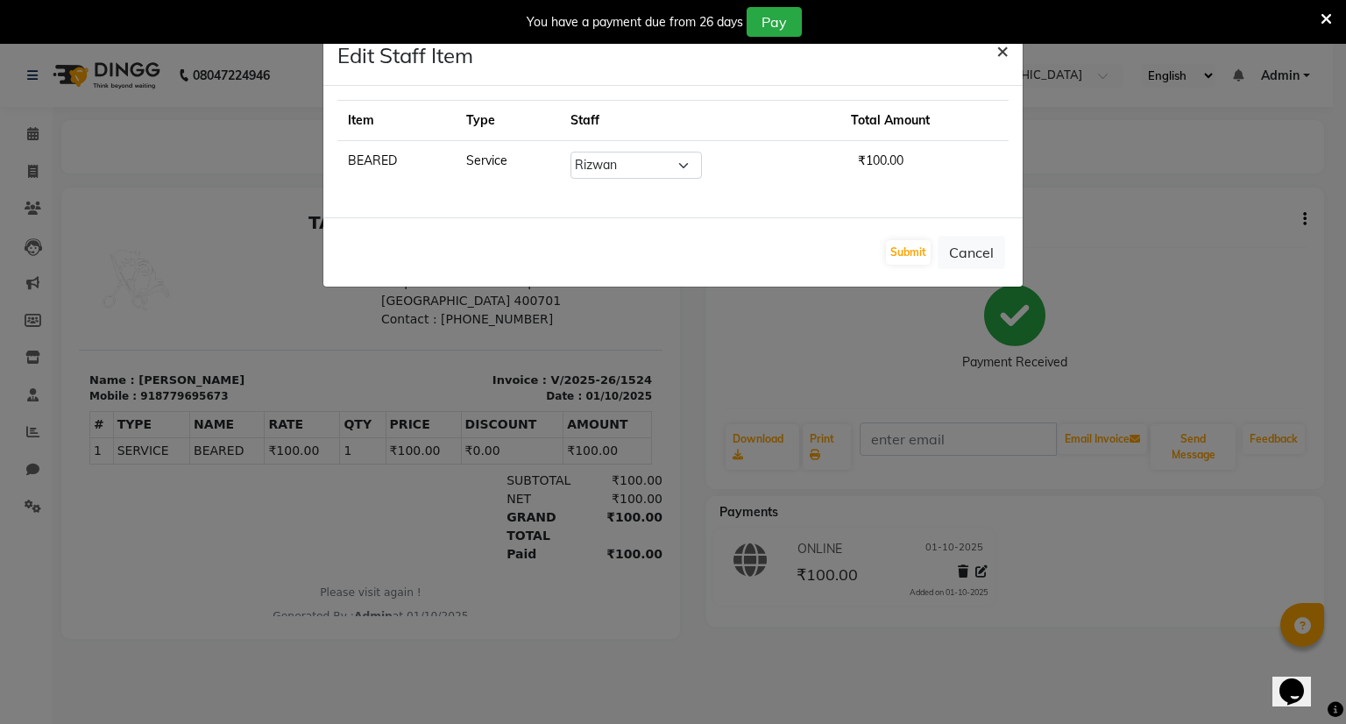
click at [1002, 50] on span "×" at bounding box center [1003, 50] width 12 height 26
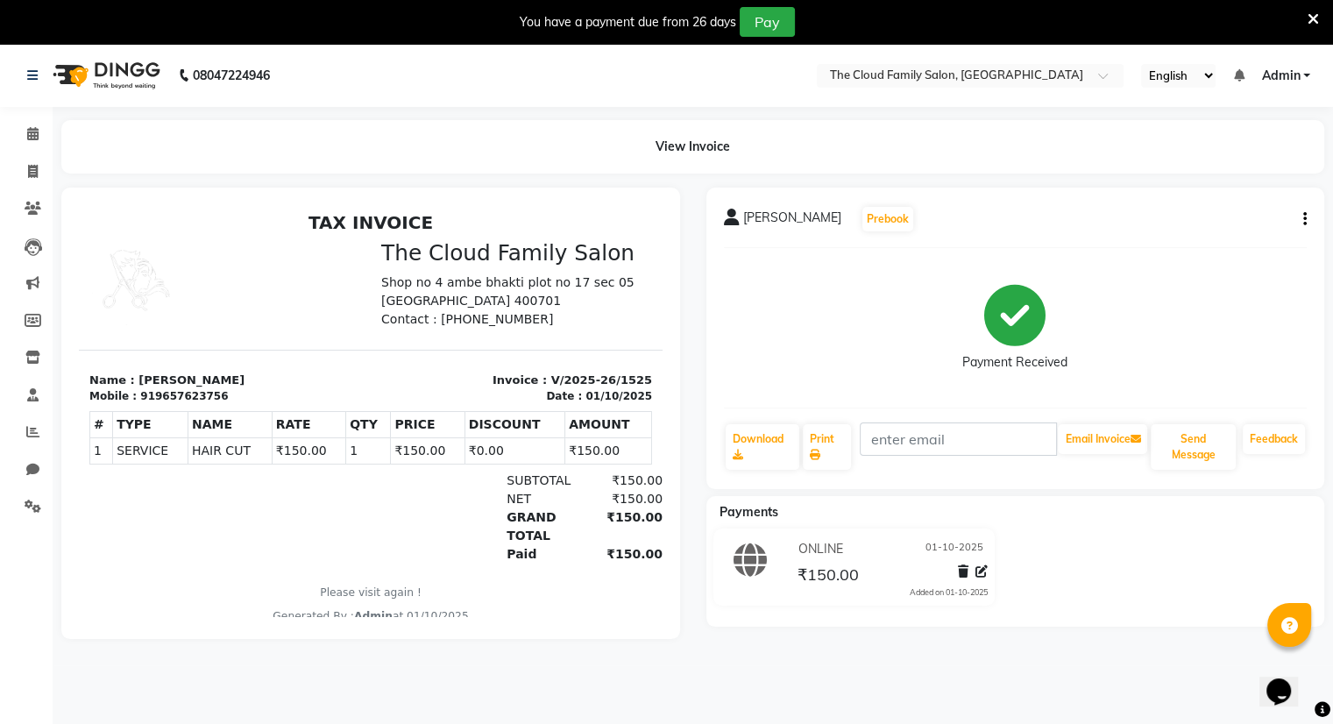
click at [1301, 217] on button "button" at bounding box center [1301, 219] width 11 height 18
click at [1227, 218] on div "Edit Item Staff" at bounding box center [1217, 219] width 120 height 22
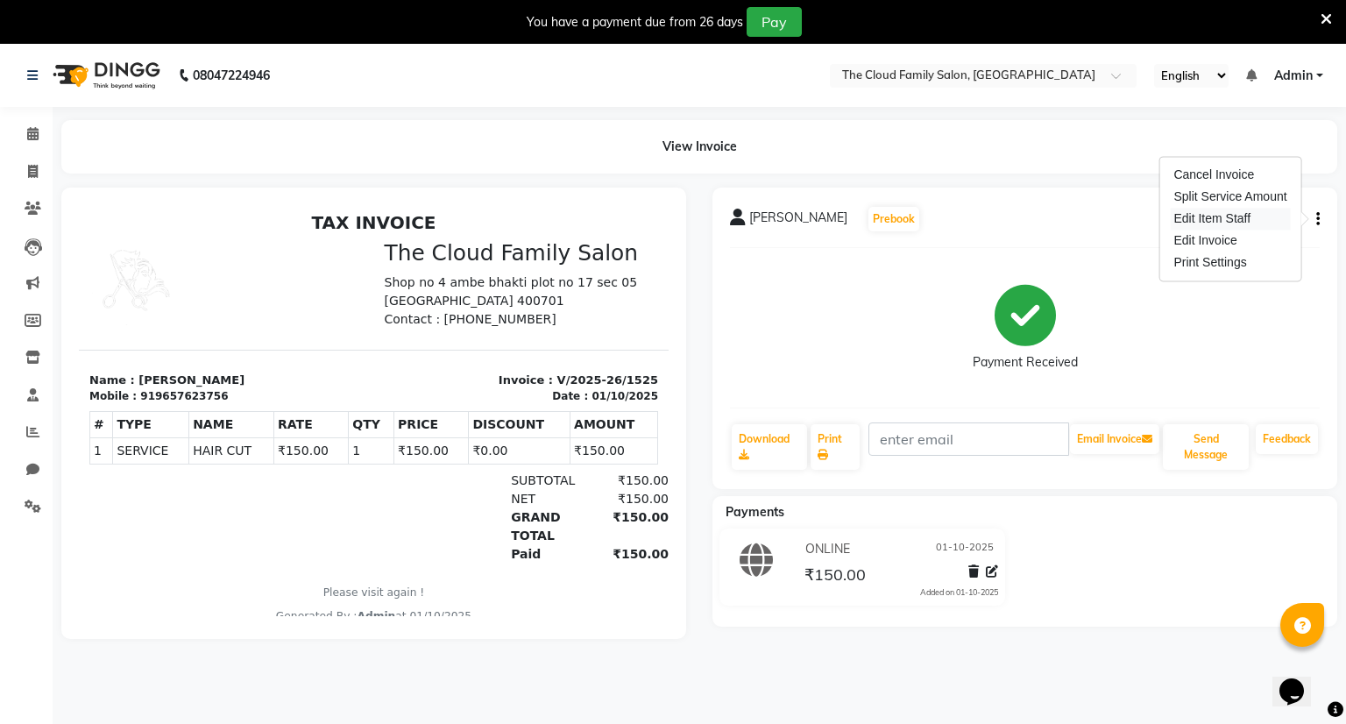
select select "83284"
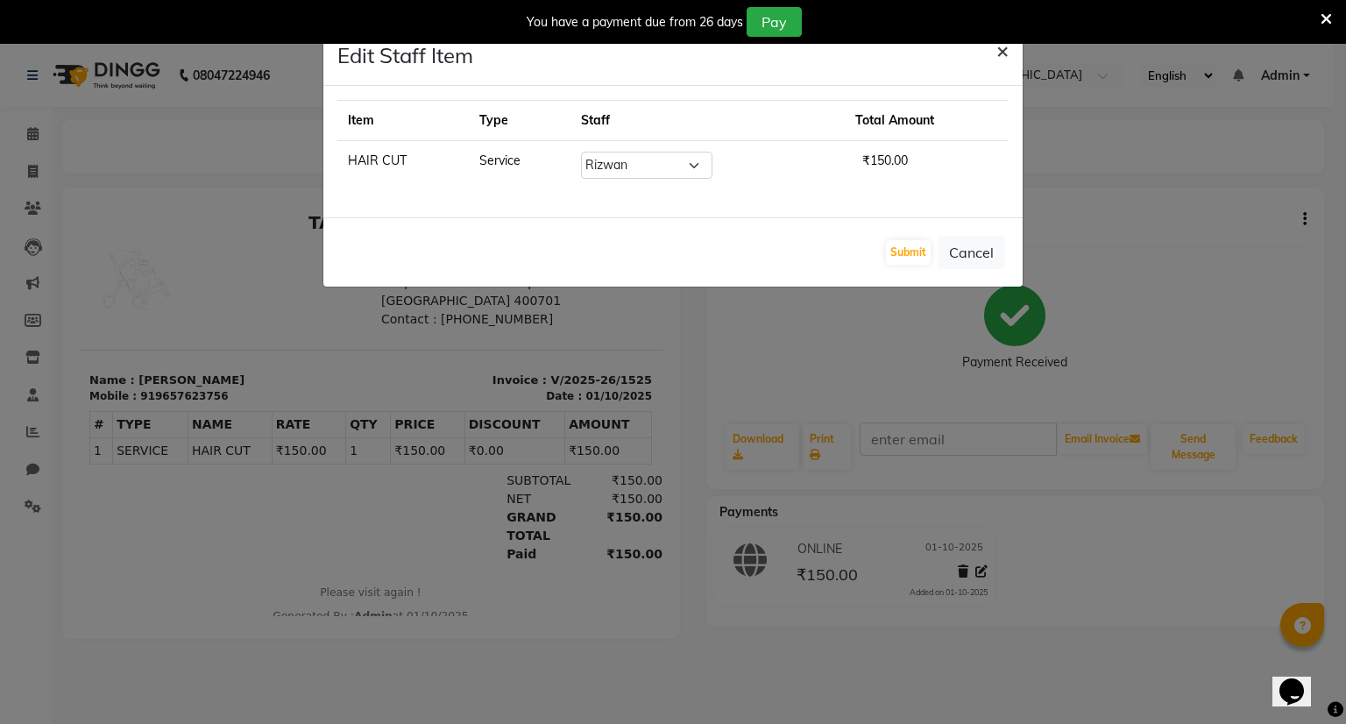
click at [998, 48] on span "×" at bounding box center [1003, 50] width 12 height 26
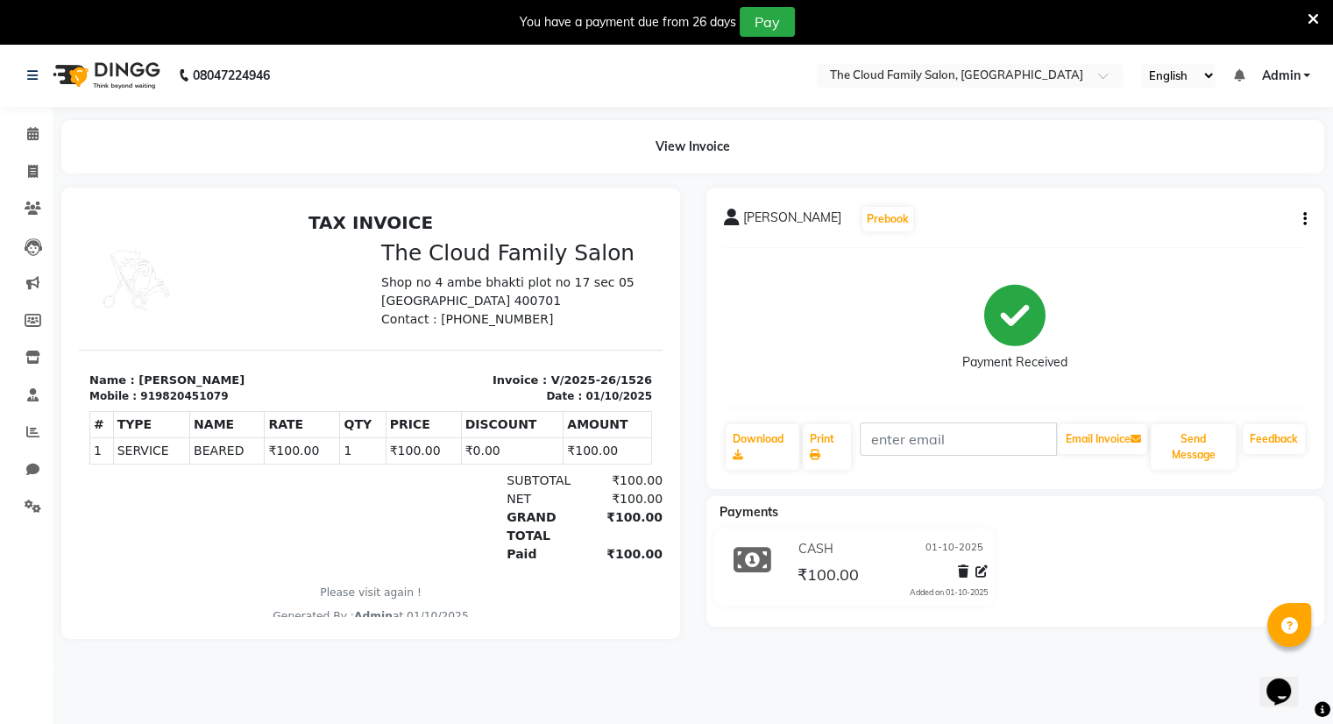
click at [1299, 221] on button "button" at bounding box center [1301, 219] width 11 height 18
click at [1242, 222] on div "Edit Item Staff" at bounding box center [1217, 219] width 120 height 22
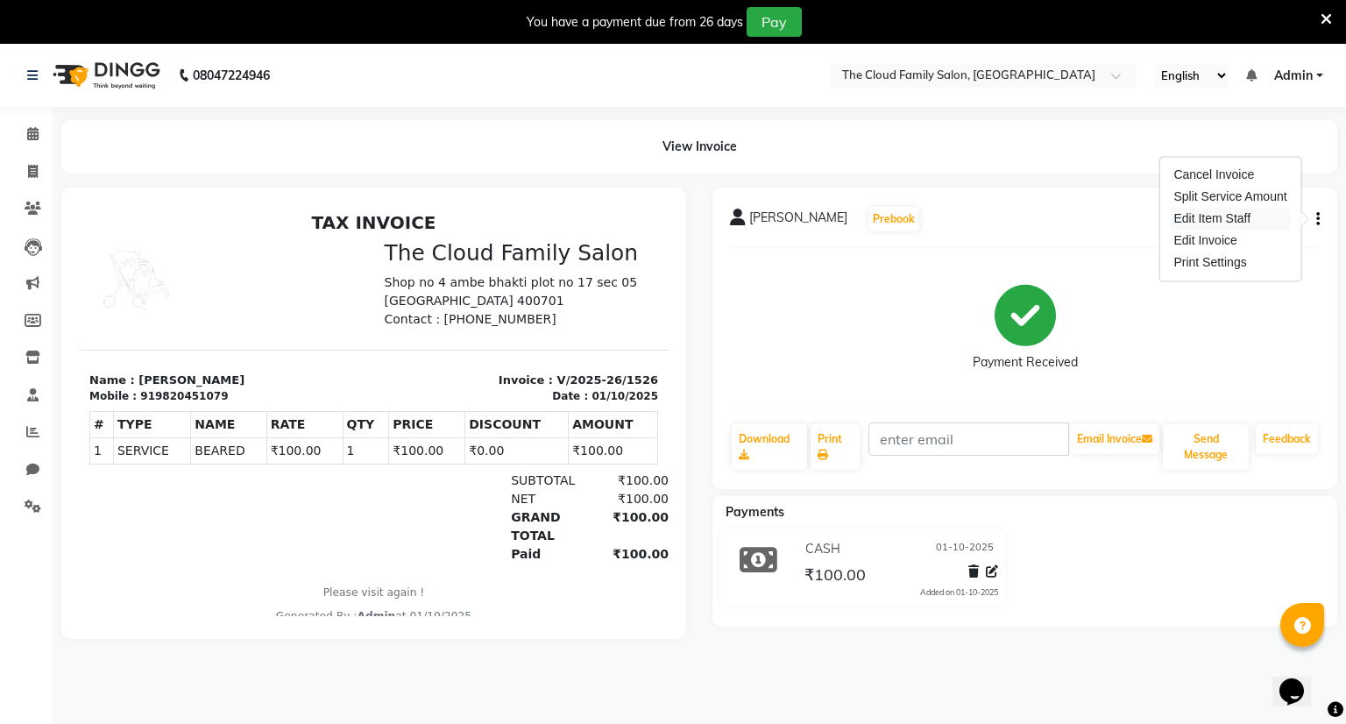
select select "83284"
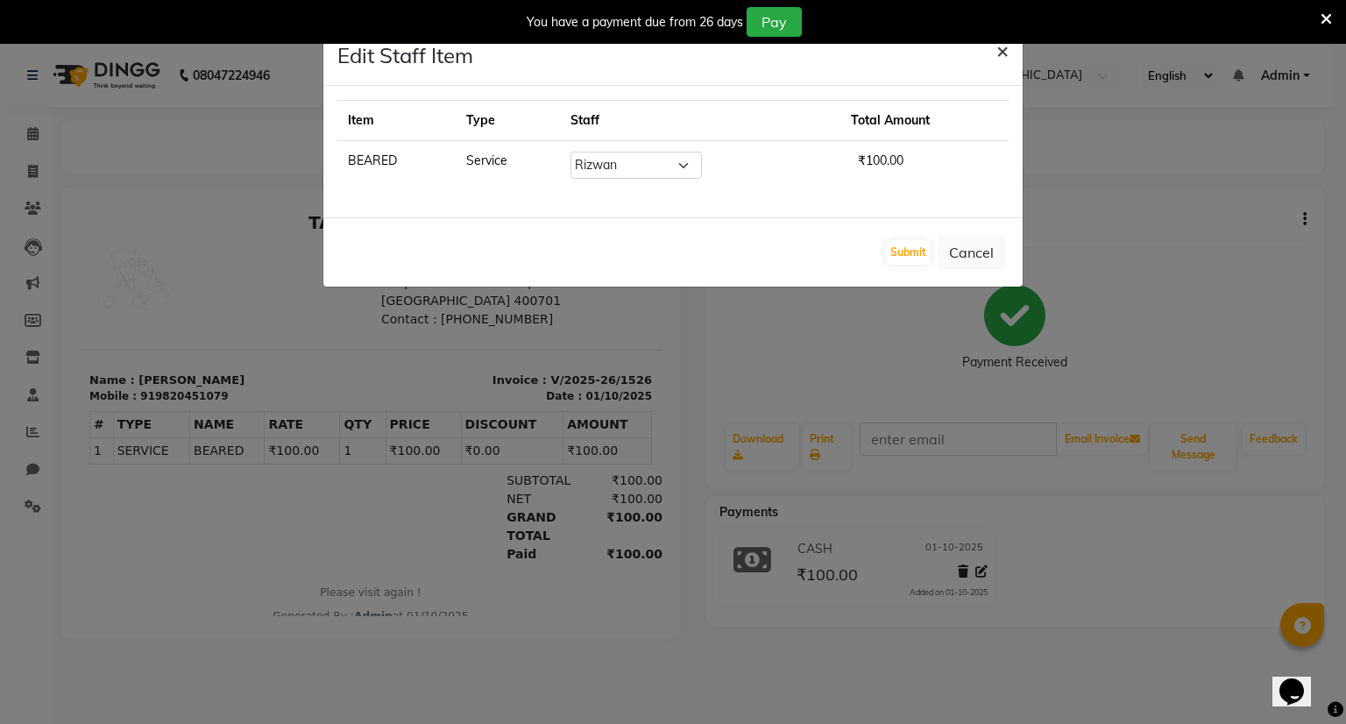
click at [997, 46] on span "×" at bounding box center [1003, 50] width 12 height 26
